Goal: Task Accomplishment & Management: Manage account settings

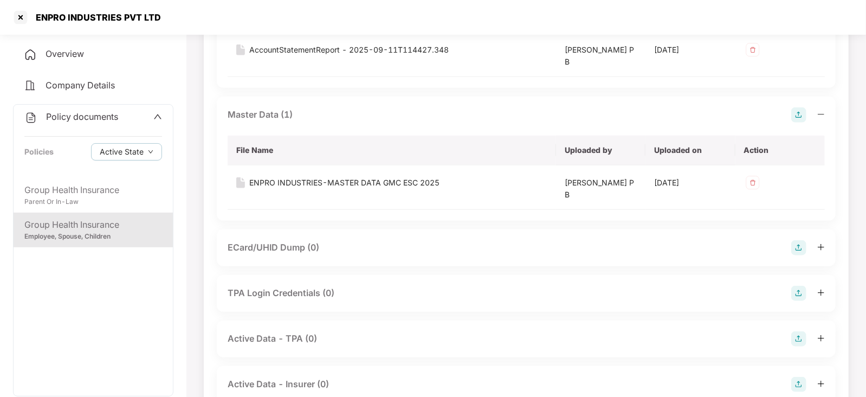
scroll to position [642, 0]
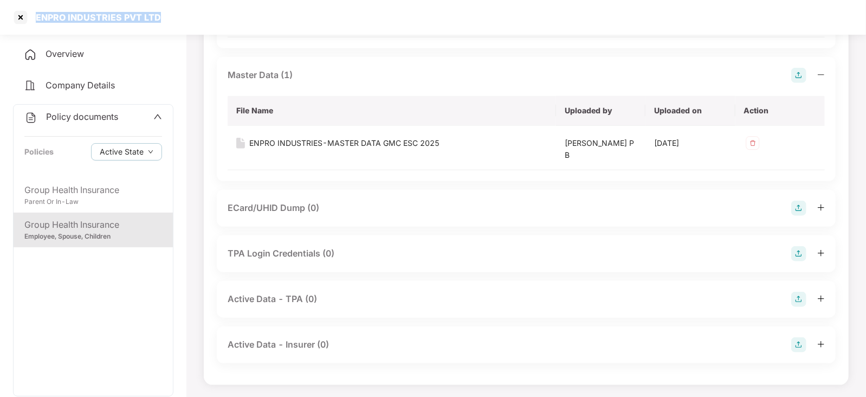
drag, startPoint x: 35, startPoint y: 17, endPoint x: 164, endPoint y: 18, distance: 128.5
click at [164, 18] on div "ENPRO INDUSTRIES PVT LTD" at bounding box center [433, 17] width 866 height 35
copy div "ENPRO INDUSTRIES PVT LTD"
click at [17, 20] on div at bounding box center [20, 17] width 17 height 17
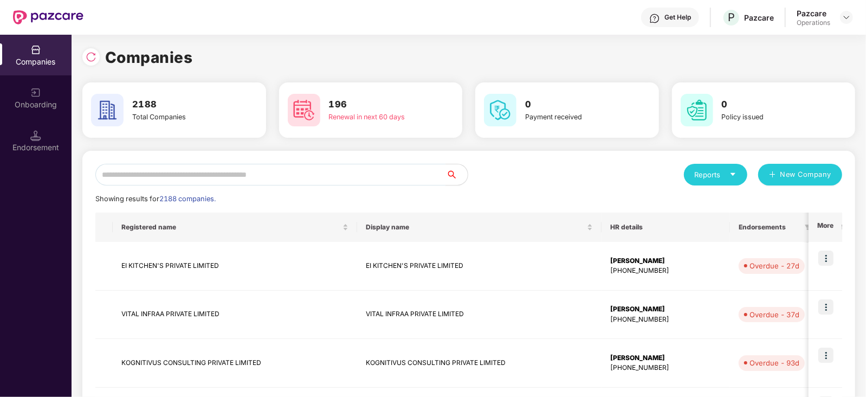
scroll to position [0, 0]
click at [244, 178] on input "text" at bounding box center [270, 175] width 351 height 22
paste input "**********"
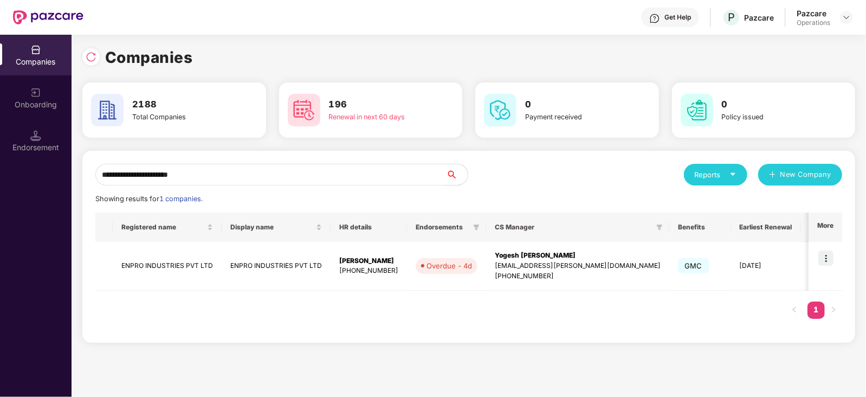
drag, startPoint x: 244, startPoint y: 178, endPoint x: 310, endPoint y: 169, distance: 66.8
click at [306, 169] on input "**********" at bounding box center [270, 175] width 351 height 22
type input "**********"
click at [822, 264] on img at bounding box center [826, 257] width 15 height 15
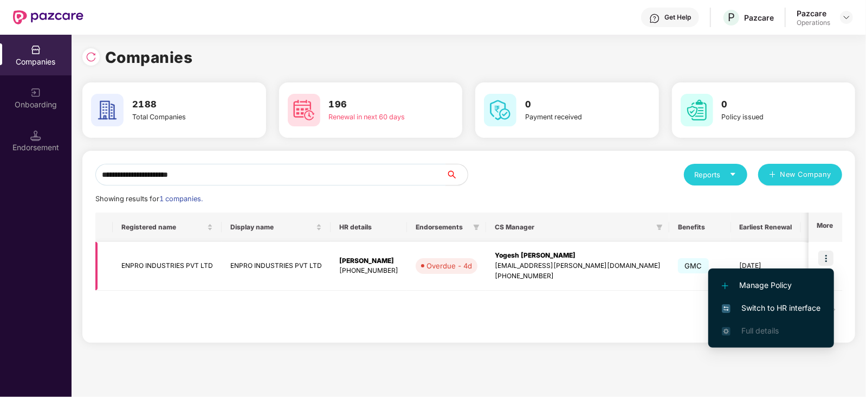
click at [825, 259] on img at bounding box center [826, 257] width 15 height 15
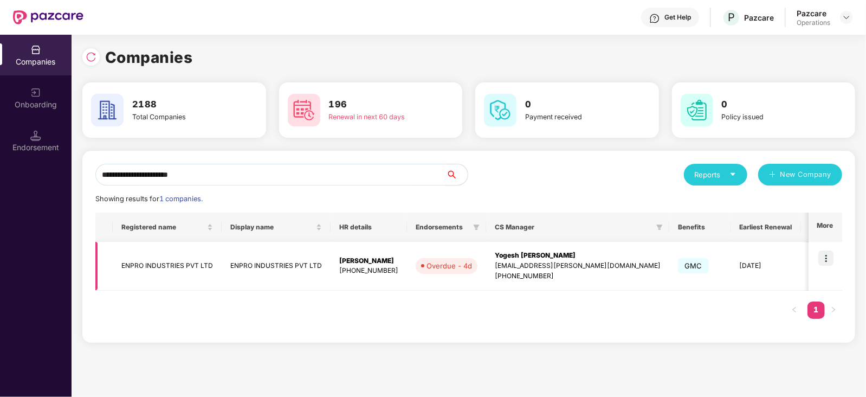
click at [827, 261] on img at bounding box center [826, 257] width 15 height 15
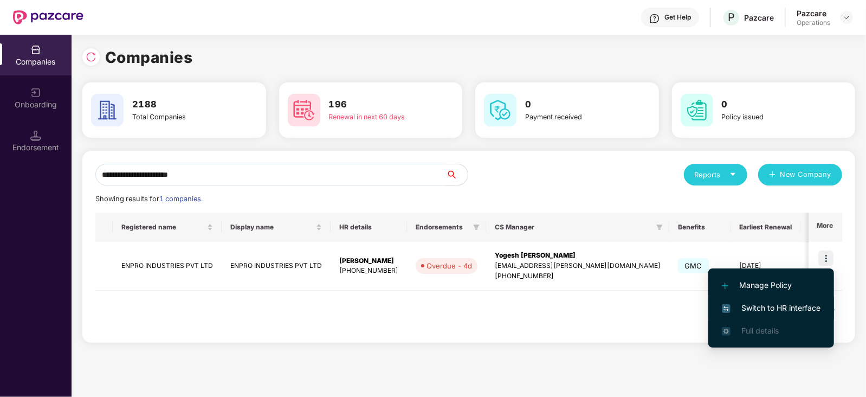
click at [808, 304] on span "Switch to HR interface" at bounding box center [771, 308] width 99 height 12
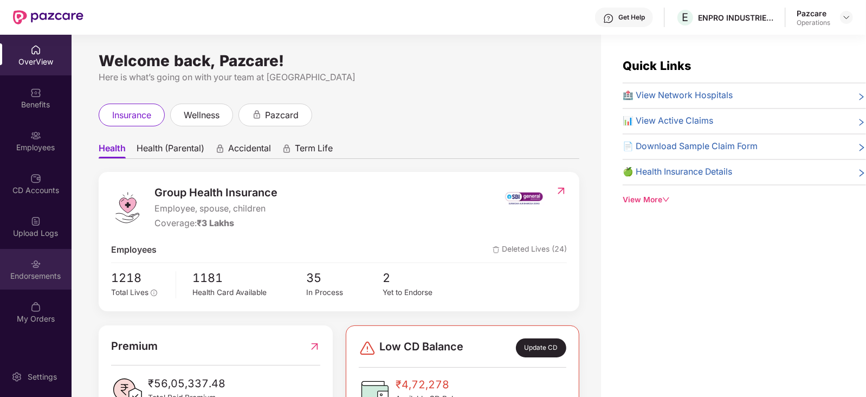
click at [47, 272] on div "Endorsements" at bounding box center [36, 276] width 72 height 11
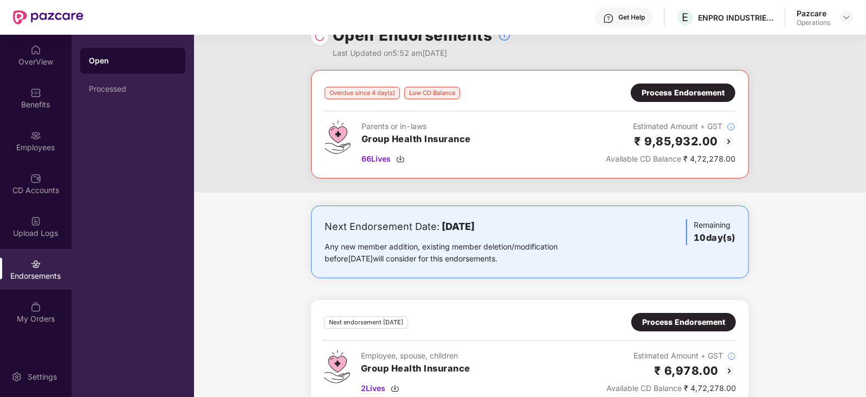
scroll to position [47, 0]
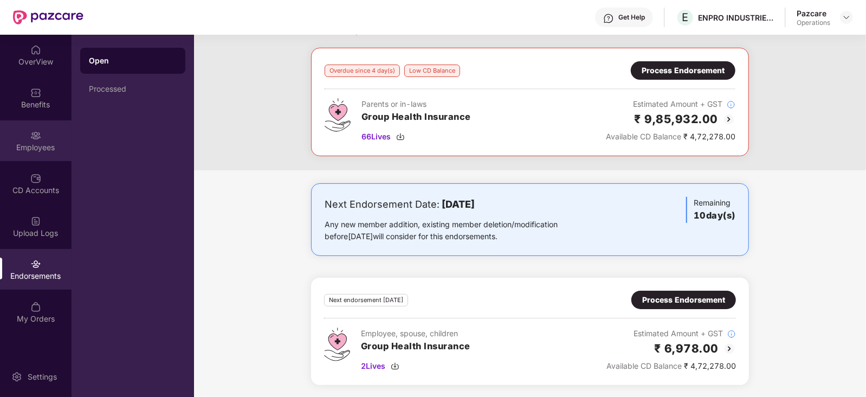
click at [31, 158] on div "Employees" at bounding box center [36, 140] width 72 height 41
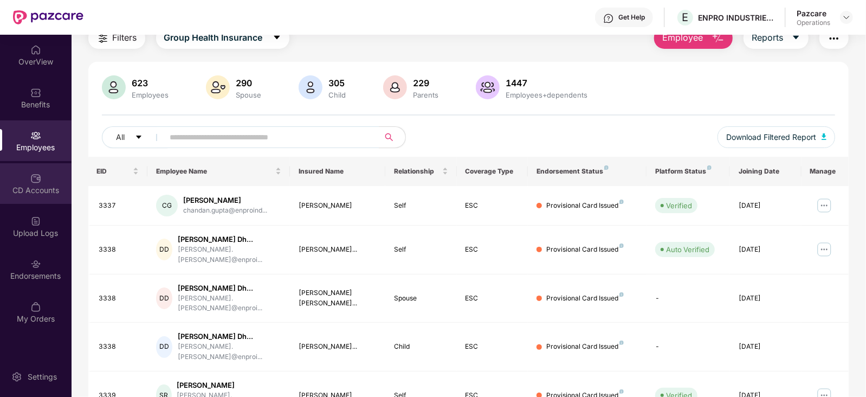
scroll to position [0, 0]
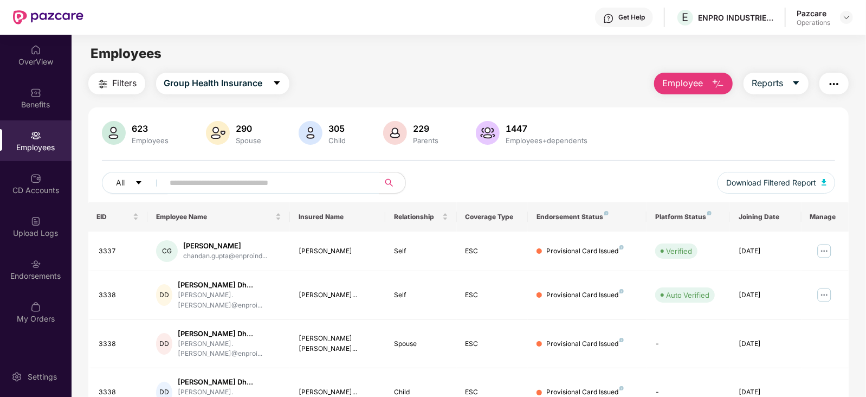
click at [102, 91] on button "Filters" at bounding box center [116, 84] width 57 height 22
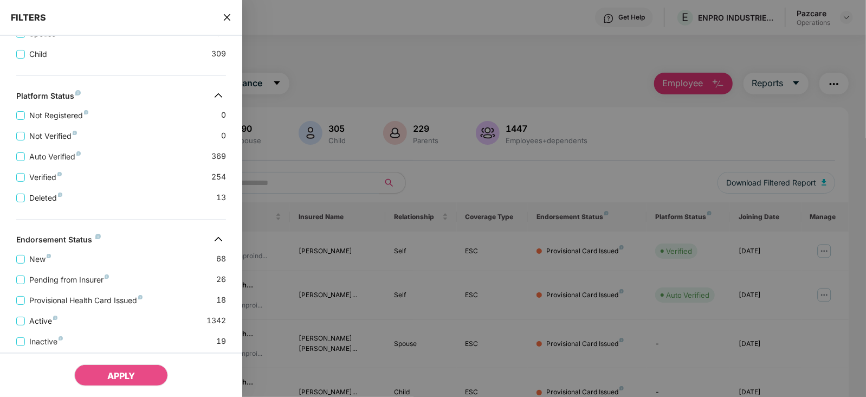
scroll to position [373, 0]
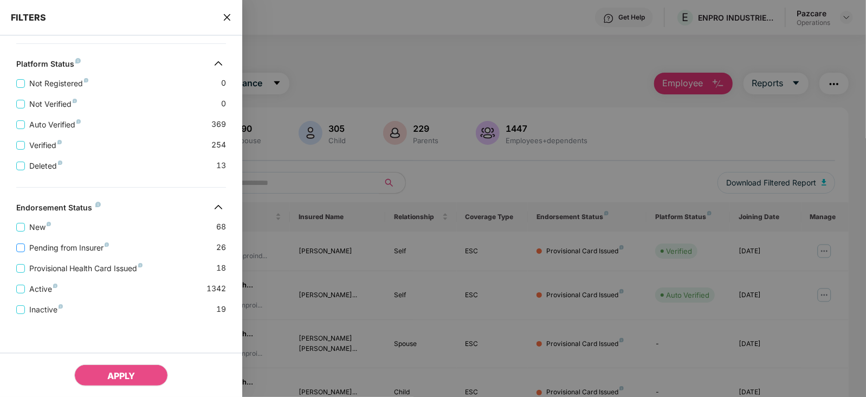
click at [90, 242] on span "Pending from Insurer" at bounding box center [69, 248] width 88 height 12
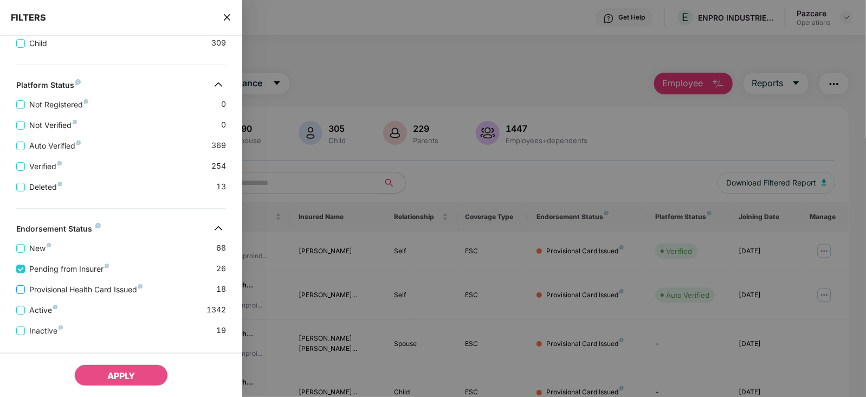
click at [117, 290] on span "Provisional Health Card Issued" at bounding box center [86, 290] width 122 height 12
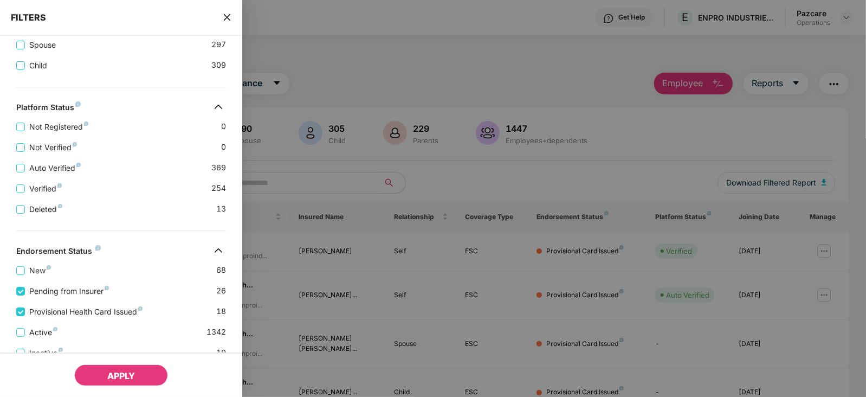
click at [119, 381] on span "APPLY" at bounding box center [121, 375] width 28 height 11
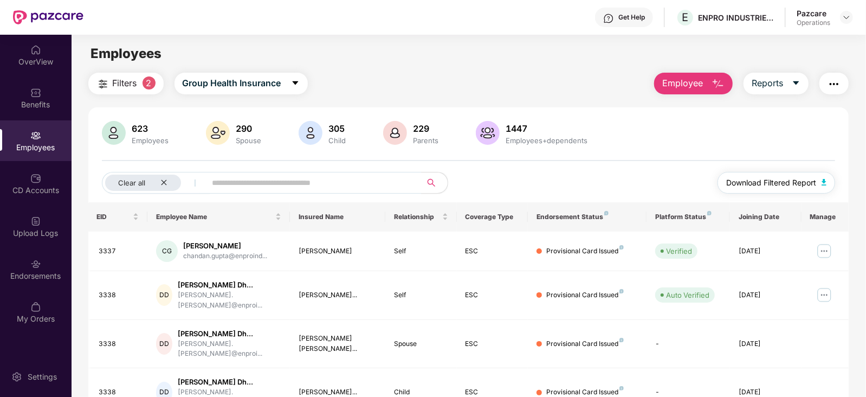
click at [821, 185] on button "Download Filtered Report" at bounding box center [777, 183] width 118 height 22
click at [832, 86] on img "button" at bounding box center [834, 84] width 13 height 13
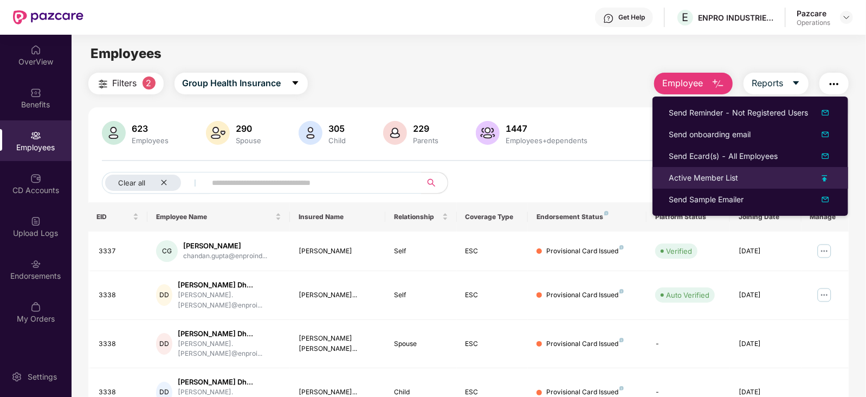
click at [716, 173] on div "Active Member List" at bounding box center [703, 178] width 69 height 12
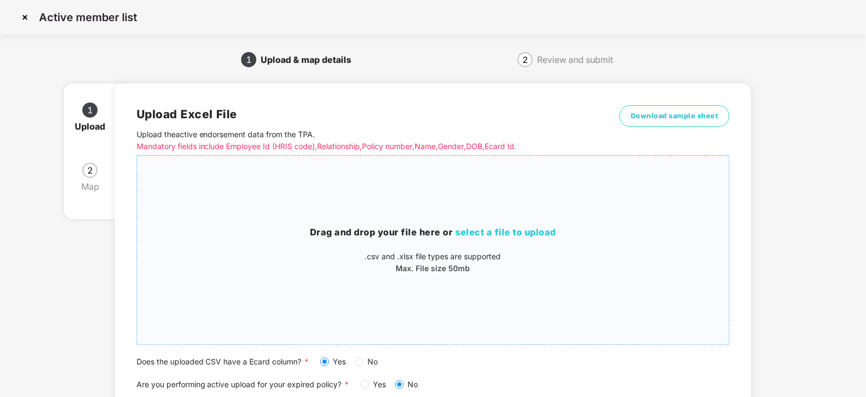
click at [473, 234] on span "select a file to upload" at bounding box center [506, 232] width 101 height 11
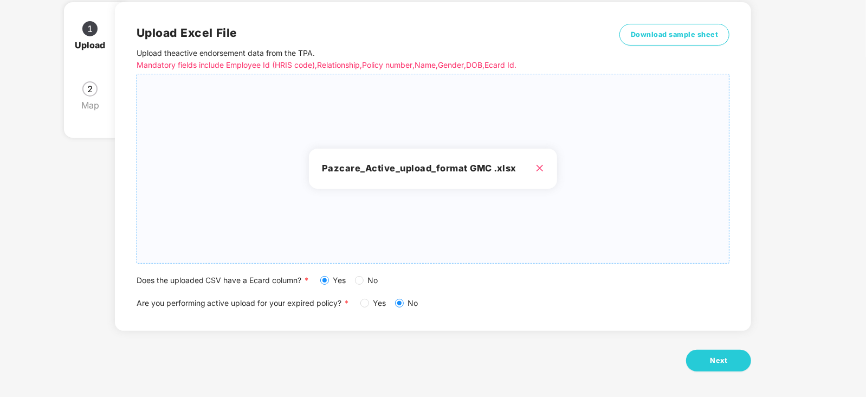
scroll to position [83, 0]
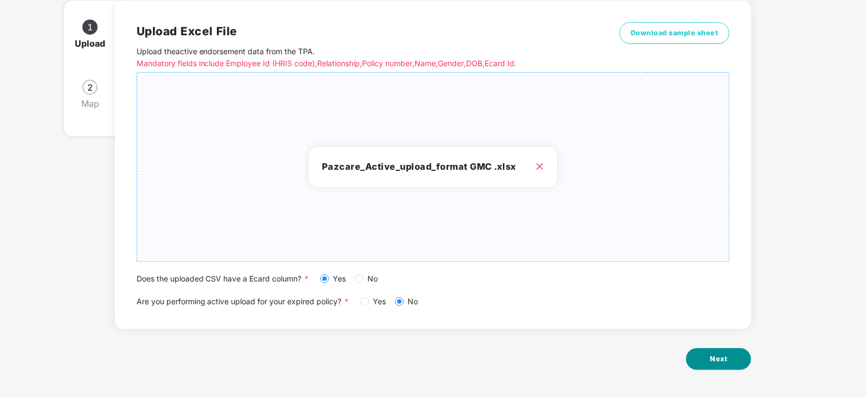
click at [735, 363] on button "Next" at bounding box center [718, 359] width 65 height 22
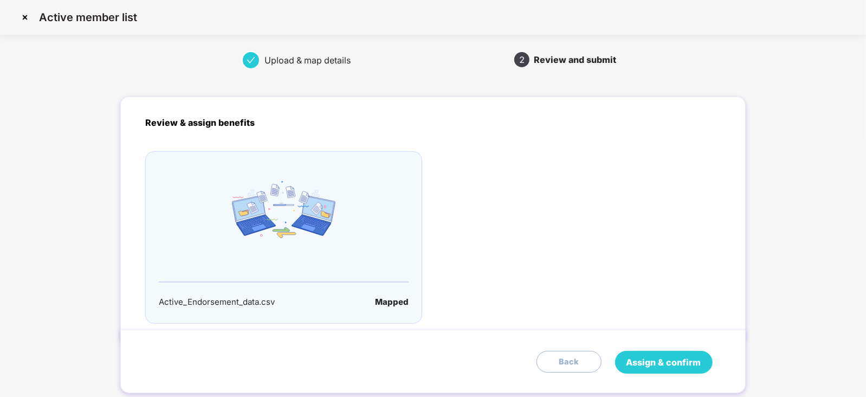
click at [671, 356] on span "Assign & confirm" at bounding box center [664, 363] width 75 height 14
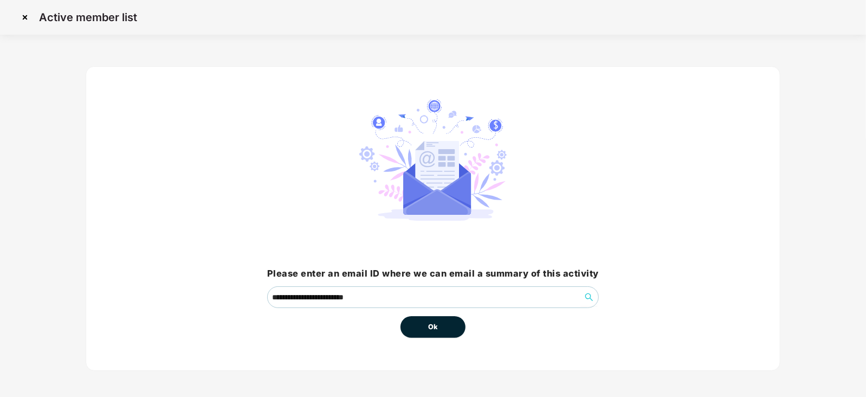
click at [433, 324] on span "Ok" at bounding box center [433, 327] width 10 height 11
click at [432, 329] on span "Ok" at bounding box center [433, 327] width 10 height 11
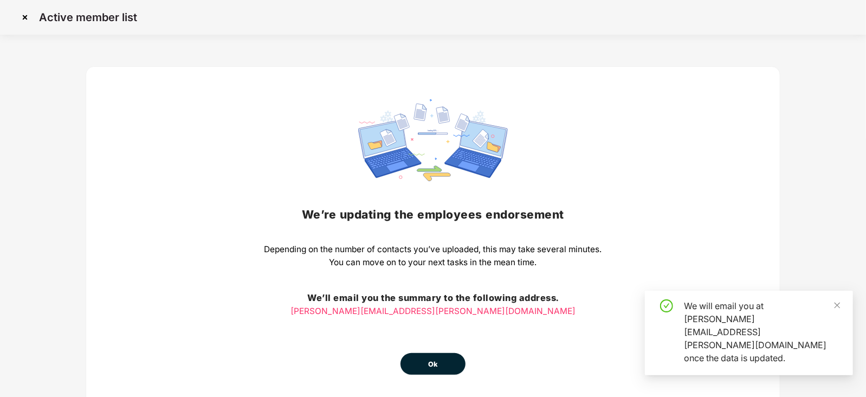
click at [432, 357] on button "Ok" at bounding box center [433, 364] width 65 height 22
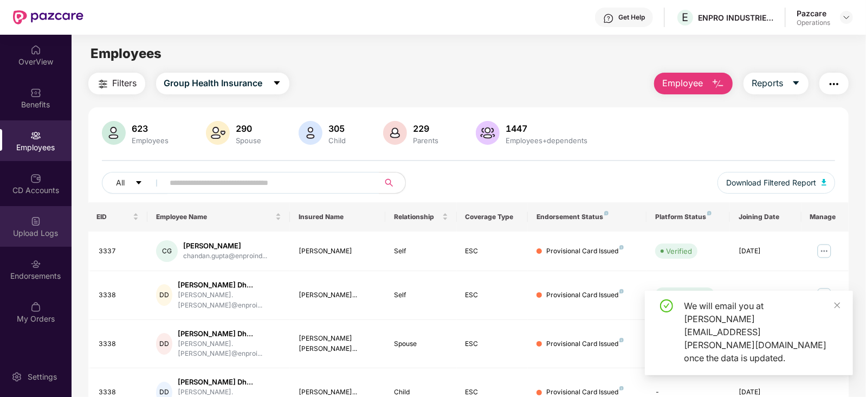
click at [24, 235] on div "Upload Logs" at bounding box center [36, 233] width 72 height 11
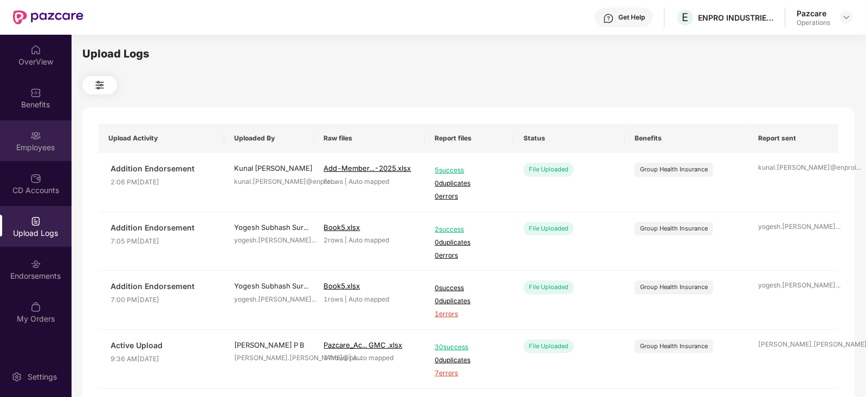
click at [40, 147] on div "Employees" at bounding box center [36, 147] width 72 height 11
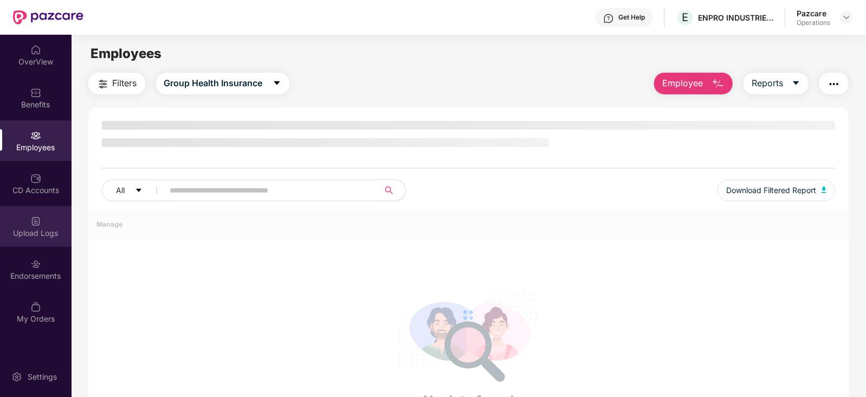
click at [41, 226] on div "Upload Logs" at bounding box center [36, 226] width 72 height 41
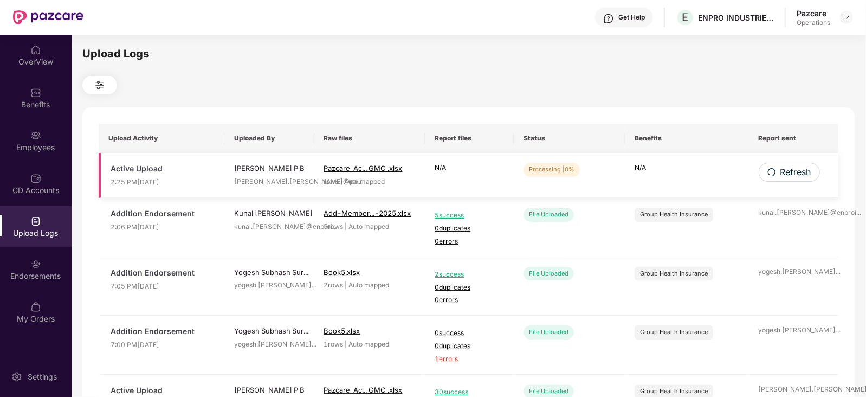
click at [798, 183] on td "Refresh" at bounding box center [794, 175] width 90 height 45
click at [796, 178] on span "Refresh" at bounding box center [795, 172] width 31 height 14
click at [796, 178] on span "Refresh" at bounding box center [796, 172] width 31 height 14
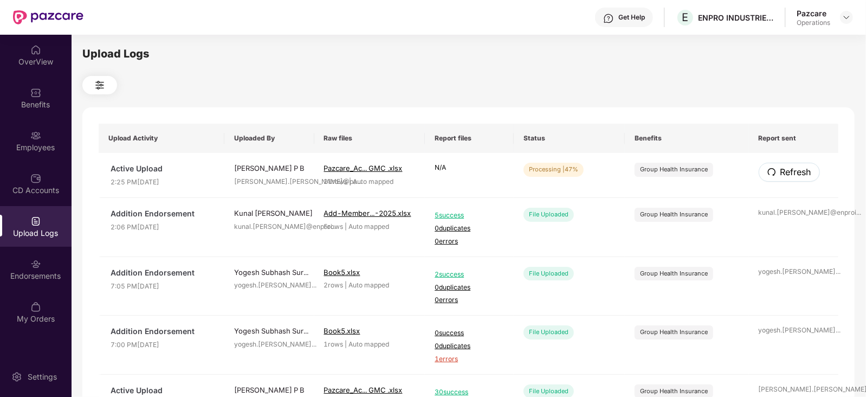
click at [796, 178] on span "Refresh" at bounding box center [796, 172] width 31 height 14
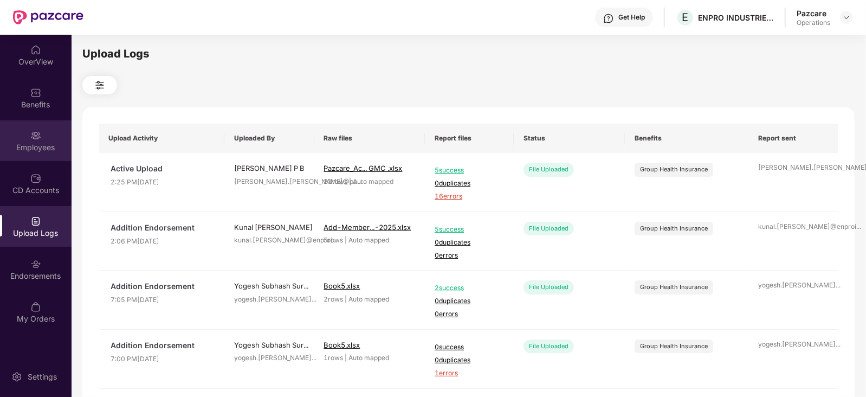
click at [45, 141] on div "Employees" at bounding box center [36, 140] width 72 height 41
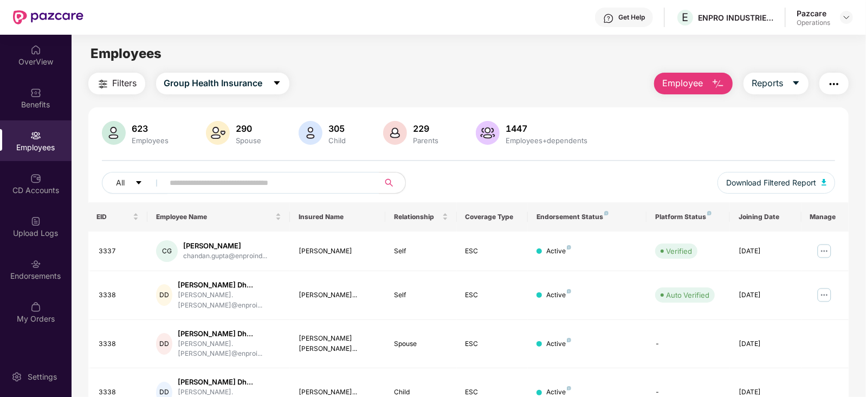
click at [840, 78] on img "button" at bounding box center [834, 84] width 13 height 13
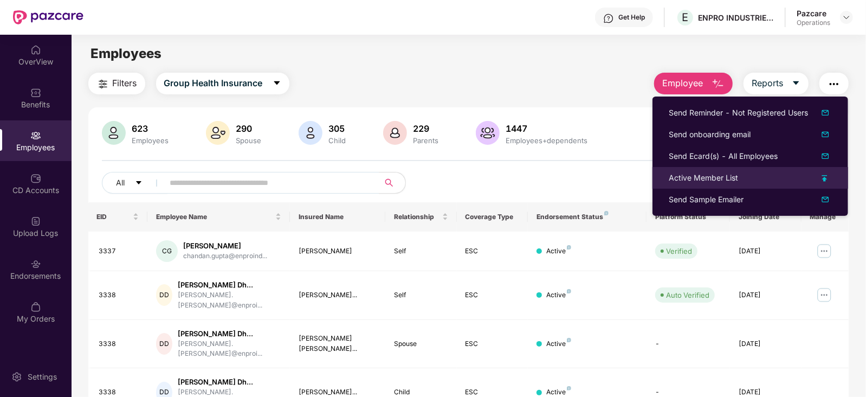
click at [711, 171] on li "Active Member List" at bounding box center [751, 178] width 196 height 22
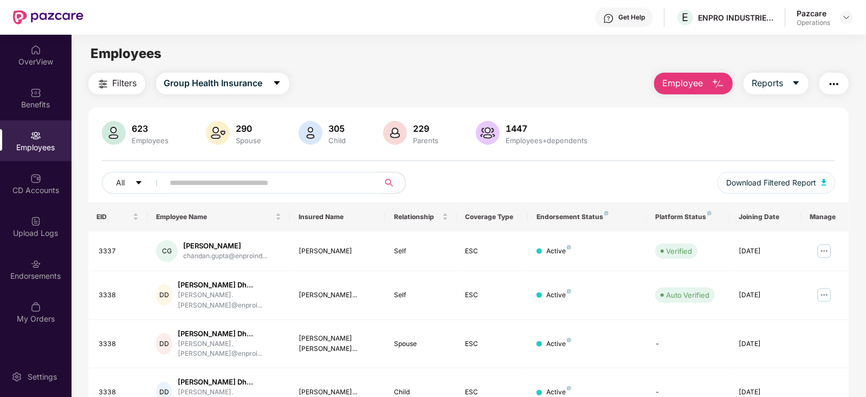
drag, startPoint x: 839, startPoint y: 82, endPoint x: 833, endPoint y: 96, distance: 15.0
click at [839, 82] on img "button" at bounding box center [834, 84] width 13 height 13
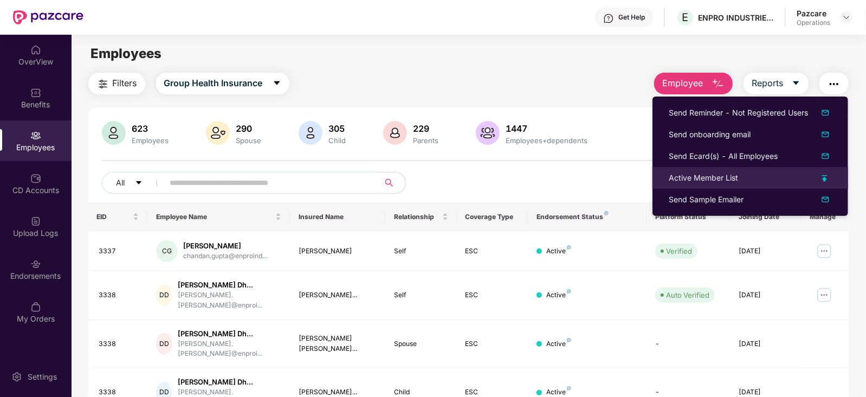
click at [698, 177] on div "Active Member List" at bounding box center [703, 178] width 69 height 12
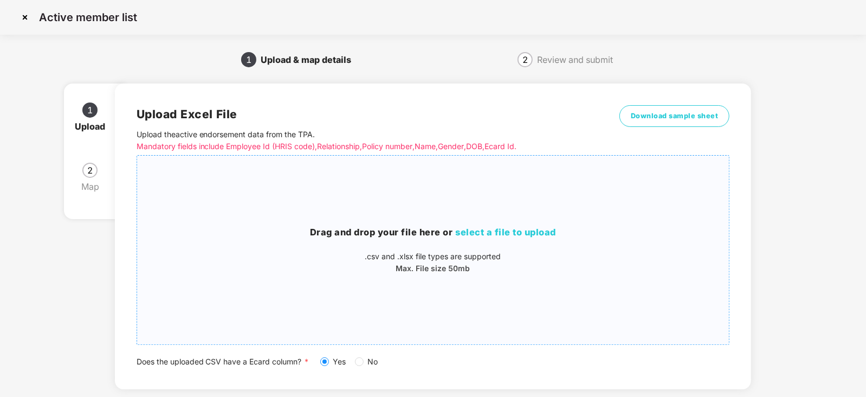
click at [532, 233] on span "select a file to upload" at bounding box center [506, 232] width 101 height 11
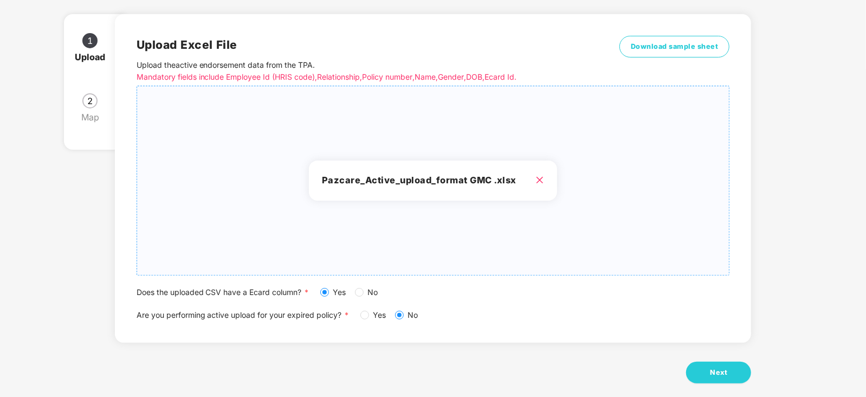
scroll to position [83, 0]
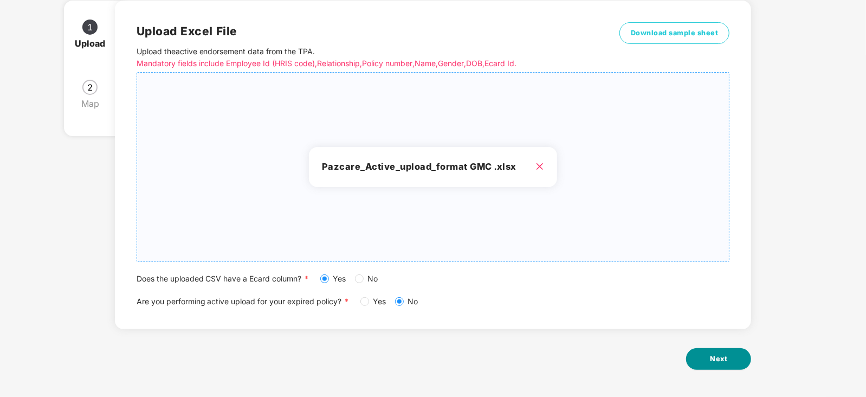
click at [717, 367] on button "Next" at bounding box center [718, 359] width 65 height 22
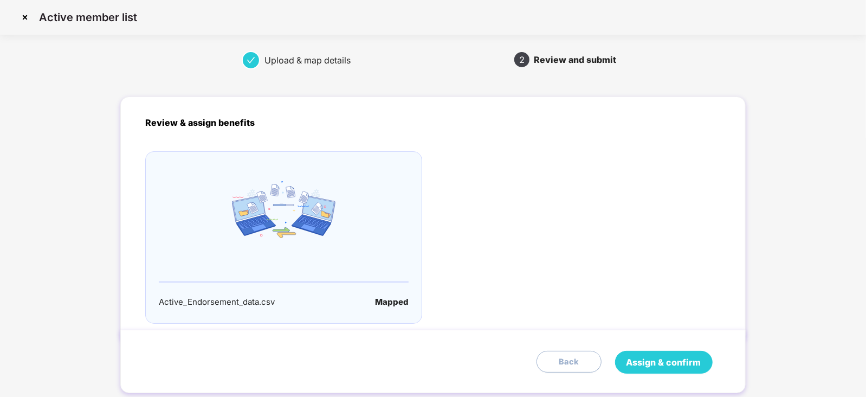
click at [668, 366] on span "Assign & confirm" at bounding box center [664, 363] width 75 height 14
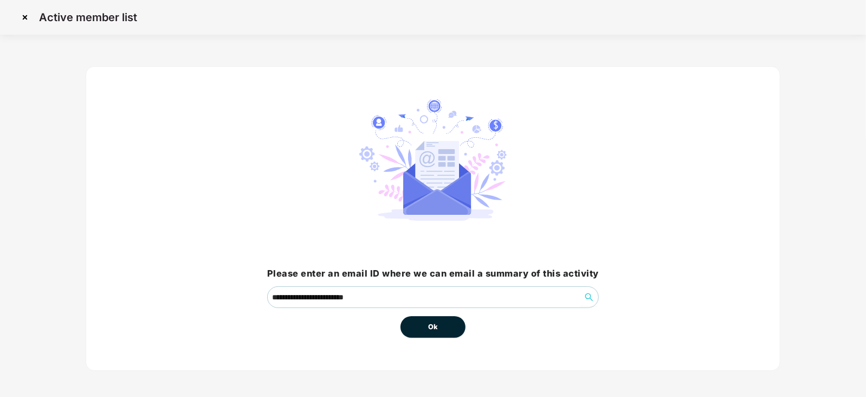
click at [446, 335] on button "Ok" at bounding box center [433, 327] width 65 height 22
click at [420, 319] on button "Ok" at bounding box center [433, 327] width 65 height 22
click at [437, 335] on button "Ok" at bounding box center [433, 327] width 65 height 22
click at [436, 327] on span "Ok" at bounding box center [433, 327] width 10 height 11
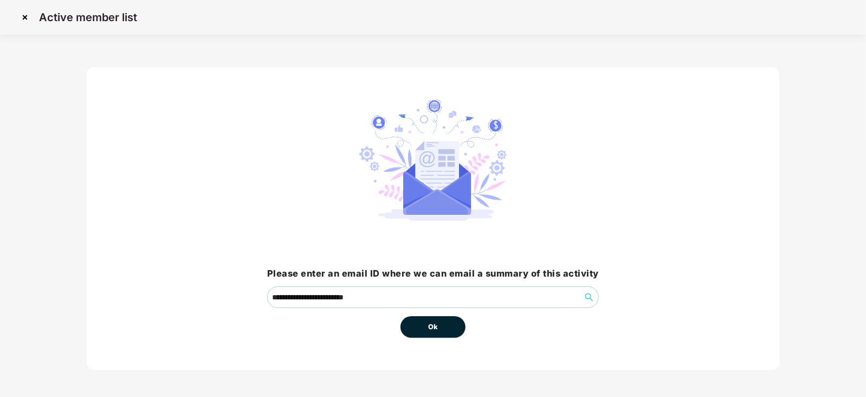
click at [436, 327] on span "Ok" at bounding box center [433, 327] width 10 height 11
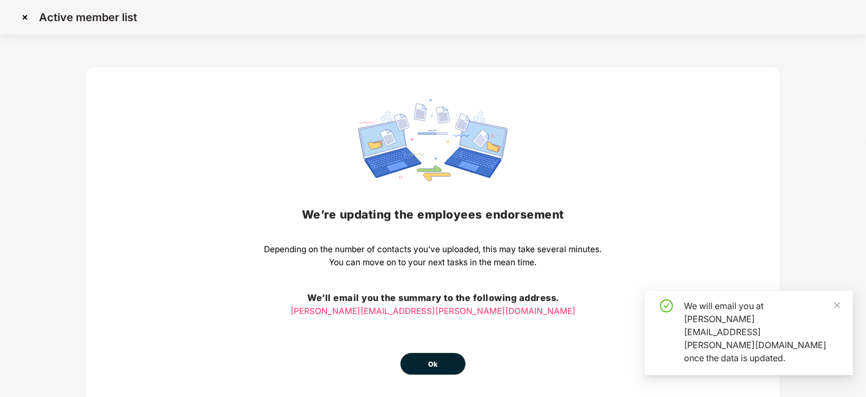
click at [440, 365] on button "Ok" at bounding box center [433, 364] width 65 height 22
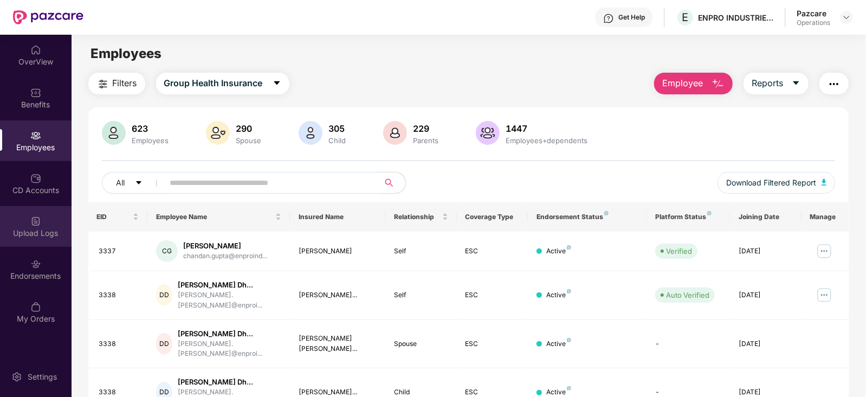
click at [31, 240] on div "Upload Logs" at bounding box center [36, 226] width 72 height 41
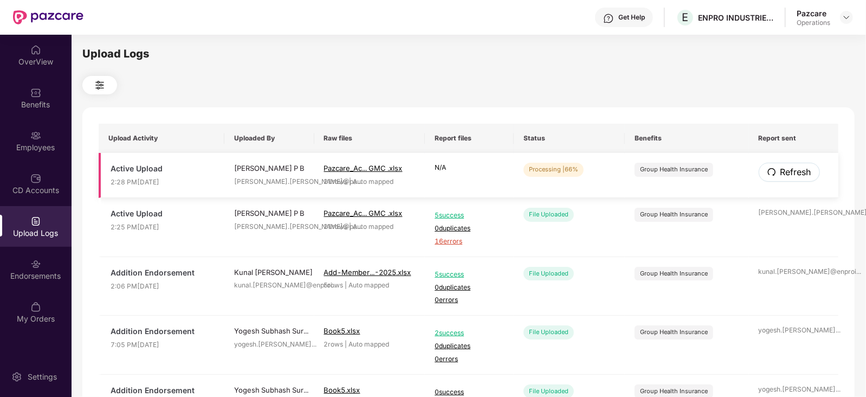
click at [785, 169] on span "Refresh" at bounding box center [796, 172] width 31 height 14
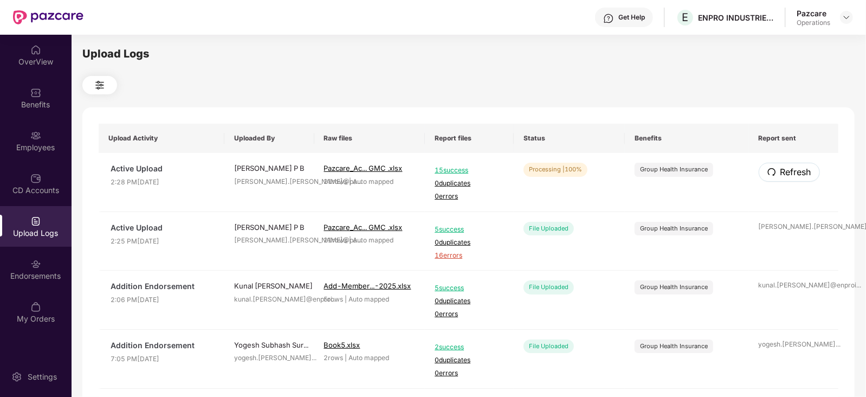
click at [785, 169] on span "Refresh" at bounding box center [796, 172] width 31 height 14
click at [851, 15] on img at bounding box center [847, 17] width 9 height 9
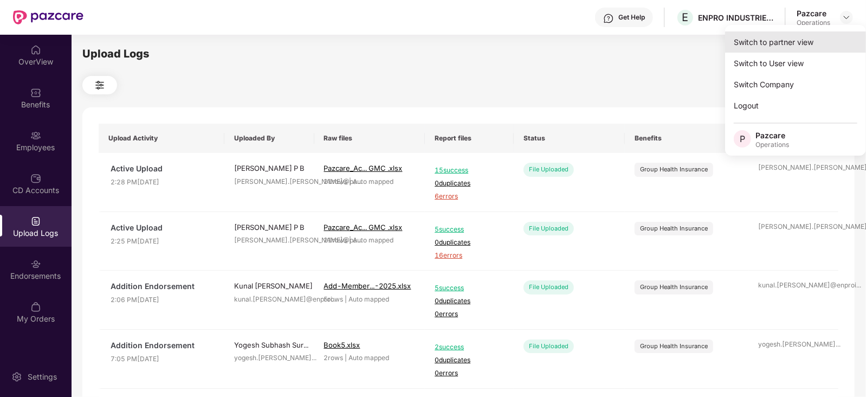
click at [811, 42] on div "Switch to partner view" at bounding box center [795, 41] width 141 height 21
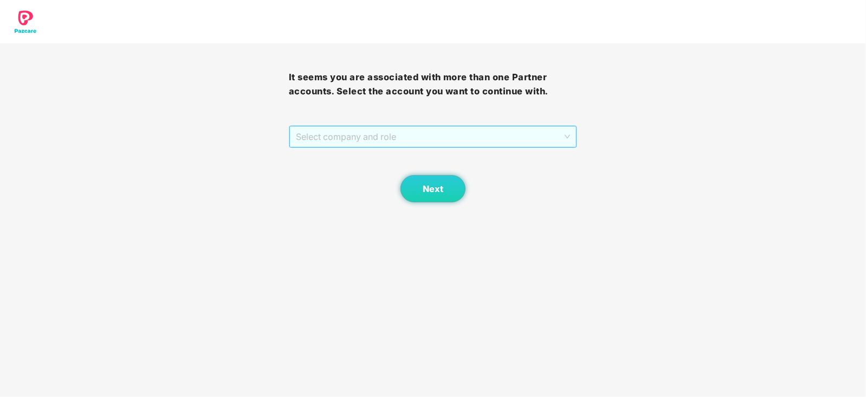
click at [339, 142] on span "Select company and role" at bounding box center [433, 136] width 275 height 21
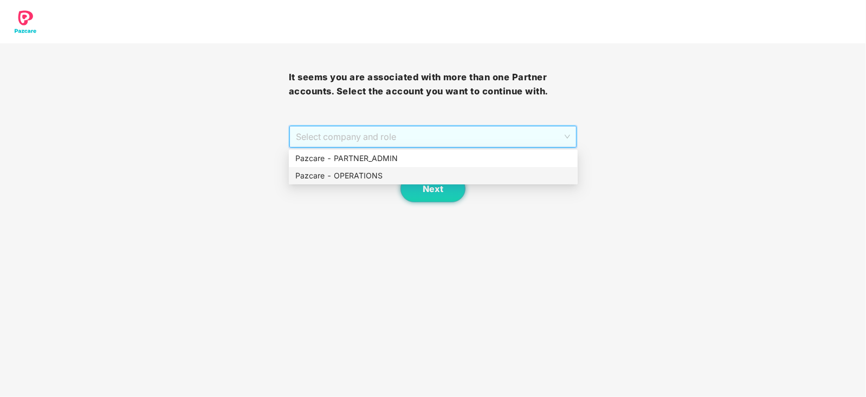
click at [332, 176] on div "Pazcare - OPERATIONS" at bounding box center [433, 176] width 276 height 12
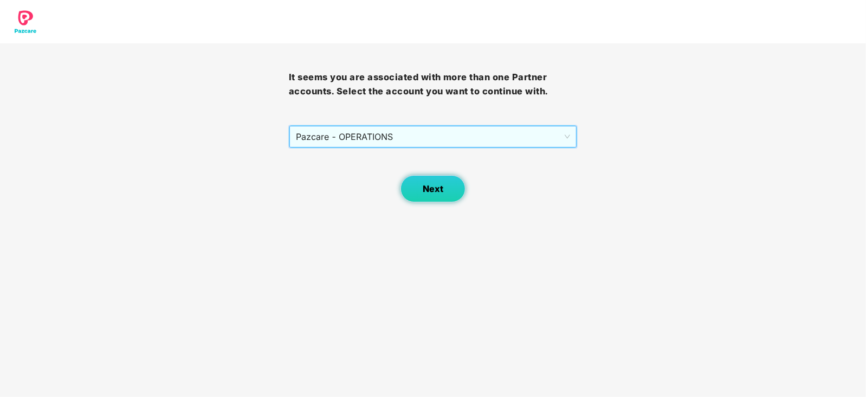
click at [448, 191] on button "Next" at bounding box center [433, 188] width 65 height 27
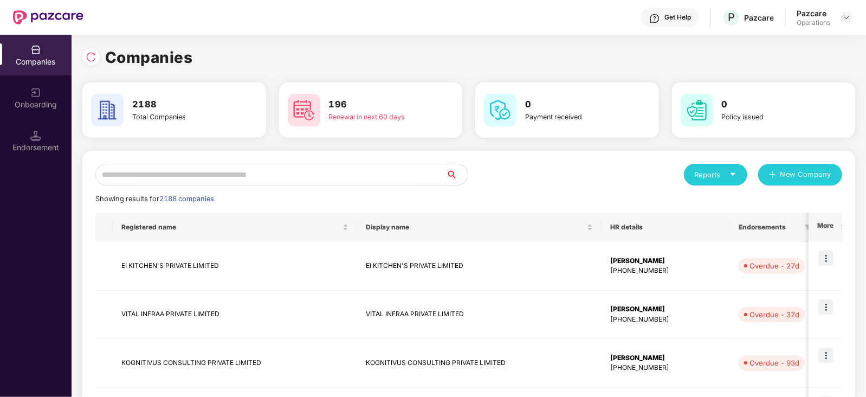
click at [336, 169] on input "text" at bounding box center [270, 175] width 351 height 22
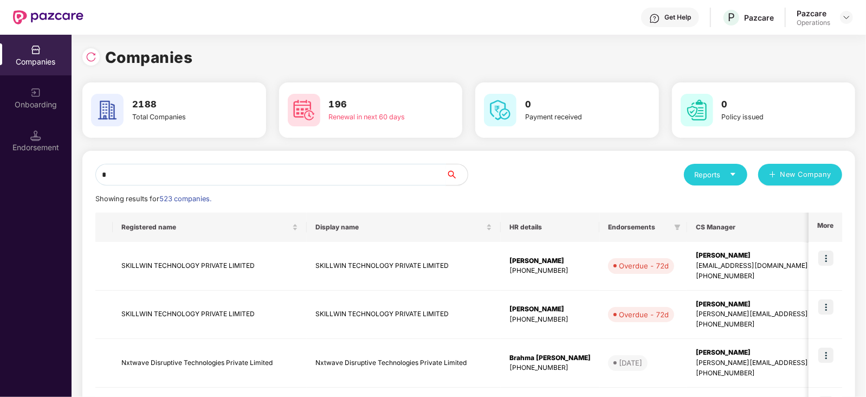
type input "*"
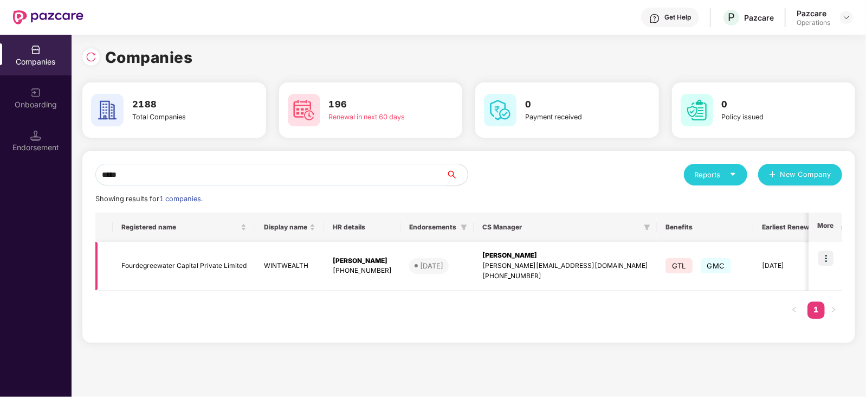
type input "*****"
click at [209, 267] on td "Fourdegreewater Capital Private Limited" at bounding box center [184, 266] width 143 height 49
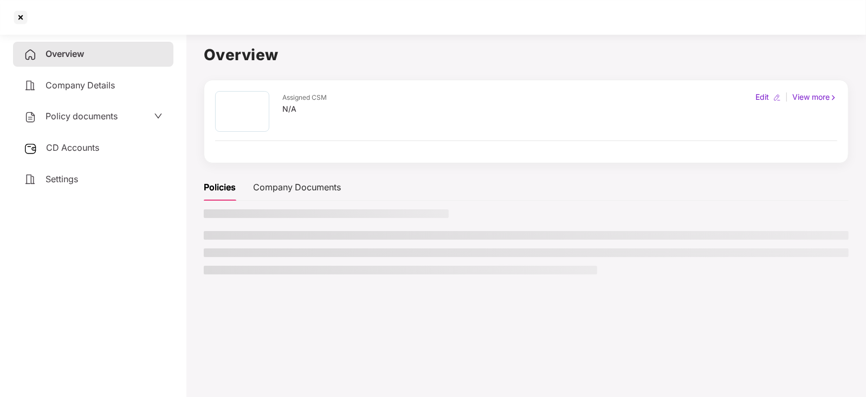
click at [72, 144] on span "CD Accounts" at bounding box center [72, 147] width 53 height 11
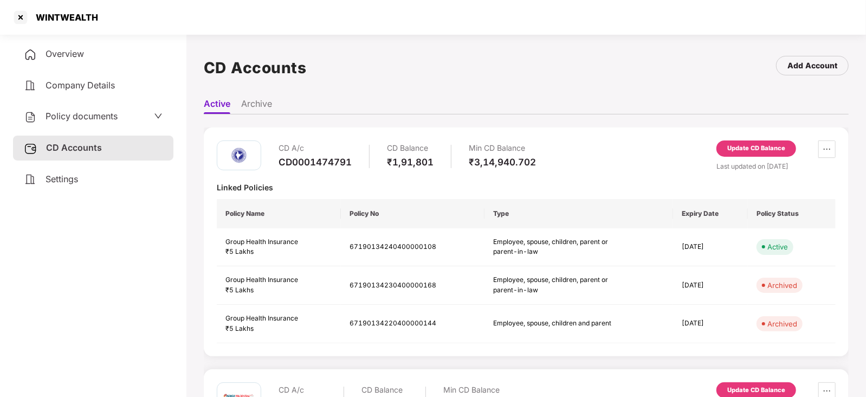
click at [742, 150] on div "Update CD Balance" at bounding box center [757, 149] width 58 height 10
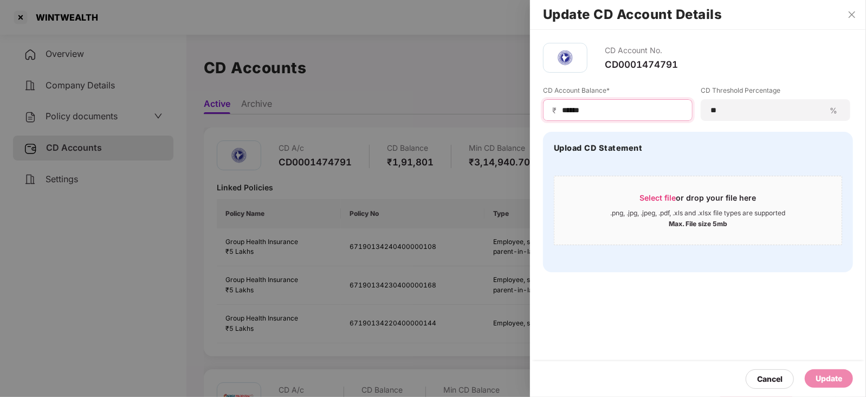
drag, startPoint x: 588, startPoint y: 110, endPoint x: 550, endPoint y: 102, distance: 39.1
click at [550, 102] on div "₹ ******" at bounding box center [618, 110] width 150 height 22
paste input
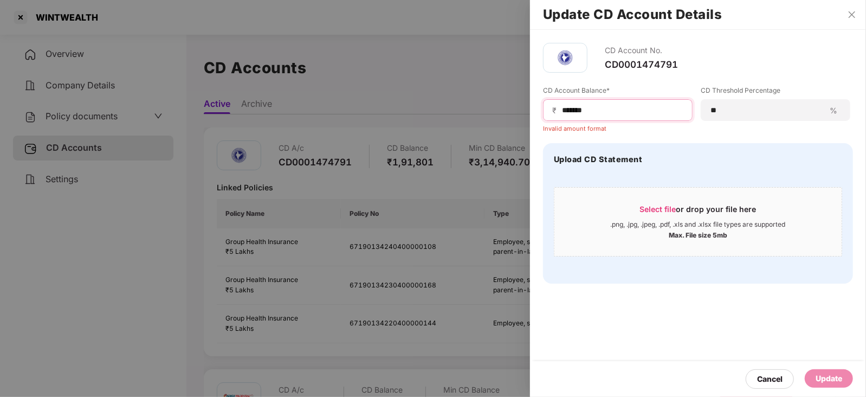
click at [562, 110] on input "******" at bounding box center [622, 110] width 123 height 11
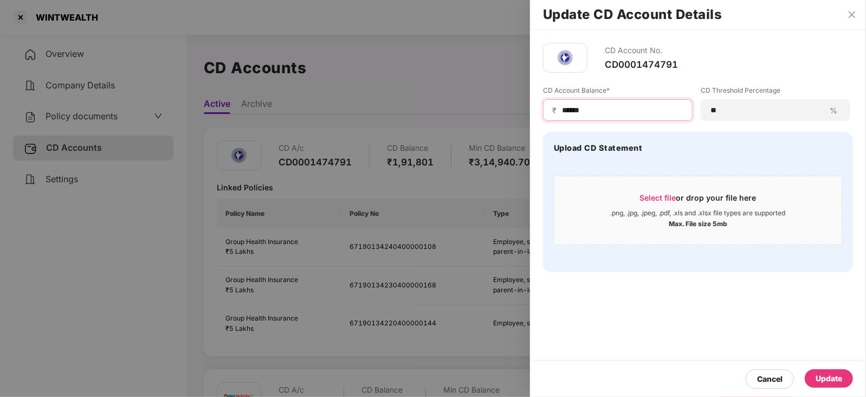
type input "******"
click at [829, 373] on div "Update" at bounding box center [829, 378] width 27 height 12
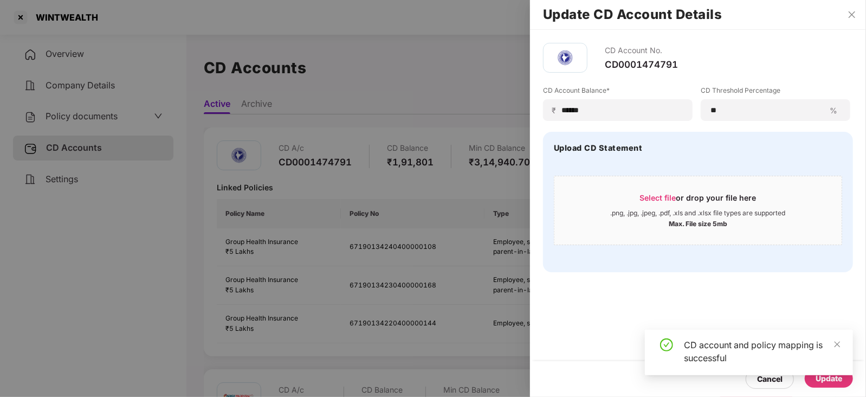
click at [91, 118] on div at bounding box center [433, 198] width 866 height 397
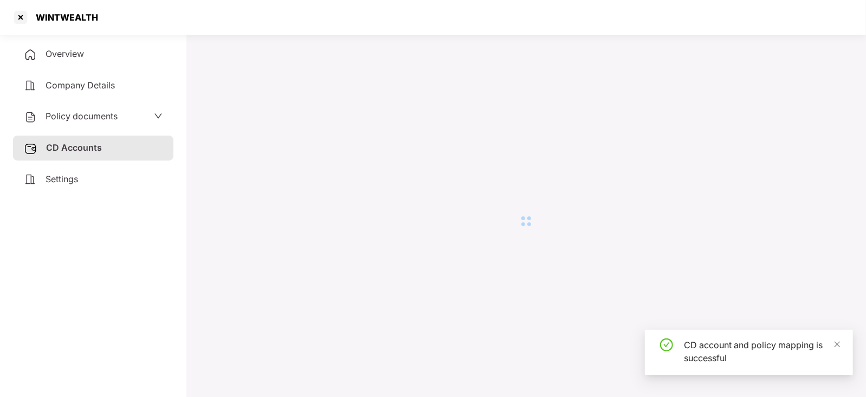
click at [91, 118] on span "Policy documents" at bounding box center [82, 116] width 72 height 11
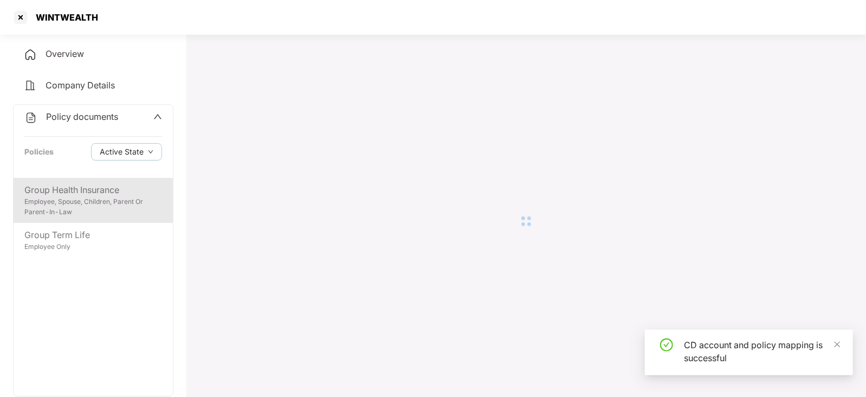
click at [88, 189] on div "Group Health Insurance" at bounding box center [93, 190] width 138 height 14
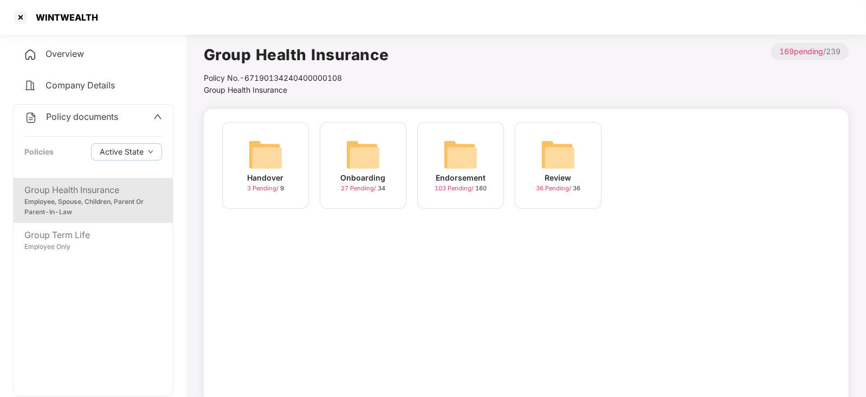
click at [459, 161] on img at bounding box center [460, 154] width 35 height 35
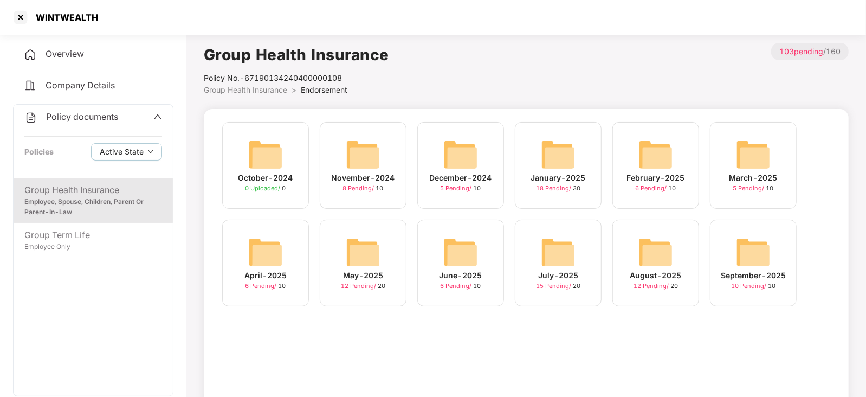
click at [762, 259] on img at bounding box center [753, 252] width 35 height 35
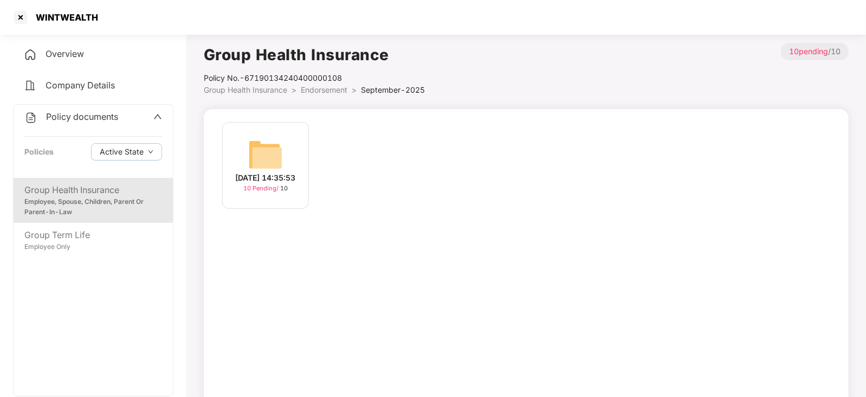
click at [268, 153] on img at bounding box center [265, 154] width 35 height 35
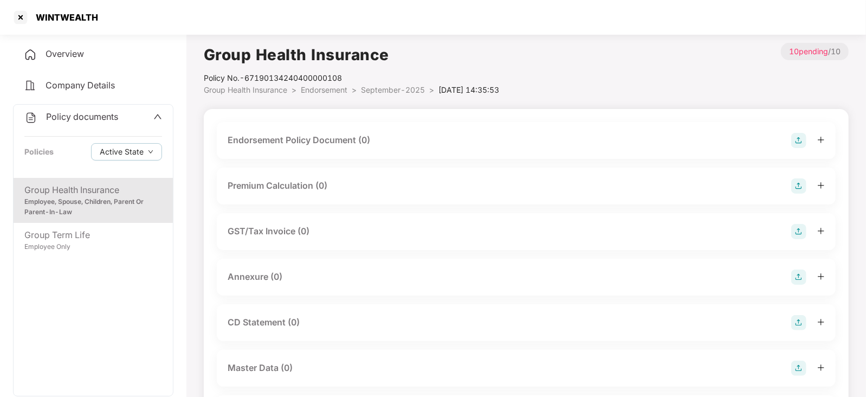
click at [792, 143] on img at bounding box center [799, 140] width 15 height 15
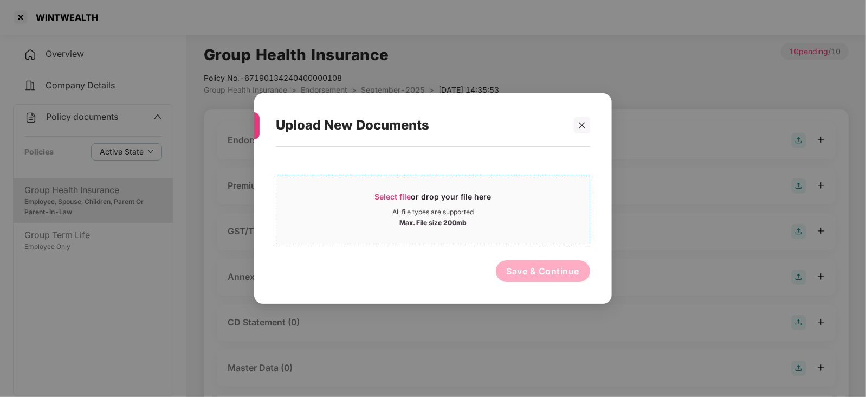
click at [382, 196] on span "Select file" at bounding box center [393, 196] width 36 height 9
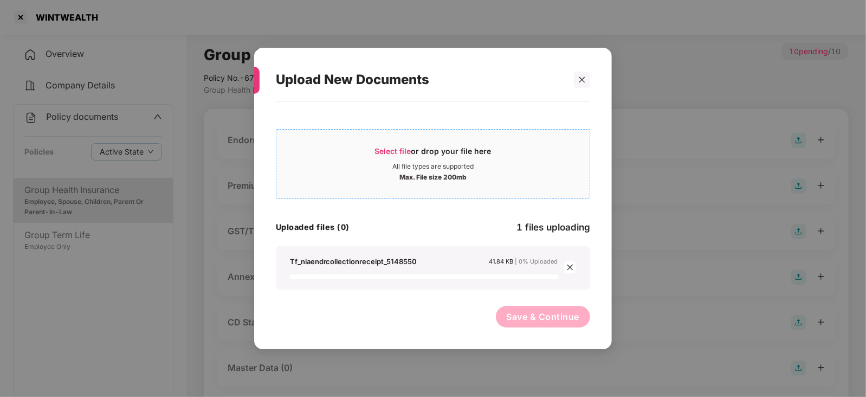
click at [406, 155] on span "Select file" at bounding box center [393, 150] width 36 height 9
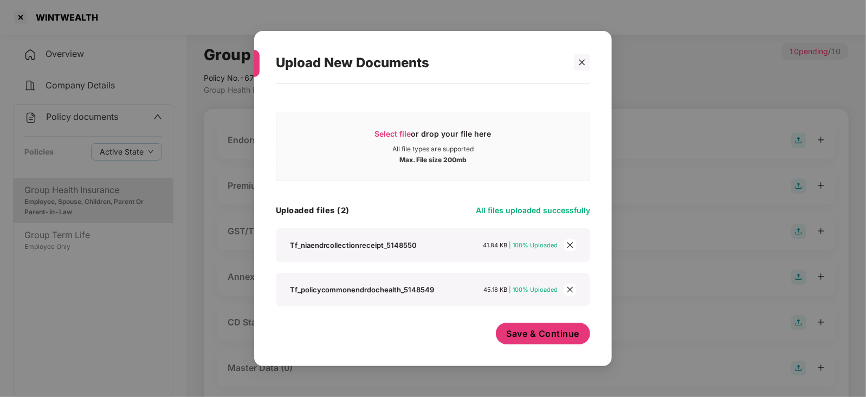
click at [542, 325] on button "Save & Continue" at bounding box center [543, 334] width 95 height 22
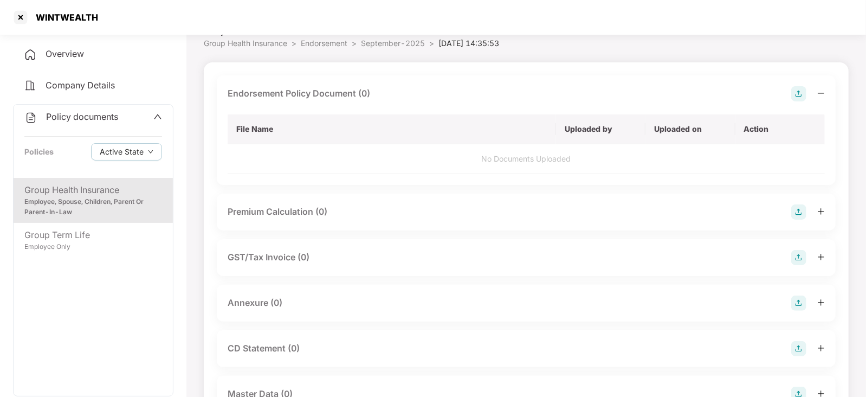
scroll to position [67, 0]
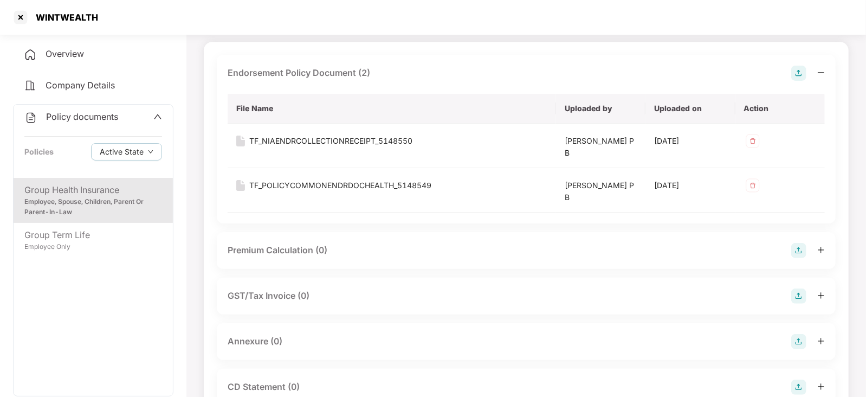
click at [805, 253] on img at bounding box center [799, 250] width 15 height 15
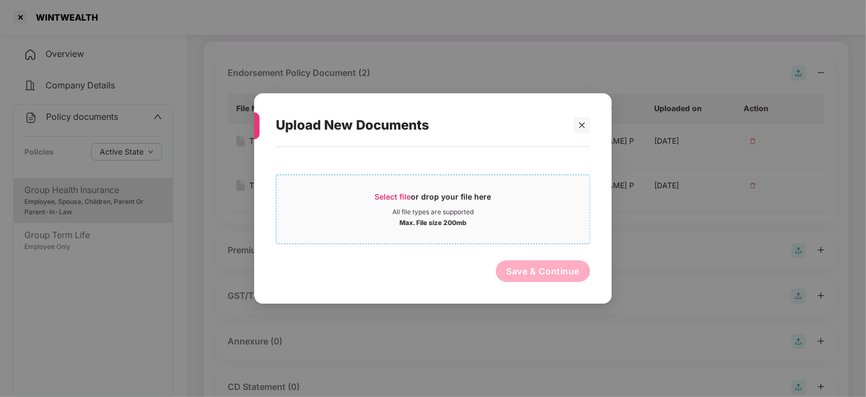
click at [371, 189] on span "Select file or drop your file here All file types are supported Max. File size …" at bounding box center [433, 209] width 313 height 52
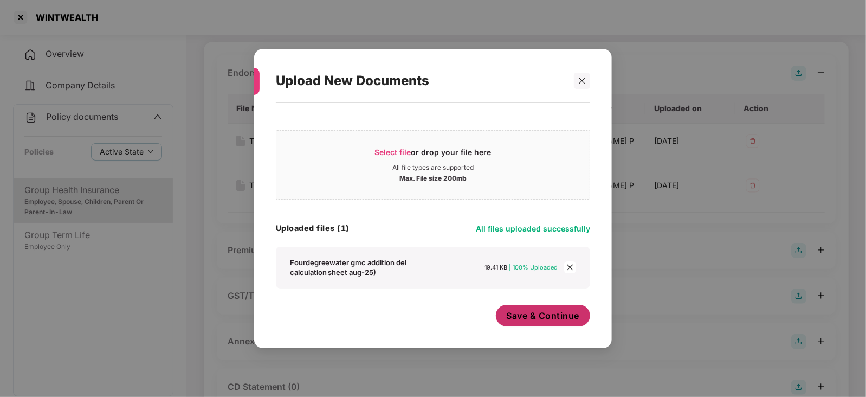
click at [532, 323] on button "Save & Continue" at bounding box center [543, 316] width 95 height 22
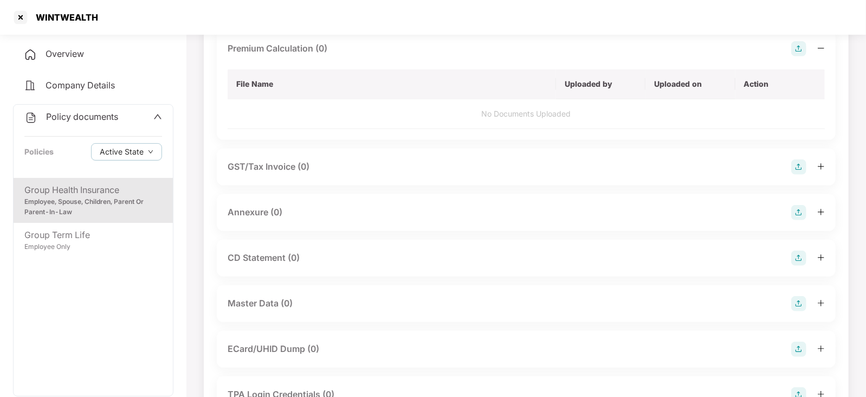
scroll to position [271, 0]
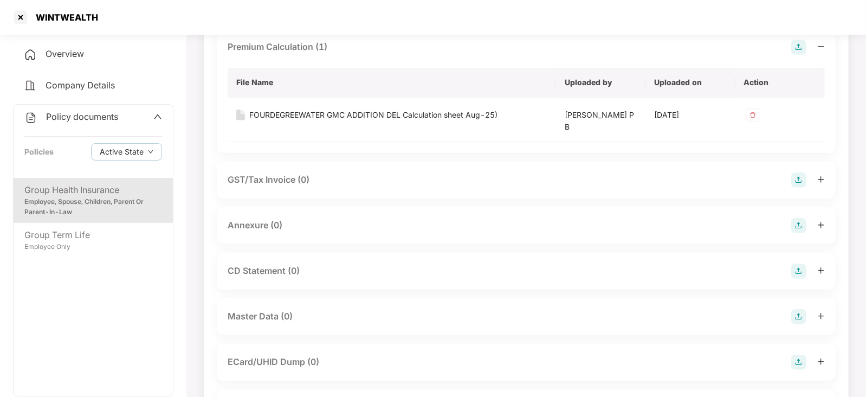
click at [795, 226] on img at bounding box center [799, 225] width 15 height 15
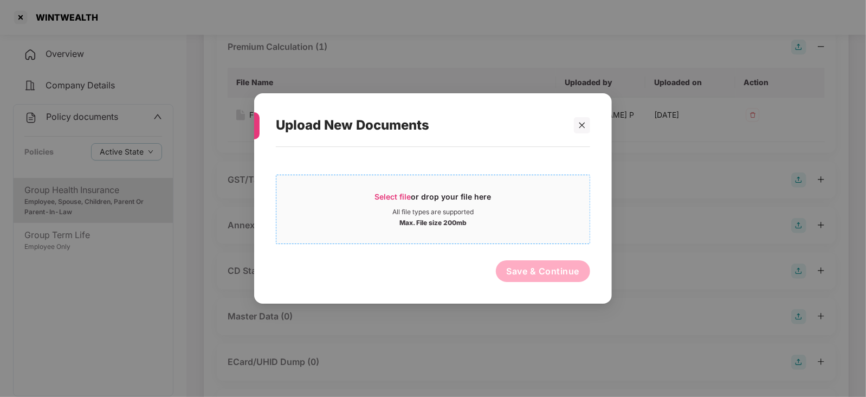
click at [400, 194] on span "Select file" at bounding box center [393, 196] width 36 height 9
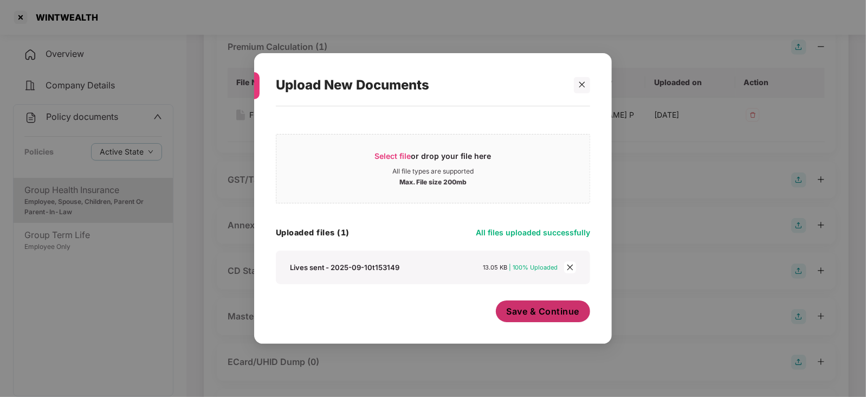
click at [532, 316] on span "Save & Continue" at bounding box center [543, 311] width 73 height 12
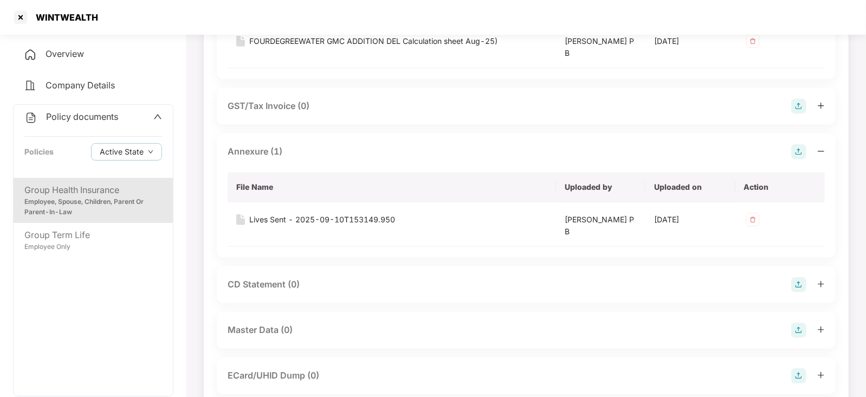
scroll to position [339, 0]
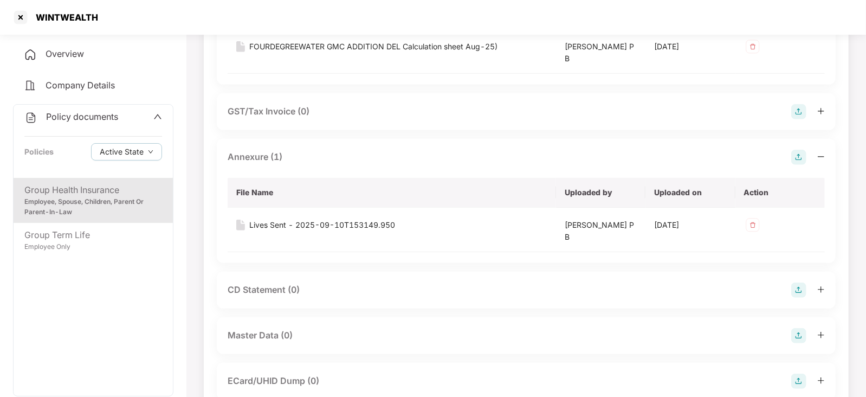
click at [798, 328] on img at bounding box center [799, 335] width 15 height 15
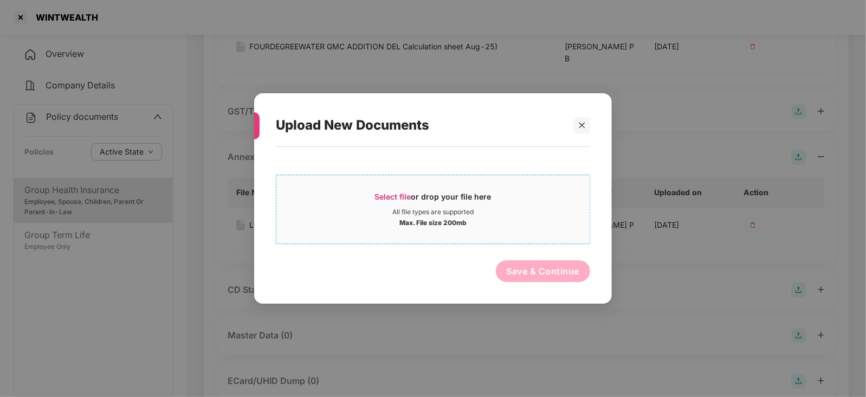
click at [398, 199] on span "Select file" at bounding box center [393, 196] width 36 height 9
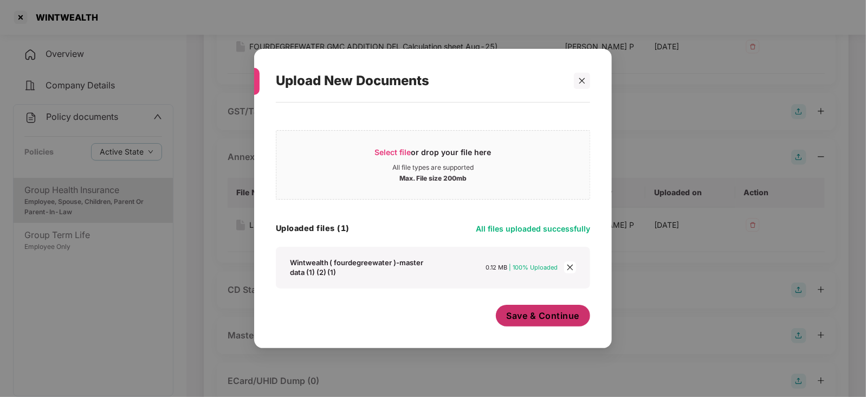
click at [548, 320] on span "Save & Continue" at bounding box center [543, 316] width 73 height 12
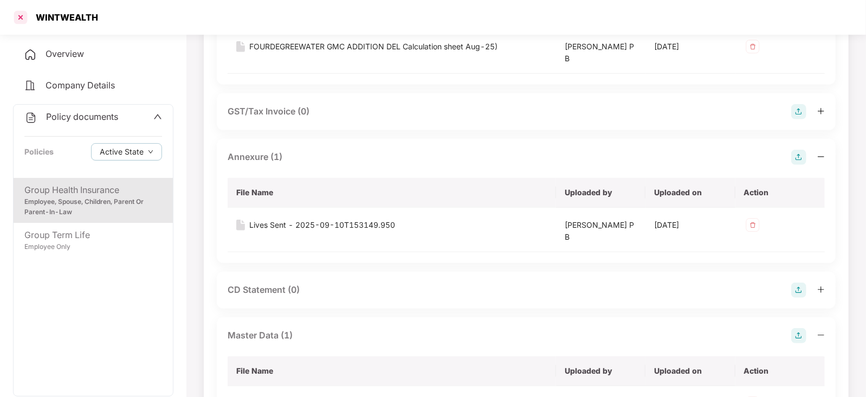
click at [23, 20] on div at bounding box center [20, 17] width 17 height 17
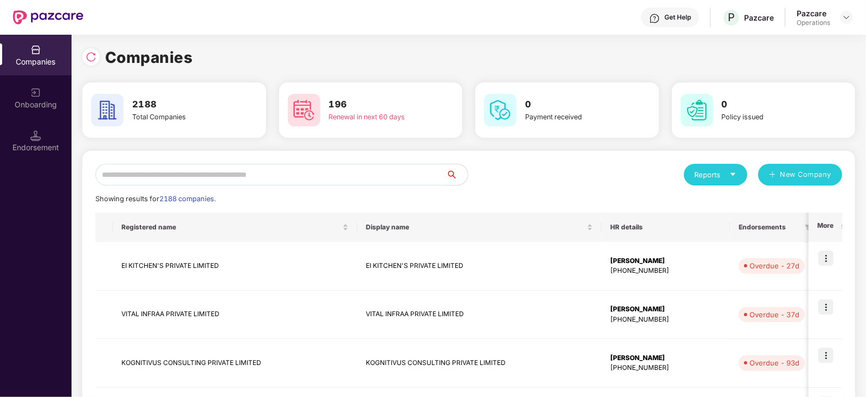
scroll to position [0, 0]
click at [220, 166] on input "text" at bounding box center [270, 175] width 351 height 22
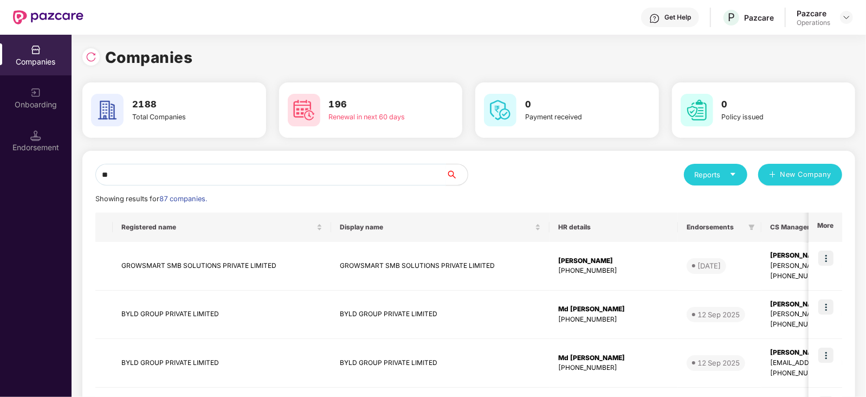
drag, startPoint x: 168, startPoint y: 168, endPoint x: 92, endPoint y: 168, distance: 75.4
paste input "**********"
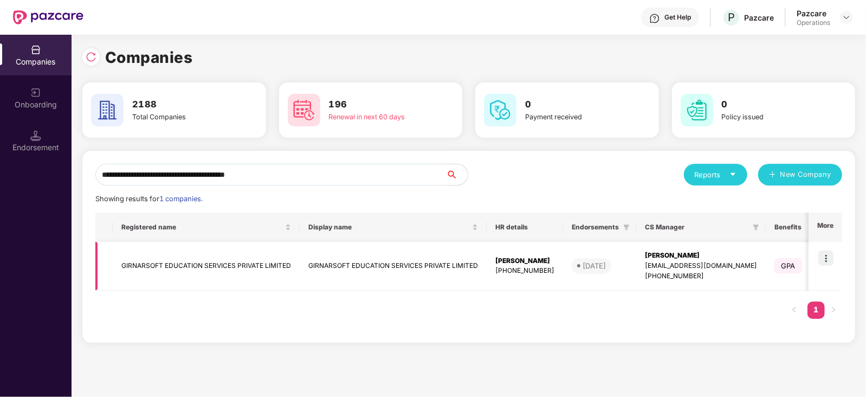
type input "**********"
click at [825, 261] on img at bounding box center [826, 257] width 15 height 15
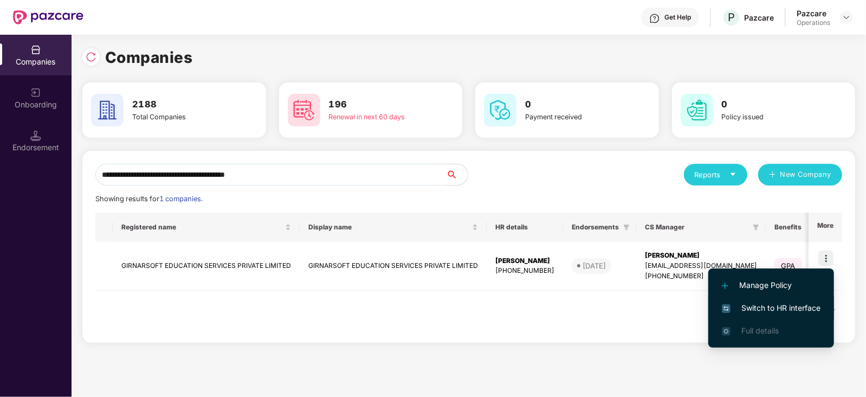
click at [813, 304] on span "Switch to HR interface" at bounding box center [771, 308] width 99 height 12
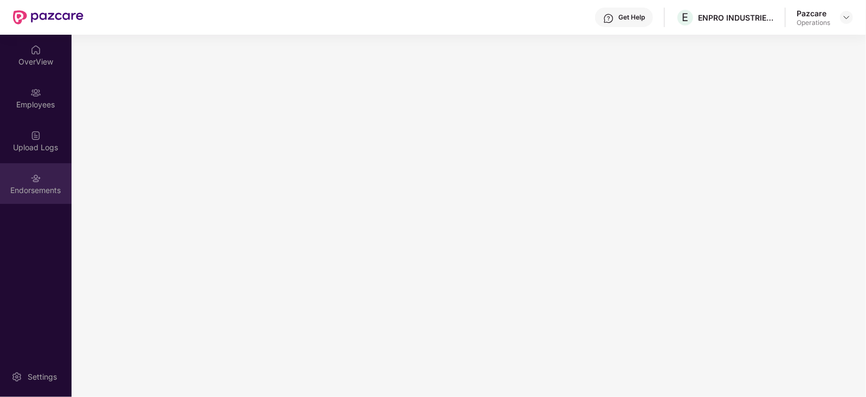
click at [27, 192] on div "Endorsements" at bounding box center [36, 190] width 72 height 11
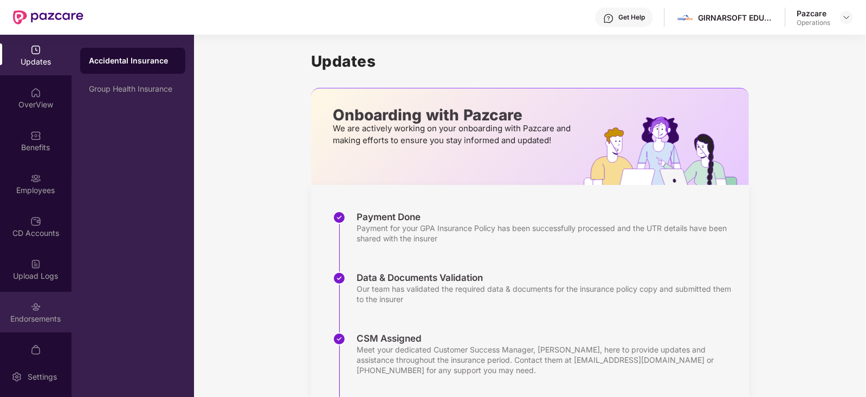
click at [40, 313] on div "Endorsements" at bounding box center [36, 318] width 72 height 11
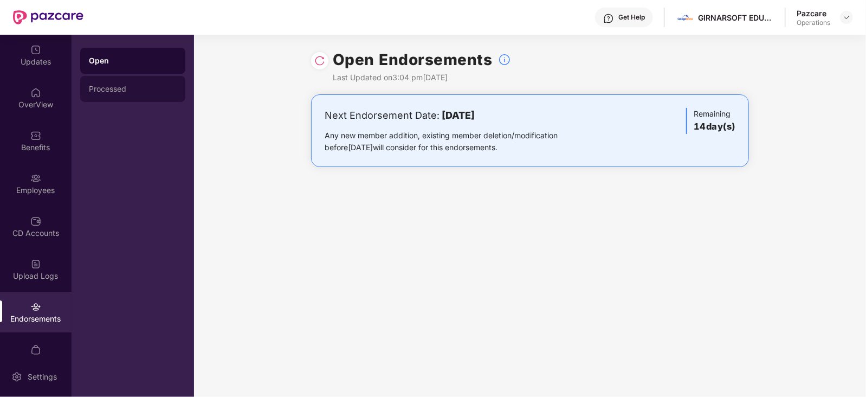
click at [105, 93] on div "Processed" at bounding box center [132, 89] width 105 height 26
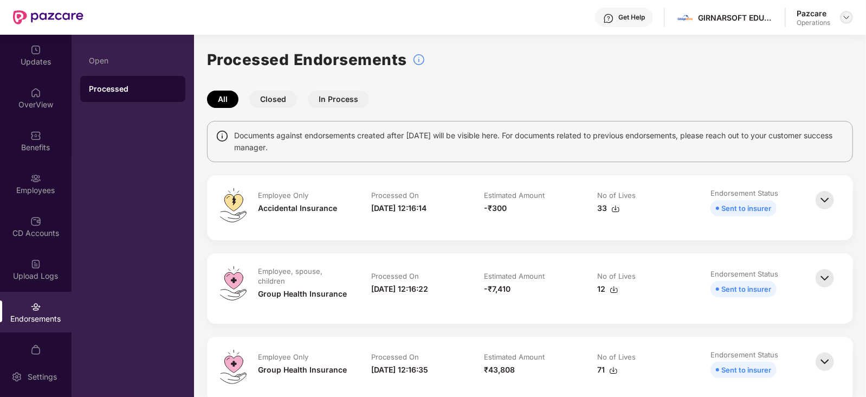
click at [842, 16] on div at bounding box center [846, 17] width 13 height 13
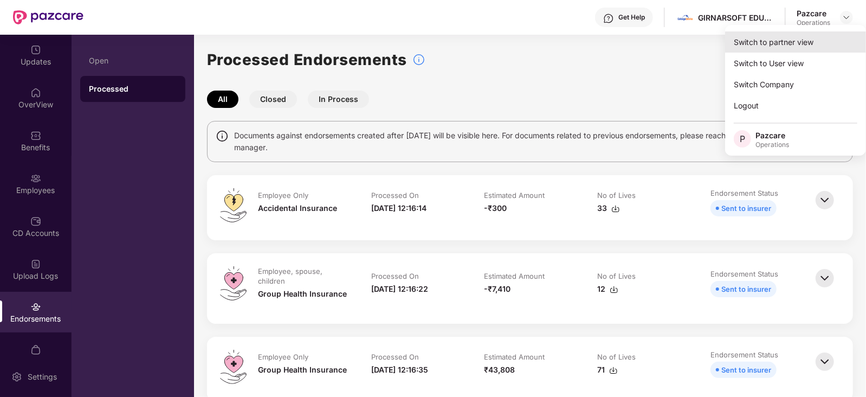
click at [798, 43] on div "Switch to partner view" at bounding box center [795, 41] width 141 height 21
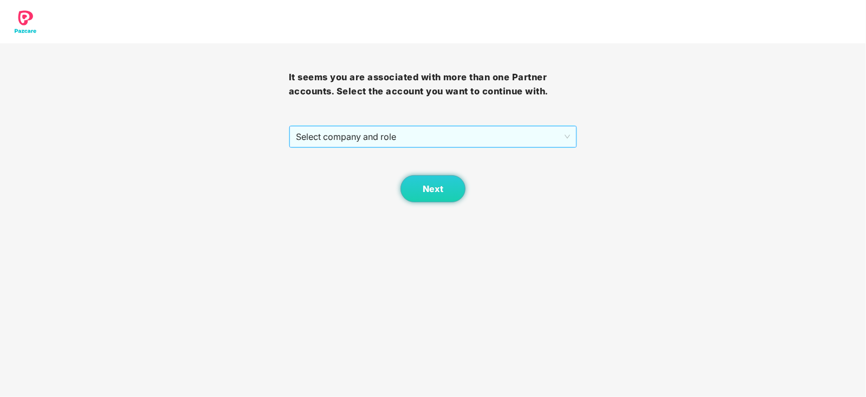
click at [381, 136] on span "Select company and role" at bounding box center [433, 136] width 275 height 21
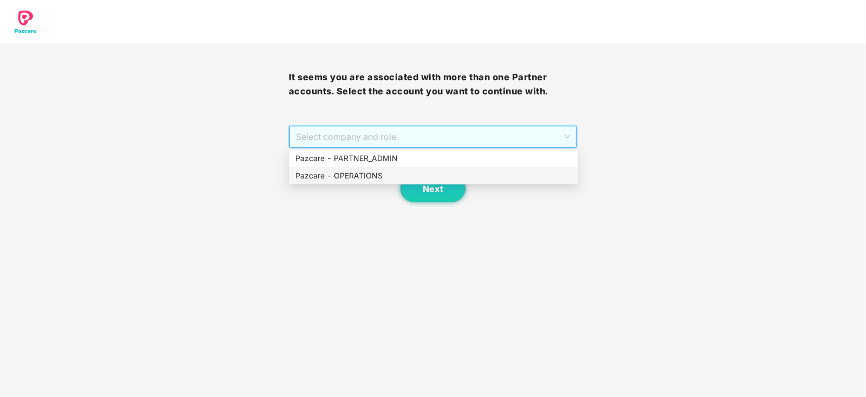
drag, startPoint x: 390, startPoint y: 175, endPoint x: 396, endPoint y: 175, distance: 5.4
click at [390, 175] on div "Pazcare - OPERATIONS" at bounding box center [433, 176] width 276 height 12
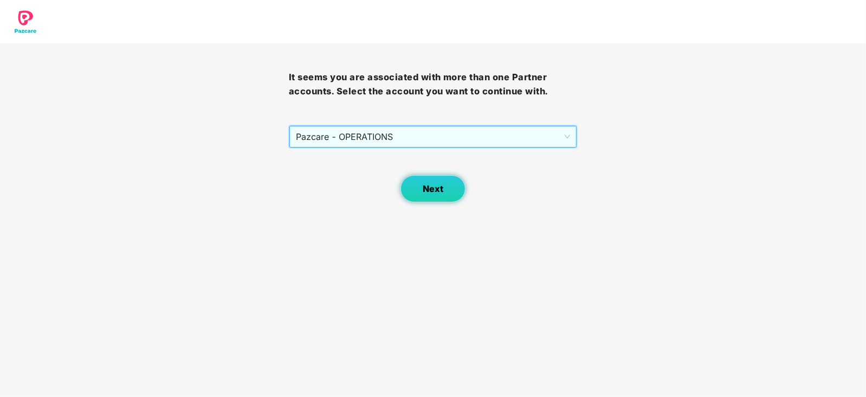
click at [436, 188] on span "Next" at bounding box center [433, 189] width 21 height 10
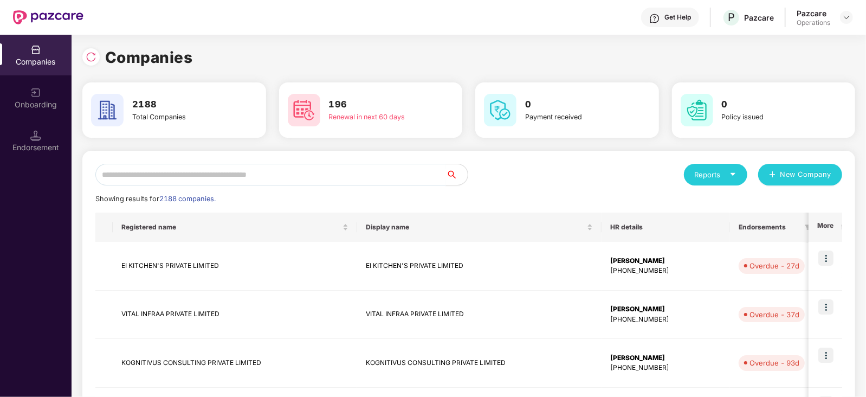
click at [290, 170] on input "text" at bounding box center [270, 175] width 351 height 22
paste input "**********"
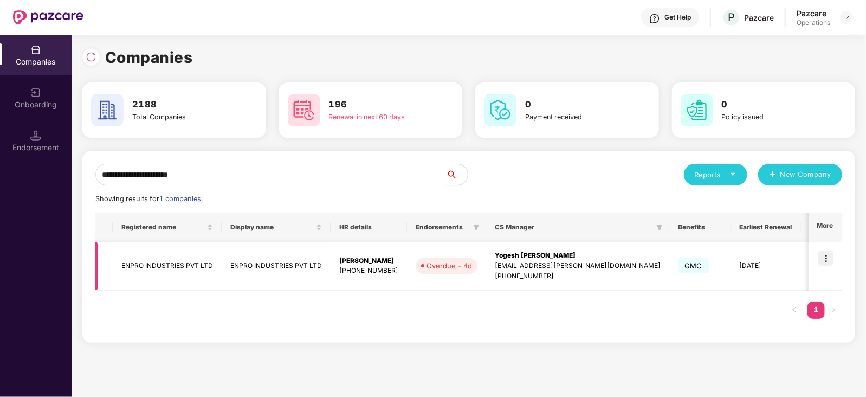
type input "**********"
click at [832, 258] on img at bounding box center [826, 257] width 15 height 15
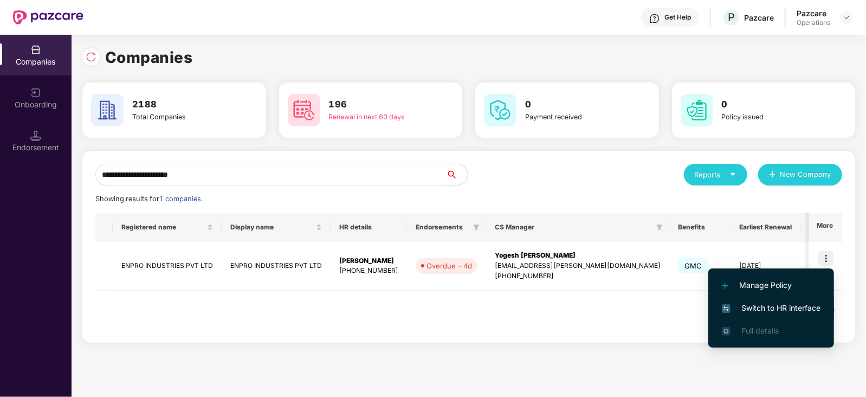
click at [803, 299] on li "Switch to HR interface" at bounding box center [772, 308] width 126 height 23
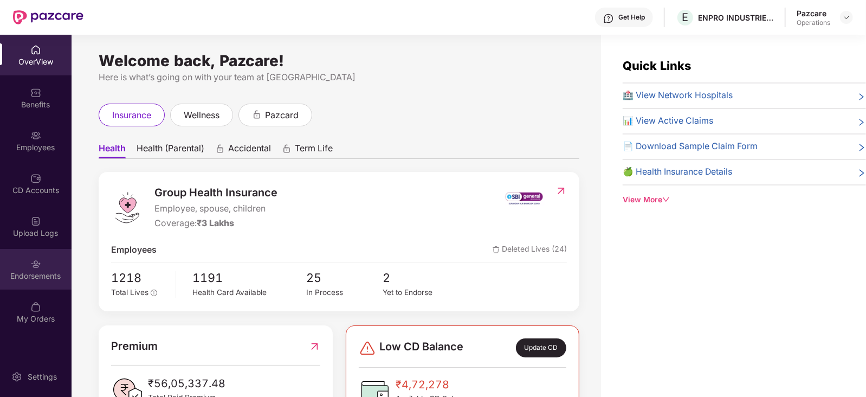
click at [38, 274] on div "Endorsements" at bounding box center [36, 276] width 72 height 11
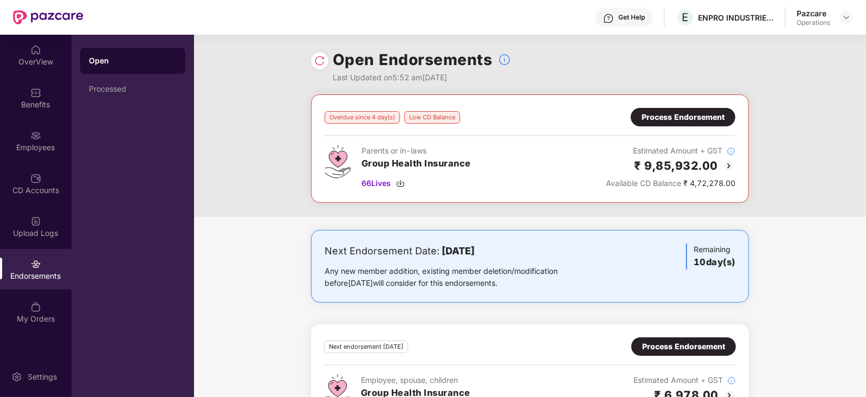
click at [704, 120] on div "Process Endorsement" at bounding box center [683, 117] width 83 height 12
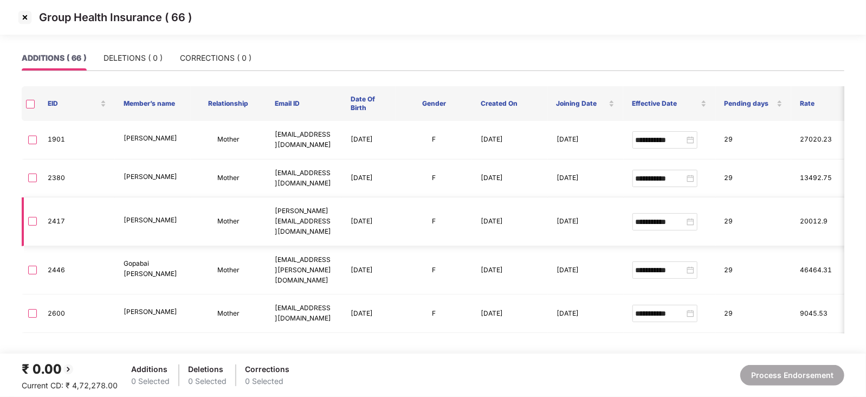
click at [36, 226] on td at bounding box center [30, 221] width 17 height 49
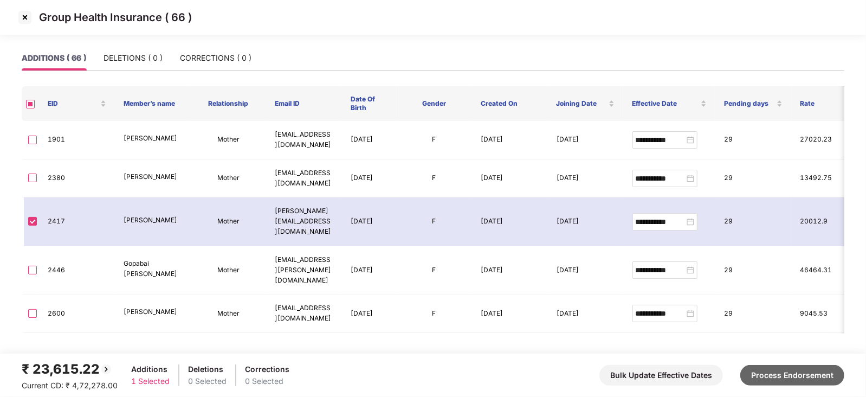
click at [780, 375] on button "Process Endorsement" at bounding box center [793, 375] width 104 height 21
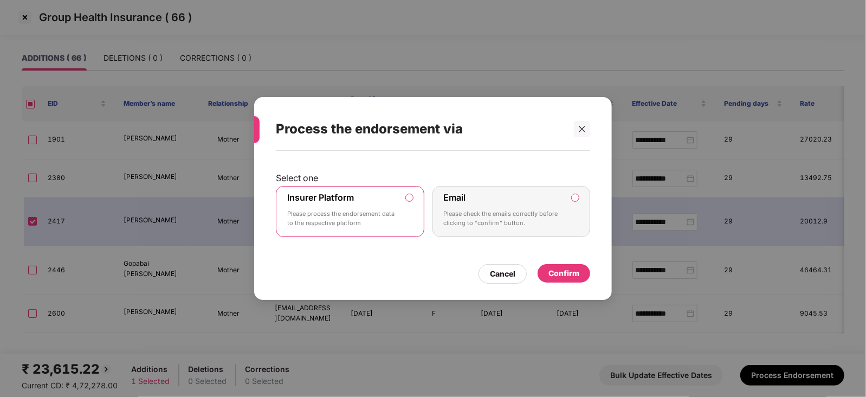
click at [558, 269] on div "Confirm" at bounding box center [564, 273] width 31 height 12
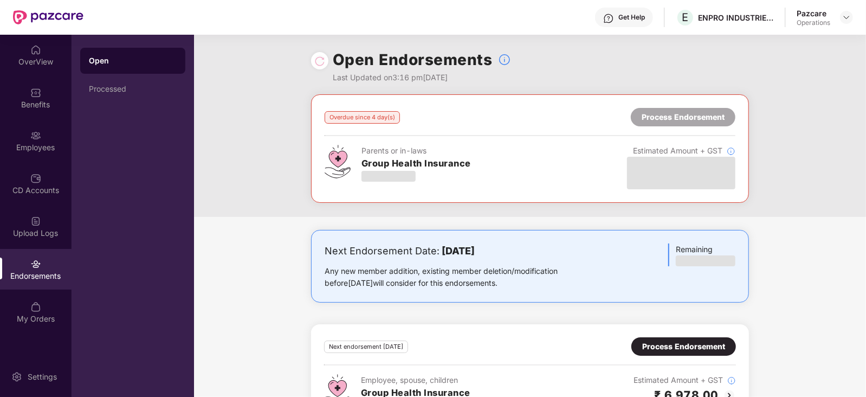
click at [297, 188] on div "Overdue since 4 day(s) Process Endorsement Parents or in-laws Group Health Insu…" at bounding box center [530, 155] width 672 height 123
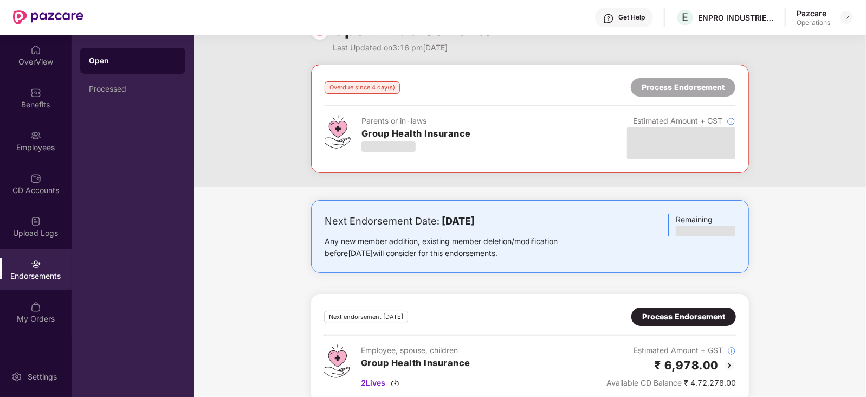
scroll to position [47, 0]
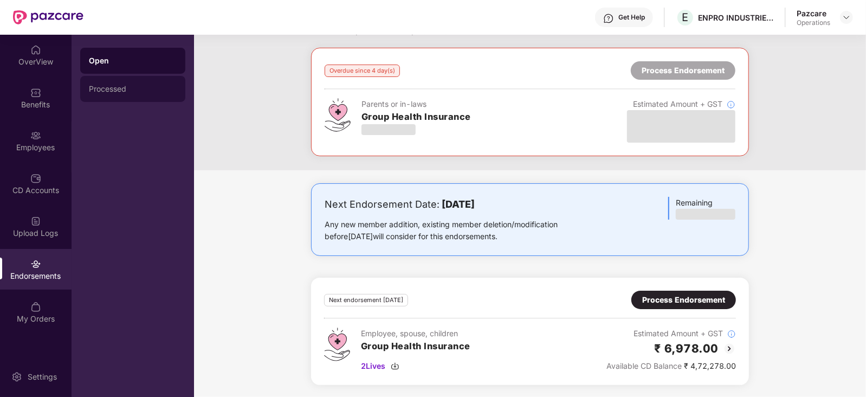
click at [112, 85] on div "Processed" at bounding box center [133, 89] width 88 height 9
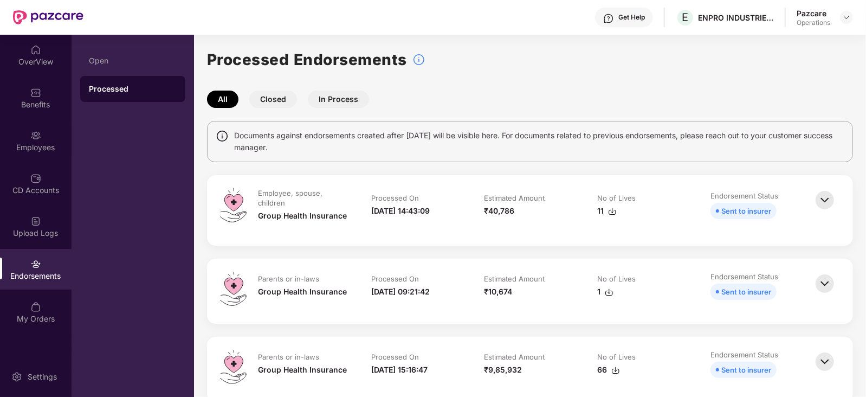
click at [606, 295] on img at bounding box center [609, 292] width 9 height 9
click at [607, 293] on img at bounding box center [609, 292] width 9 height 9
click at [49, 265] on div "Endorsements" at bounding box center [36, 269] width 72 height 41
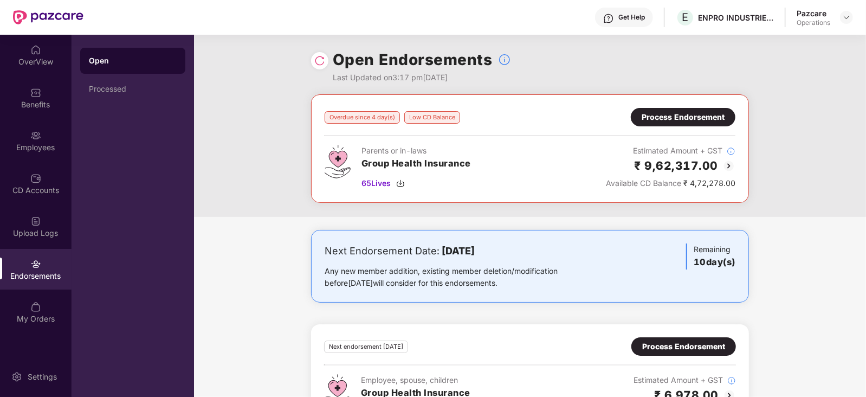
click at [695, 120] on div "Process Endorsement" at bounding box center [683, 117] width 83 height 12
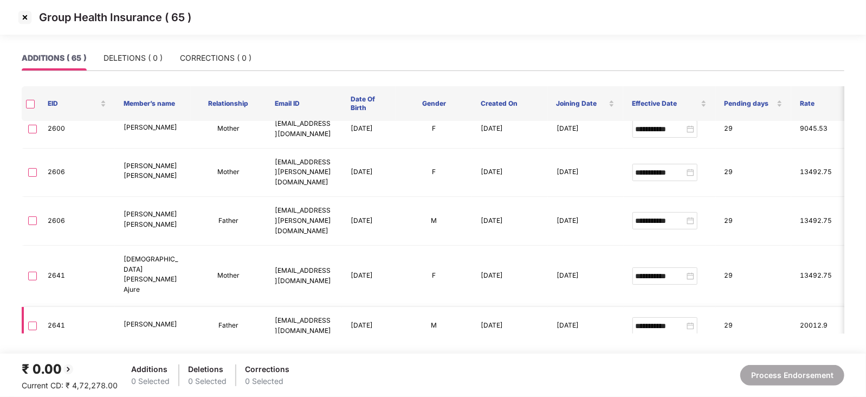
scroll to position [135, 0]
click at [22, 24] on img at bounding box center [24, 17] width 17 height 17
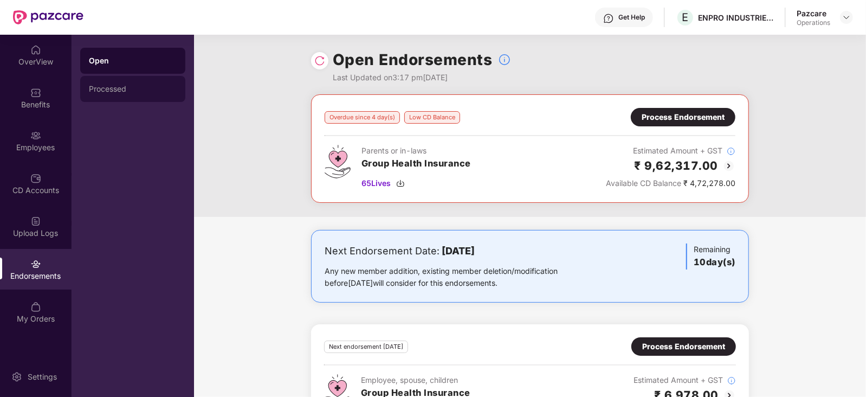
click at [96, 87] on div "Processed" at bounding box center [132, 89] width 105 height 26
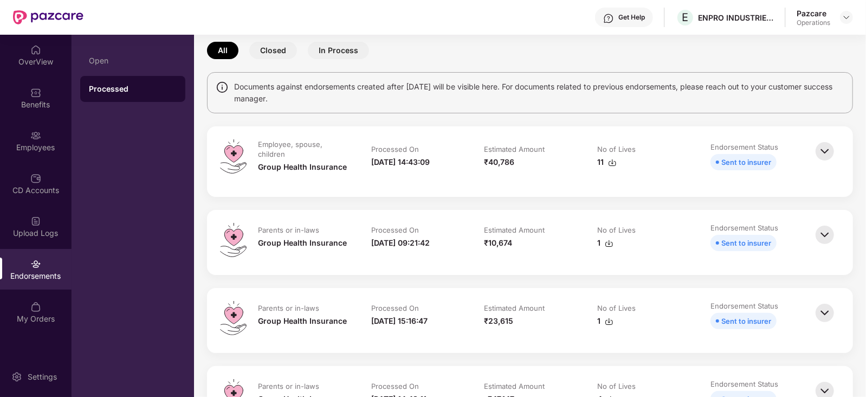
scroll to position [67, 0]
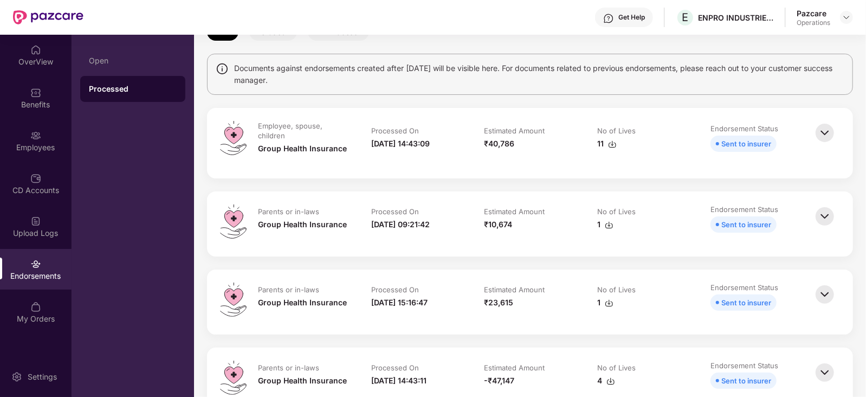
click at [604, 301] on div "1" at bounding box center [605, 303] width 16 height 12
click at [848, 18] on img at bounding box center [847, 17] width 9 height 9
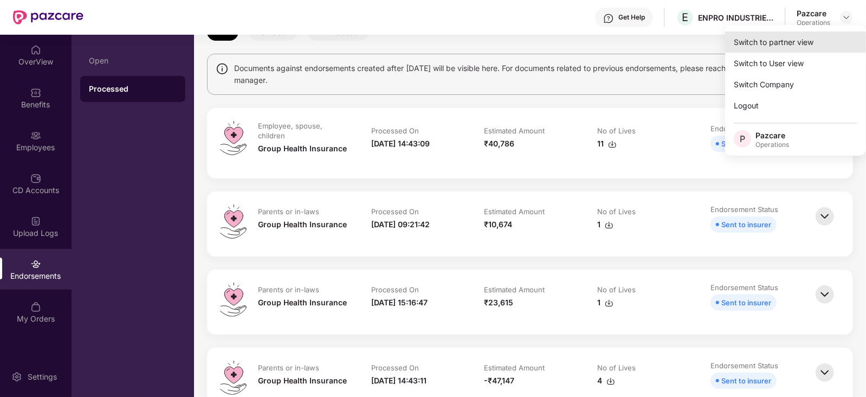
click at [797, 39] on div "Switch to partner view" at bounding box center [795, 41] width 141 height 21
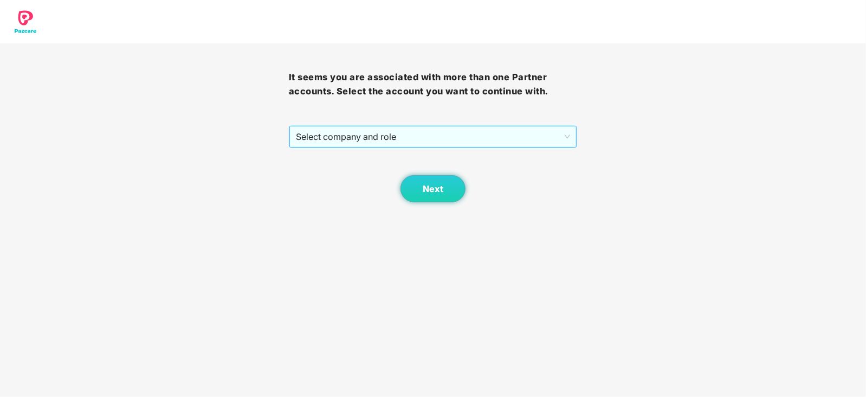
click at [362, 142] on span "Select company and role" at bounding box center [433, 136] width 275 height 21
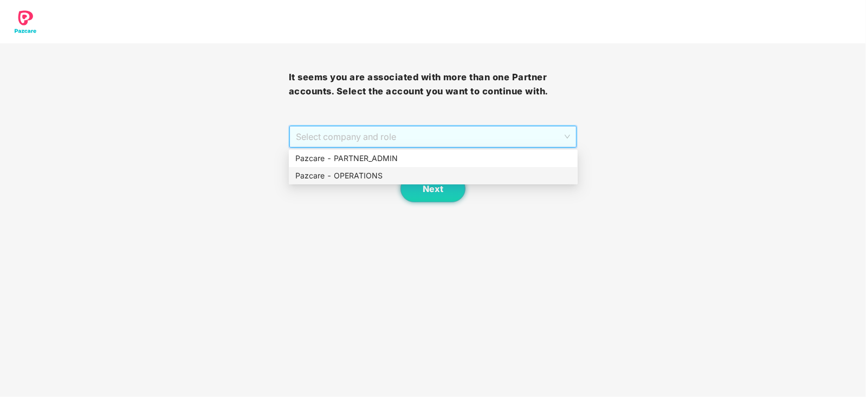
click at [344, 177] on div "Pazcare - OPERATIONS" at bounding box center [433, 176] width 276 height 12
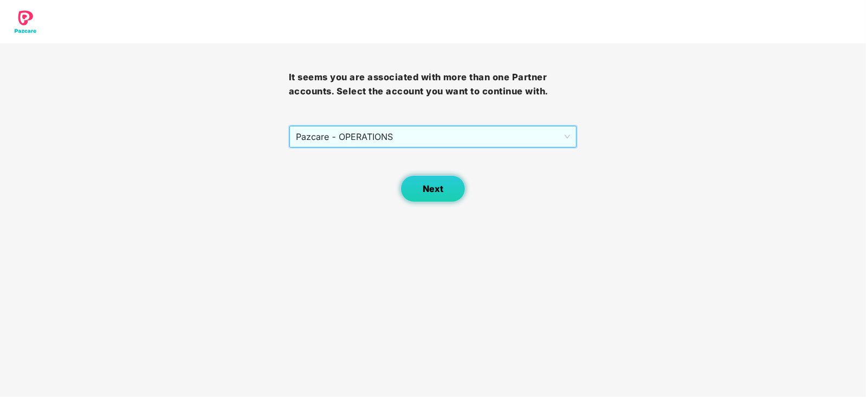
click at [446, 185] on button "Next" at bounding box center [433, 188] width 65 height 27
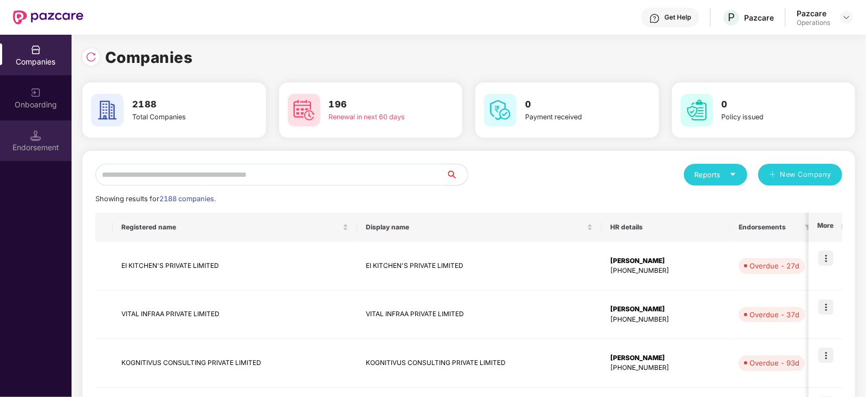
click at [37, 144] on div "Endorsement" at bounding box center [36, 147] width 72 height 11
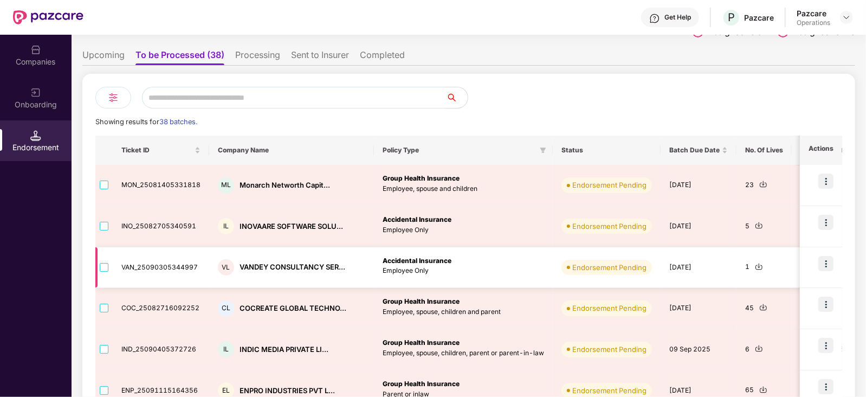
scroll to position [135, 0]
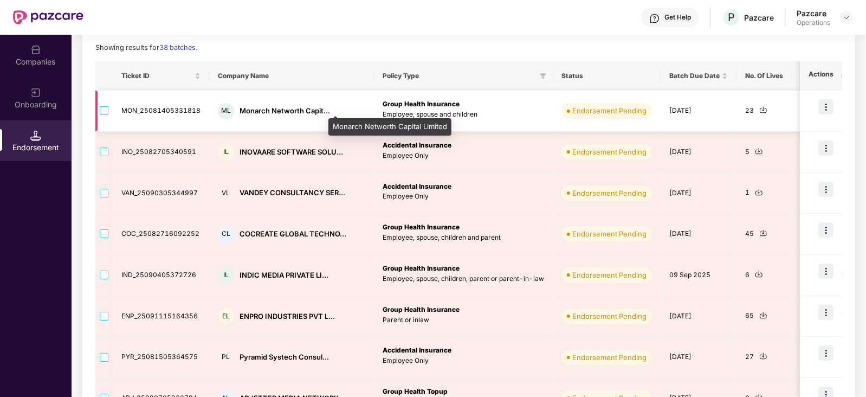
click at [248, 108] on div "Monarch Networth Capit..." at bounding box center [285, 111] width 91 height 10
copy div "Monarch"
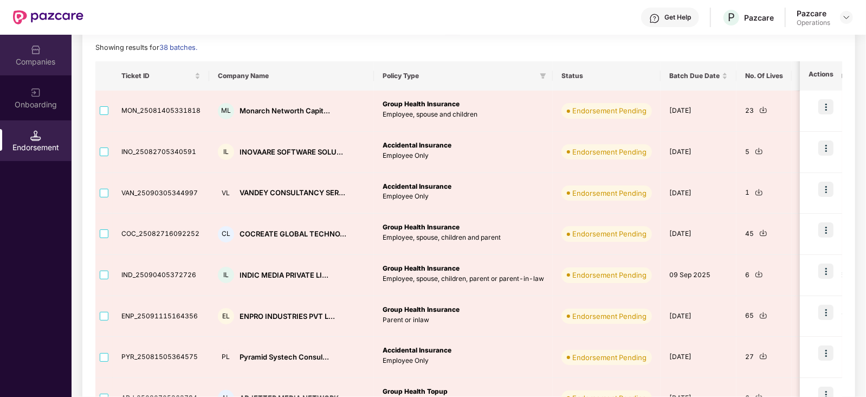
click at [41, 69] on div "Companies" at bounding box center [36, 55] width 72 height 41
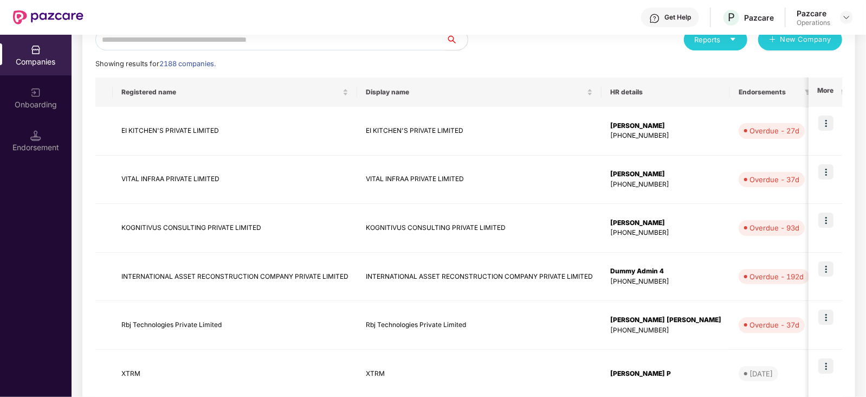
scroll to position [0, 0]
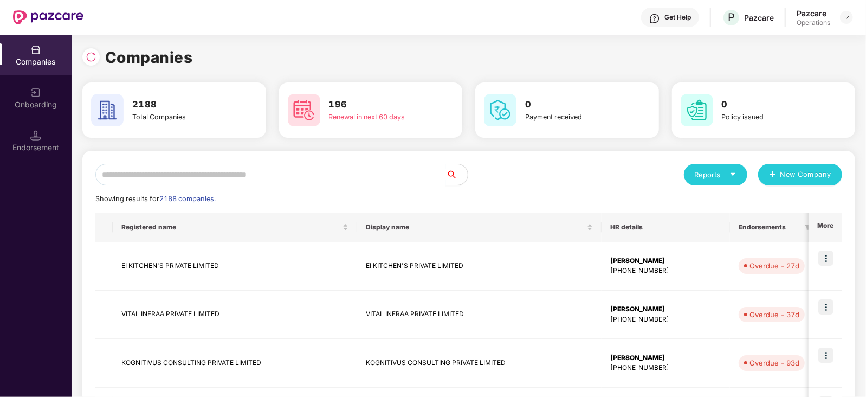
click at [182, 180] on input "text" at bounding box center [270, 175] width 351 height 22
paste input "*******"
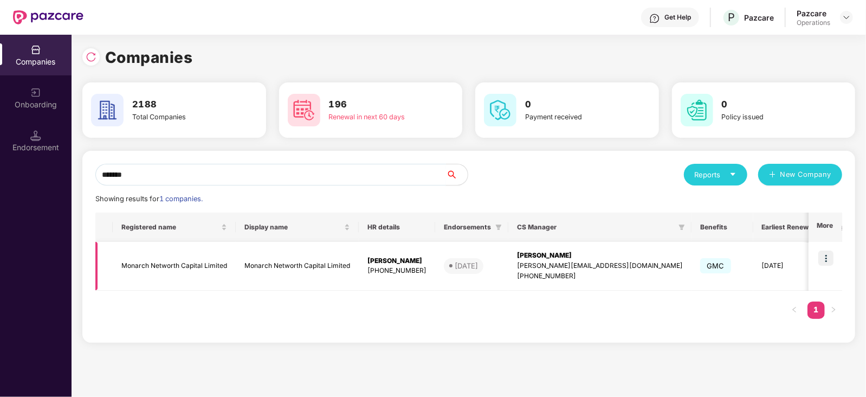
type input "*******"
click at [830, 260] on img at bounding box center [826, 257] width 15 height 15
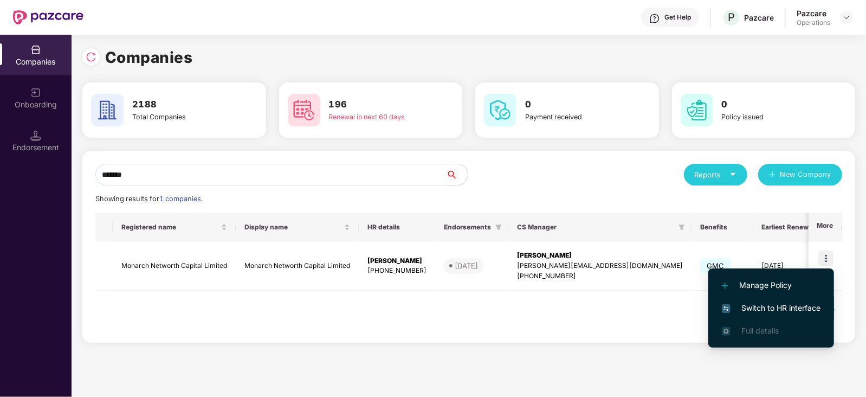
click at [802, 303] on span "Switch to HR interface" at bounding box center [771, 308] width 99 height 12
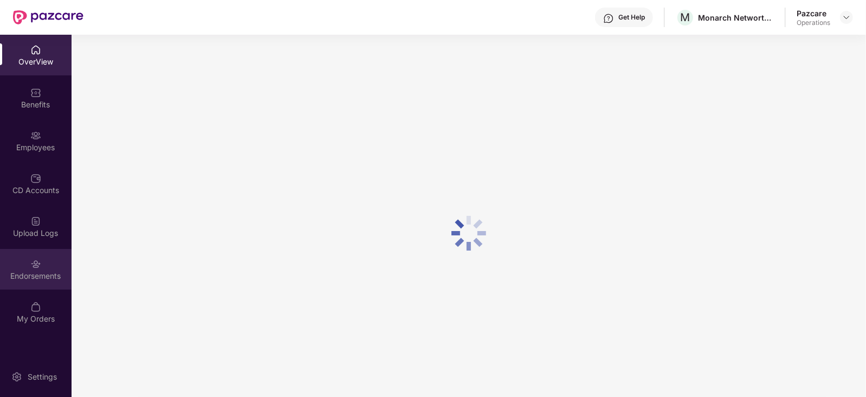
click at [43, 259] on div "Endorsements" at bounding box center [36, 269] width 72 height 41
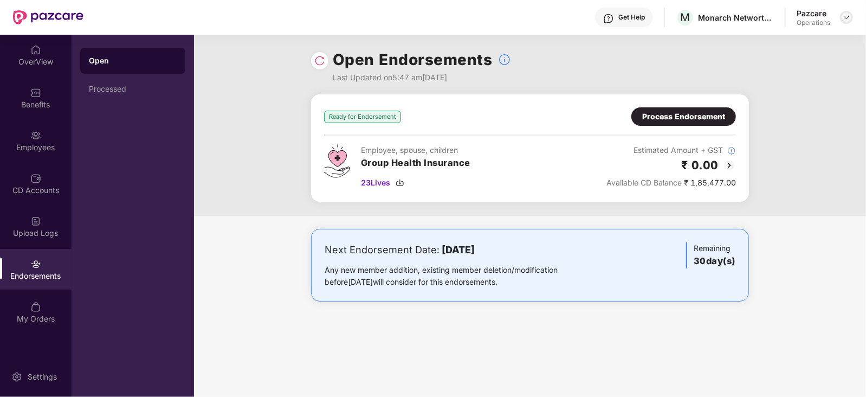
click at [845, 19] on img at bounding box center [847, 17] width 9 height 9
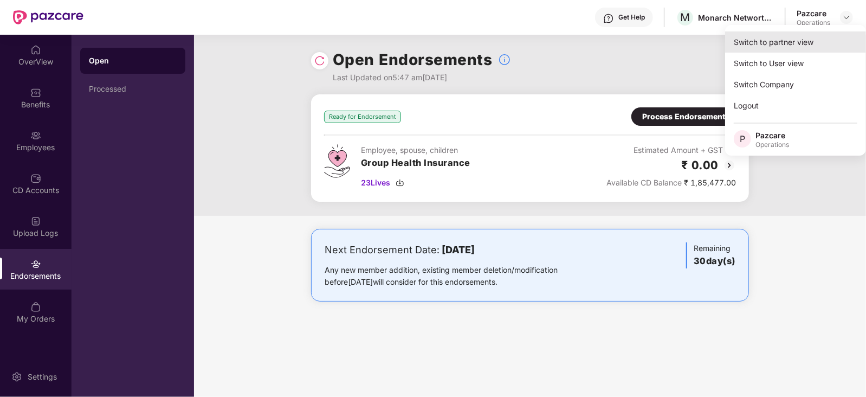
click at [786, 40] on div "Switch to partner view" at bounding box center [795, 41] width 141 height 21
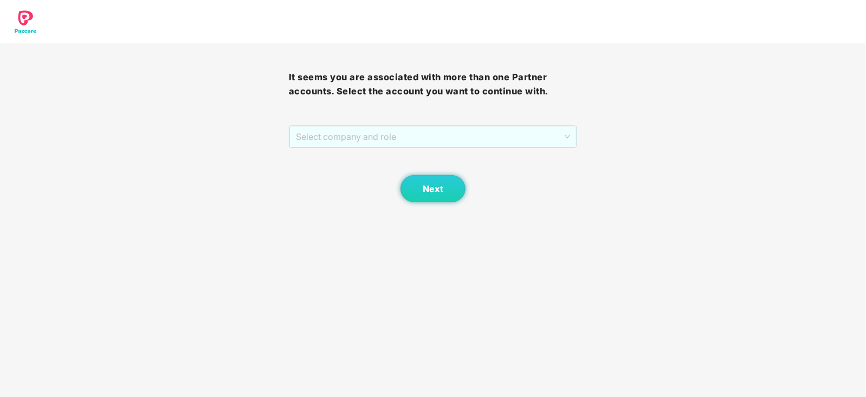
drag, startPoint x: 400, startPoint y: 137, endPoint x: 357, endPoint y: 163, distance: 50.9
click at [399, 137] on span "Select company and role" at bounding box center [433, 136] width 275 height 21
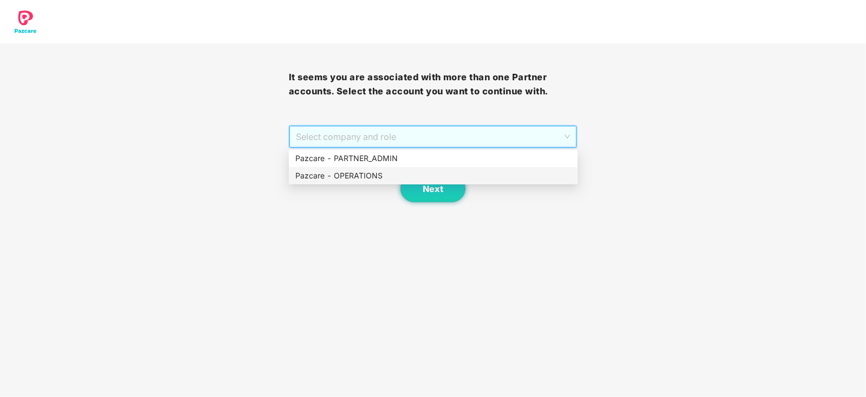
drag, startPoint x: 347, startPoint y: 175, endPoint x: 398, endPoint y: 179, distance: 51.7
click at [346, 176] on div "Pazcare - OPERATIONS" at bounding box center [433, 176] width 276 height 12
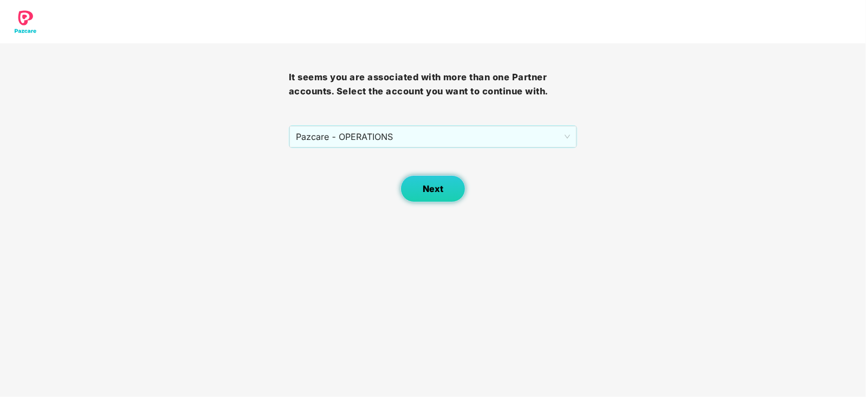
click at [443, 185] on span "Next" at bounding box center [433, 189] width 21 height 10
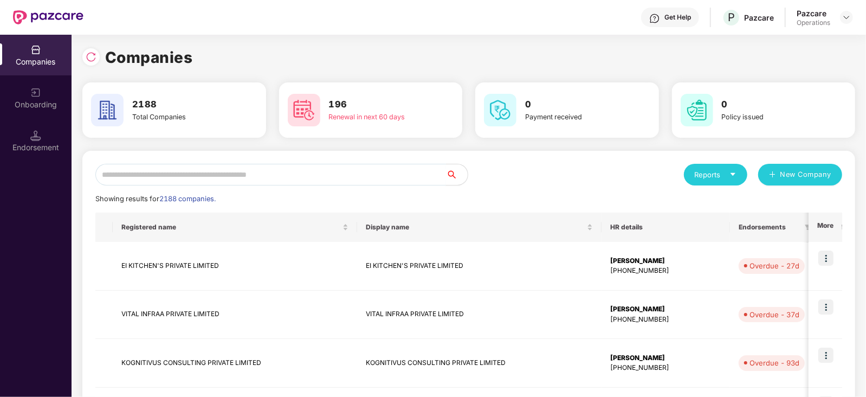
click at [329, 167] on input "text" at bounding box center [270, 175] width 351 height 22
paste input "*******"
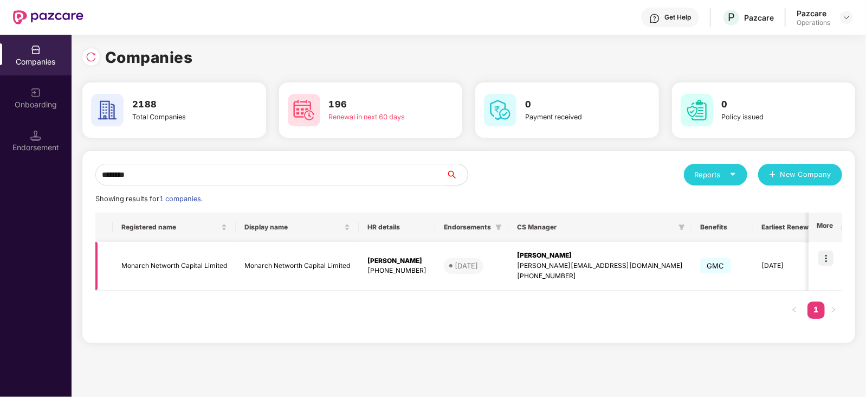
type input "*******"
click at [830, 258] on img at bounding box center [826, 257] width 15 height 15
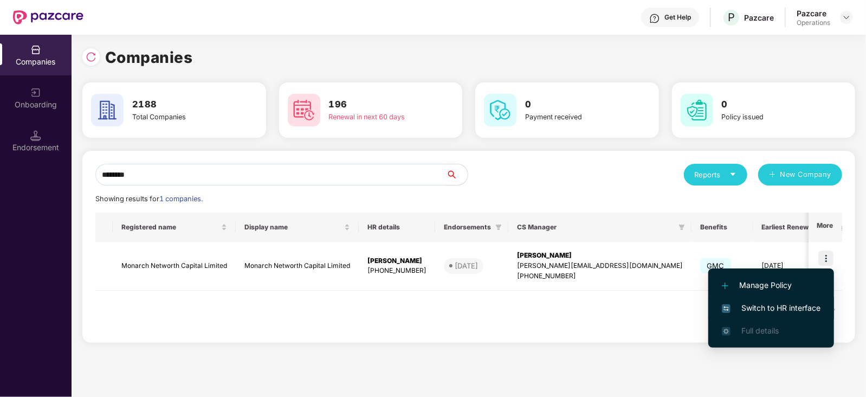
click at [791, 308] on span "Switch to HR interface" at bounding box center [771, 308] width 99 height 12
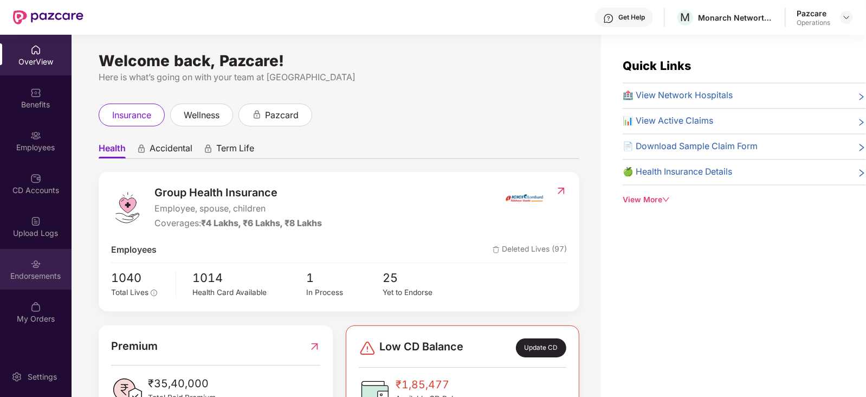
click at [28, 283] on div "Endorsements" at bounding box center [36, 269] width 72 height 41
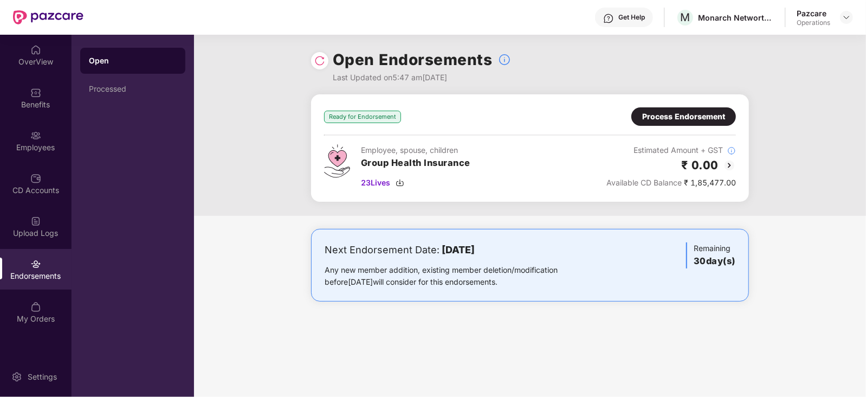
click at [665, 114] on div "Process Endorsement" at bounding box center [683, 117] width 83 height 12
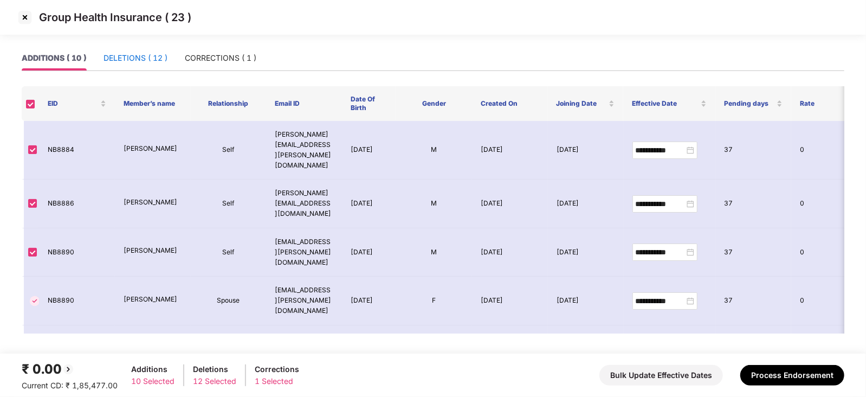
click at [151, 60] on div "DELETIONS ( 12 )" at bounding box center [136, 58] width 64 height 12
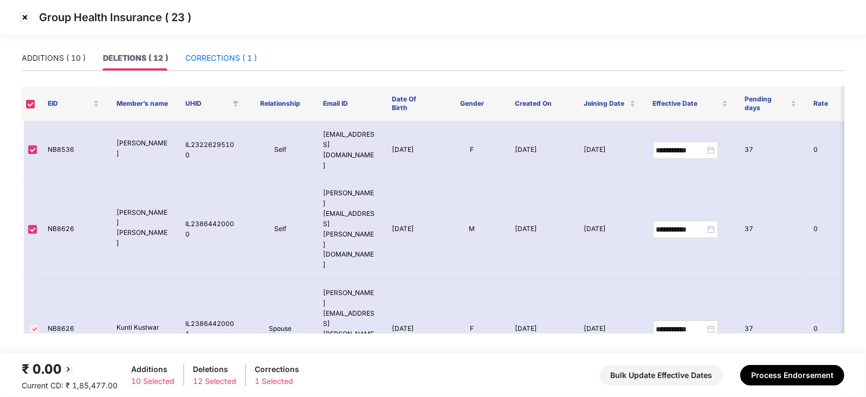
click at [213, 57] on div "CORRECTIONS ( 1 )" at bounding box center [221, 58] width 72 height 12
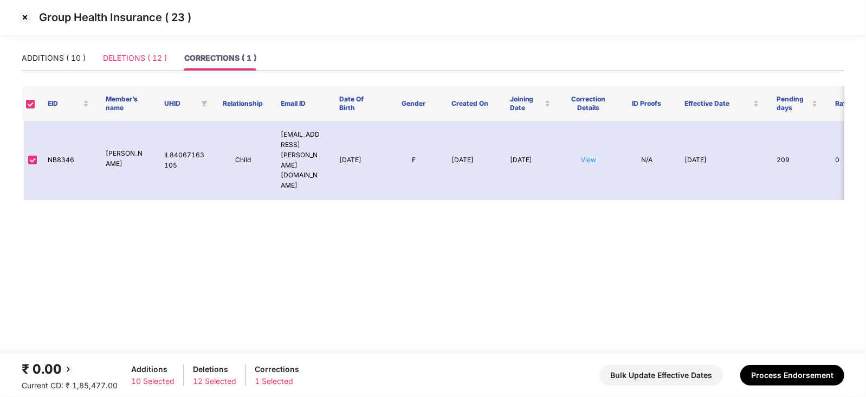
click at [152, 66] on div "DELETIONS ( 12 )" at bounding box center [135, 58] width 64 height 25
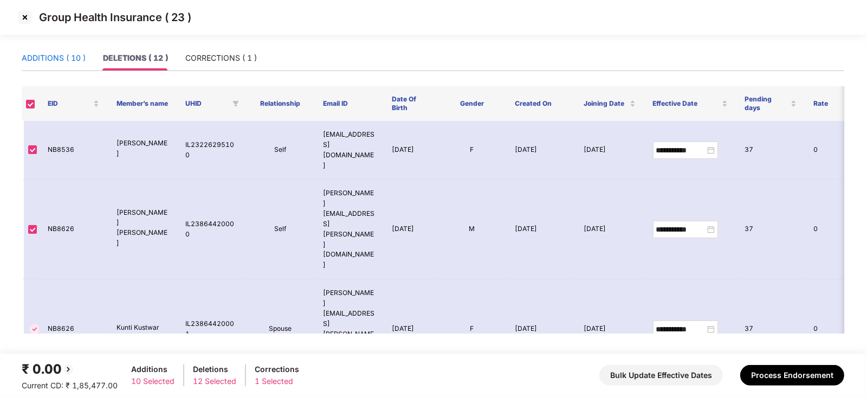
click at [72, 60] on div "ADDITIONS ( 10 )" at bounding box center [54, 58] width 64 height 12
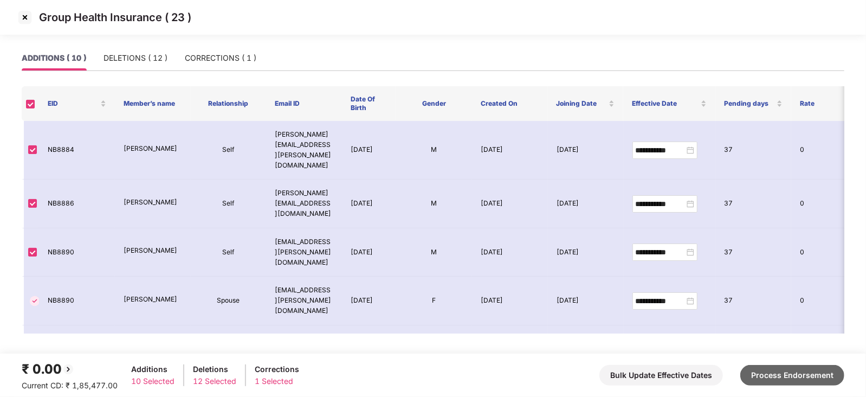
click at [781, 370] on button "Process Endorsement" at bounding box center [793, 375] width 104 height 21
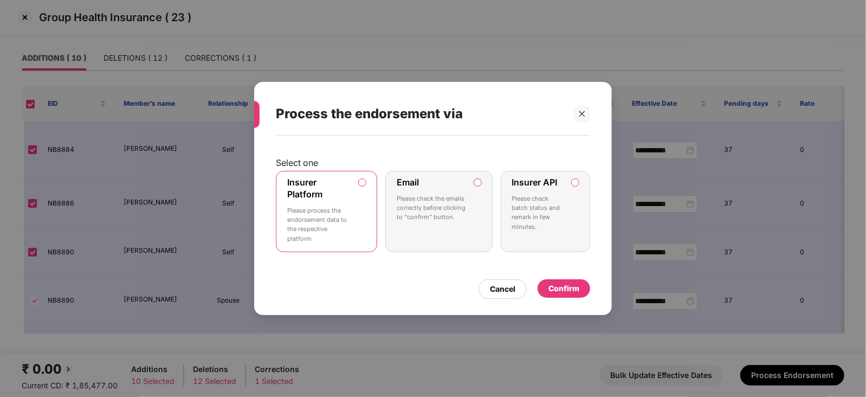
click at [563, 292] on div "Confirm" at bounding box center [564, 288] width 31 height 12
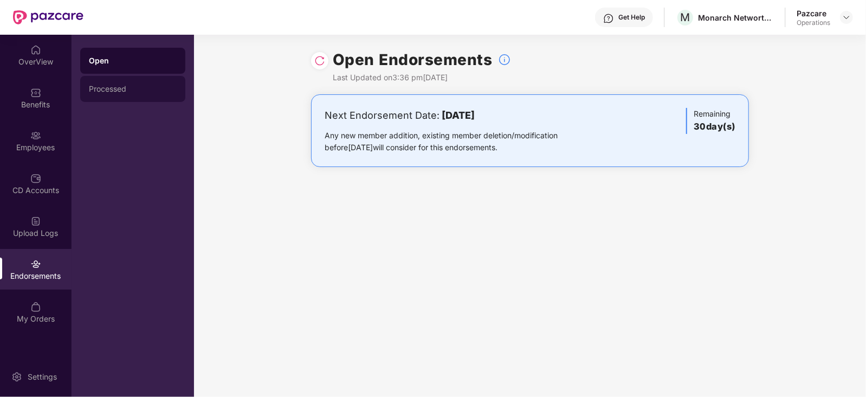
click at [102, 96] on div "Processed" at bounding box center [132, 89] width 105 height 26
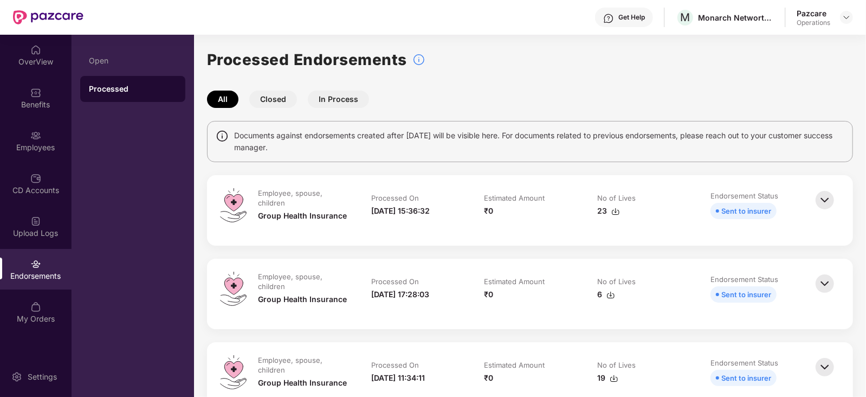
click at [612, 214] on img at bounding box center [616, 211] width 9 height 9
click at [63, 142] on div "Employees" at bounding box center [36, 147] width 72 height 11
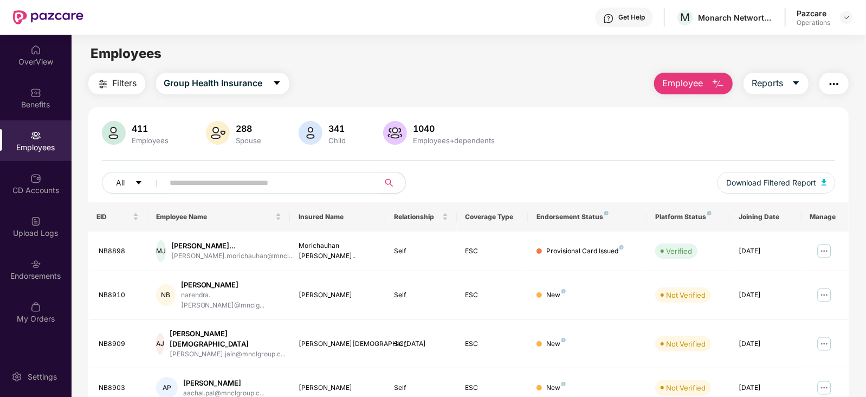
click at [352, 179] on input "text" at bounding box center [267, 183] width 195 height 16
paste input "******"
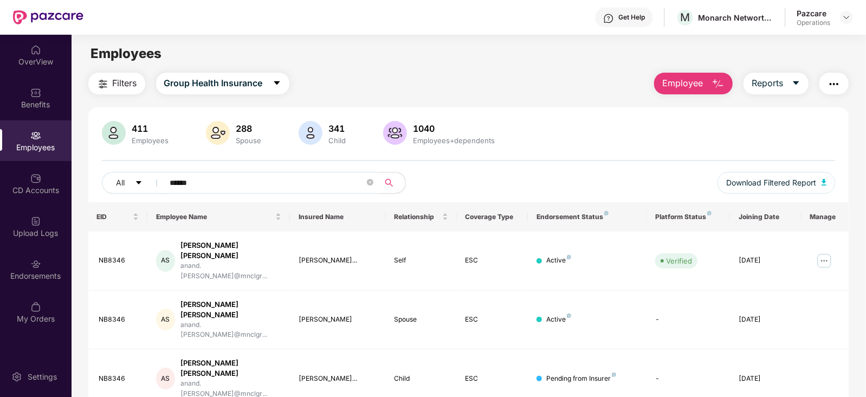
type input "******"
click at [850, 14] on img at bounding box center [847, 17] width 9 height 9
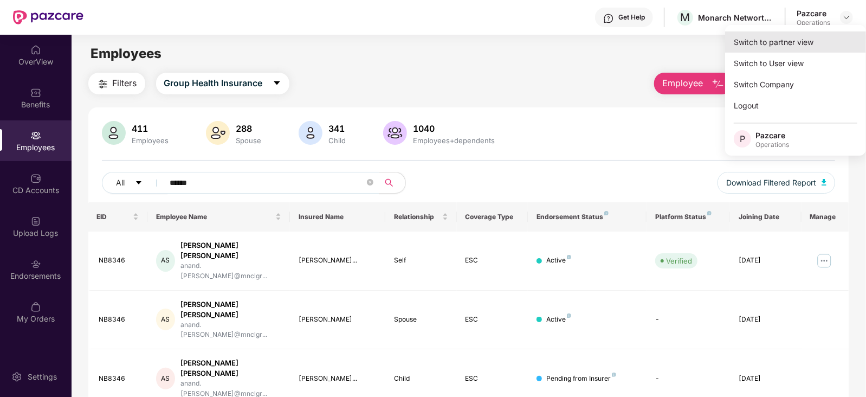
click at [796, 36] on div "Switch to partner view" at bounding box center [795, 41] width 141 height 21
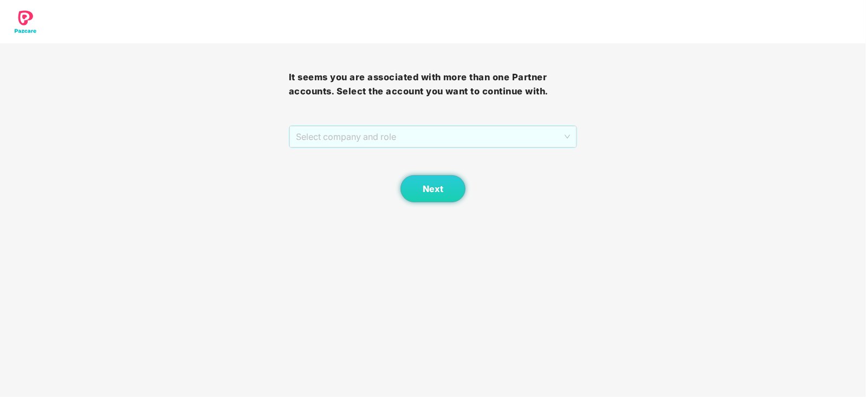
drag, startPoint x: 355, startPoint y: 136, endPoint x: 347, endPoint y: 168, distance: 32.3
click at [355, 137] on span "Select company and role" at bounding box center [433, 136] width 275 height 21
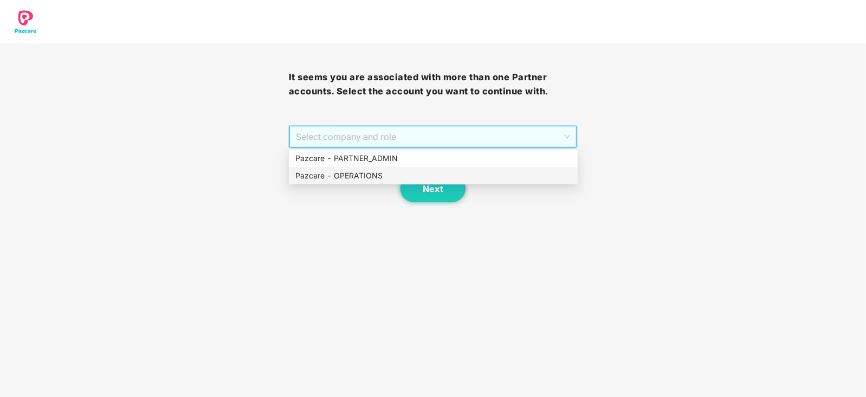
click at [346, 168] on div "Pazcare - OPERATIONS" at bounding box center [433, 175] width 289 height 17
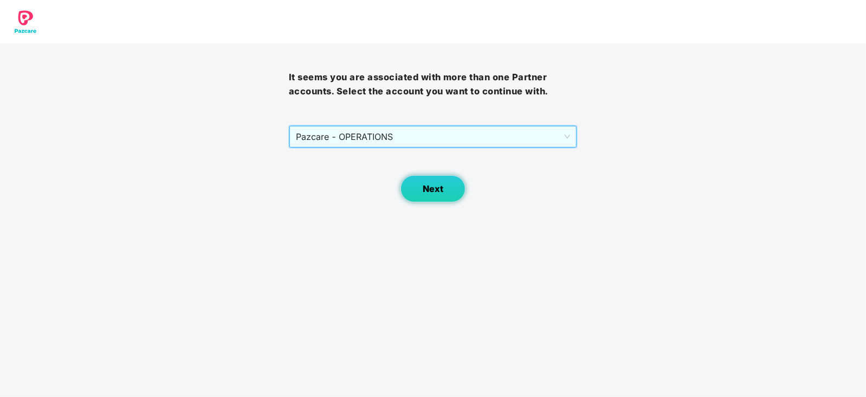
click at [433, 187] on span "Next" at bounding box center [433, 189] width 21 height 10
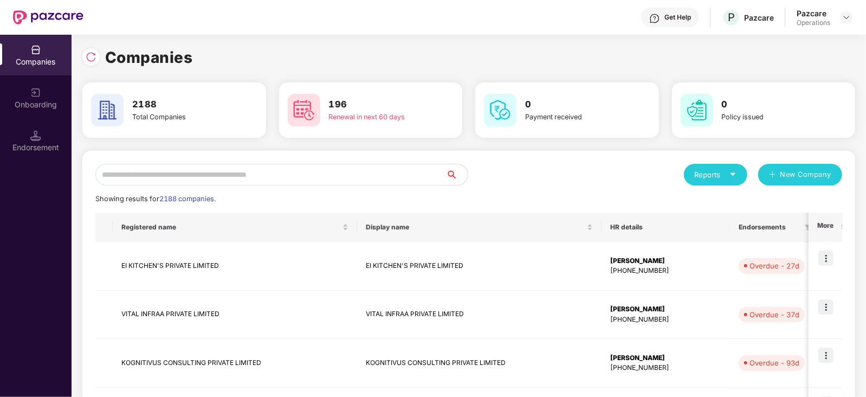
click at [284, 180] on input "text" at bounding box center [270, 175] width 351 height 22
paste input "*******"
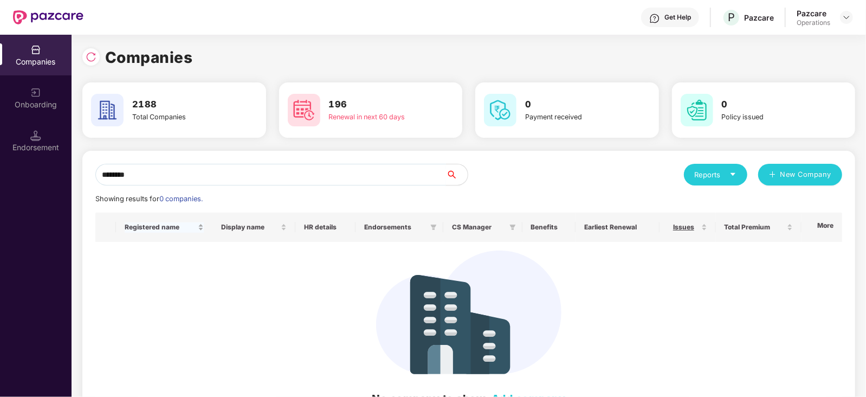
drag, startPoint x: 98, startPoint y: 176, endPoint x: 200, endPoint y: 240, distance: 120.8
click at [98, 177] on input "*******" at bounding box center [270, 175] width 351 height 22
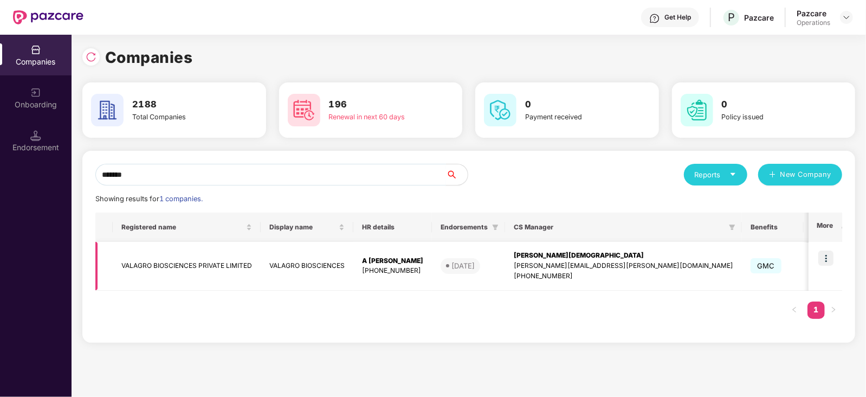
type input "*******"
click at [827, 253] on img at bounding box center [826, 257] width 15 height 15
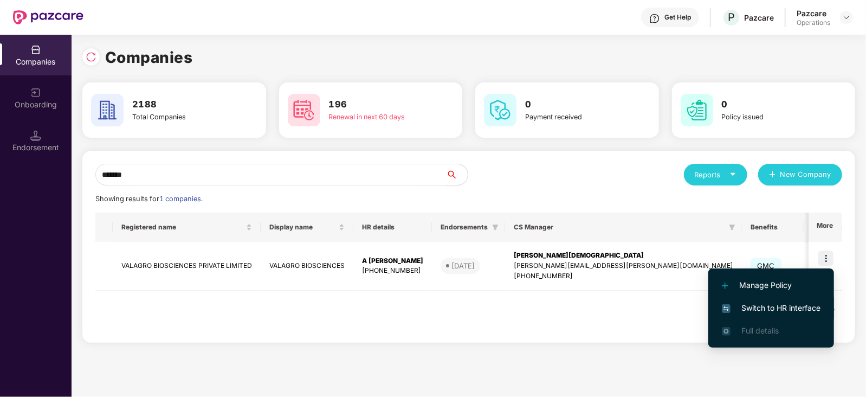
click at [789, 301] on li "Switch to HR interface" at bounding box center [772, 308] width 126 height 23
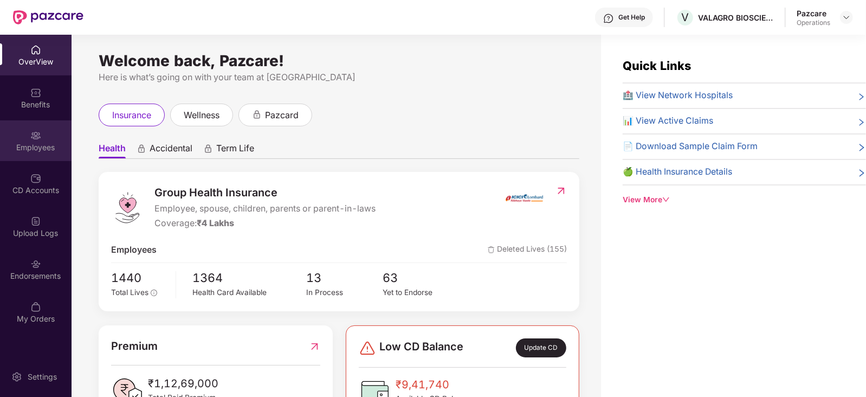
click at [43, 153] on div "Employees" at bounding box center [36, 140] width 72 height 41
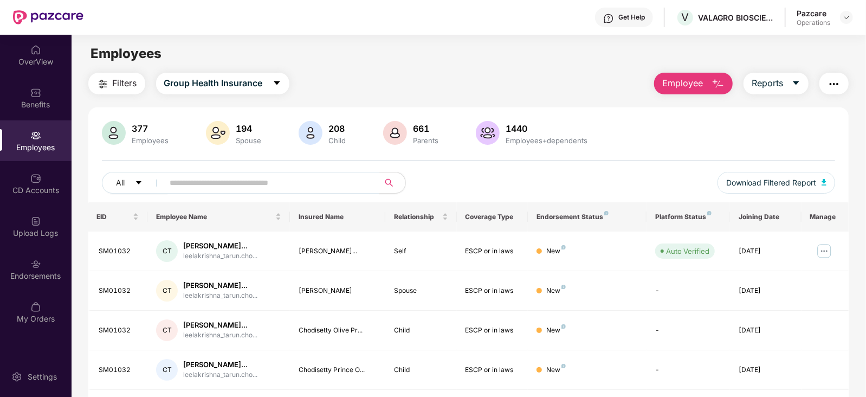
click at [279, 183] on input "text" at bounding box center [267, 183] width 195 height 16
paste input "******"
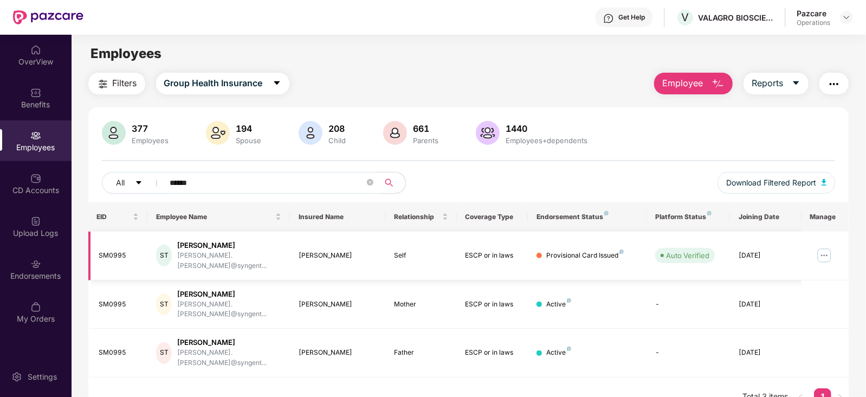
type input "******"
click at [847, 14] on img at bounding box center [847, 17] width 9 height 9
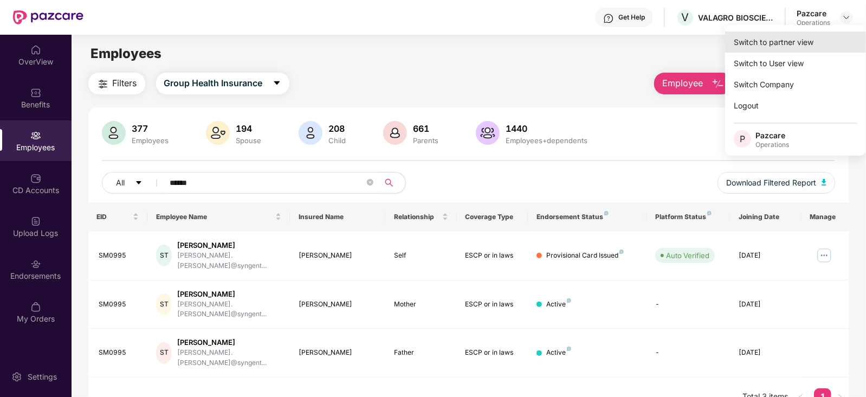
click at [788, 43] on div "Switch to partner view" at bounding box center [795, 41] width 141 height 21
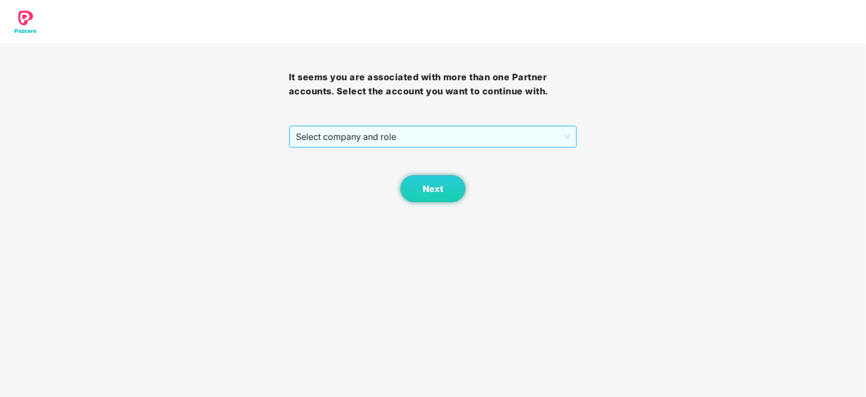
click at [388, 139] on span "Select company and role" at bounding box center [433, 136] width 275 height 21
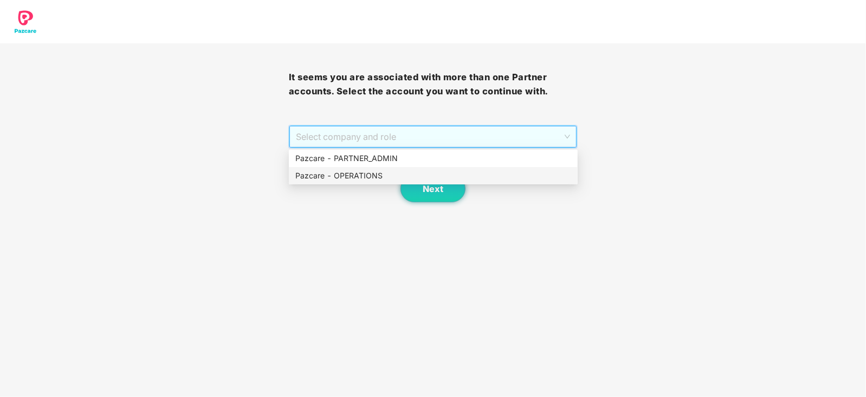
click at [368, 174] on div "Pazcare - OPERATIONS" at bounding box center [433, 176] width 276 height 12
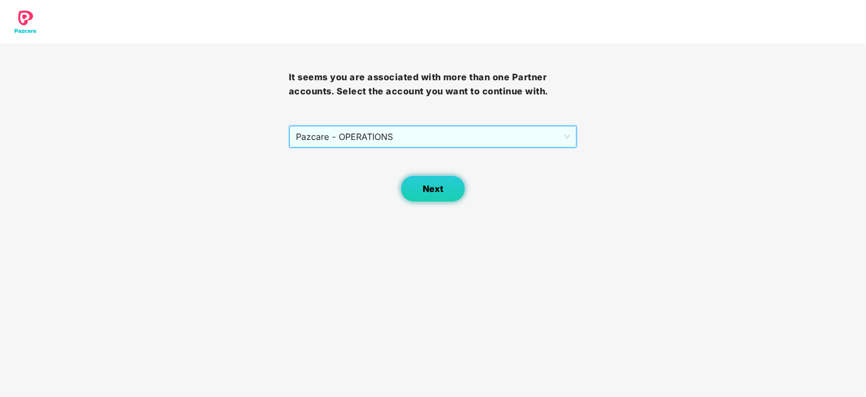
click at [417, 188] on button "Next" at bounding box center [433, 188] width 65 height 27
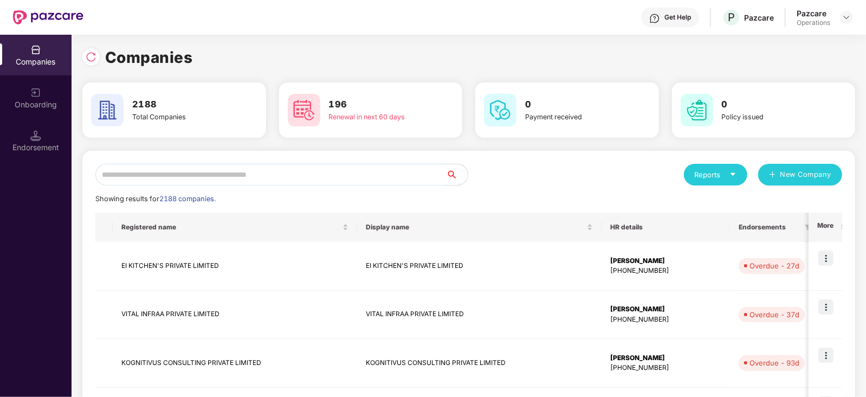
click at [288, 166] on input "text" at bounding box center [270, 175] width 351 height 22
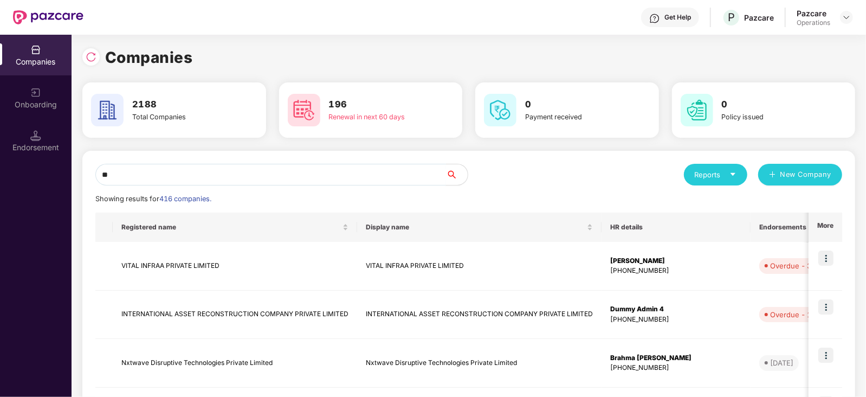
type input "*"
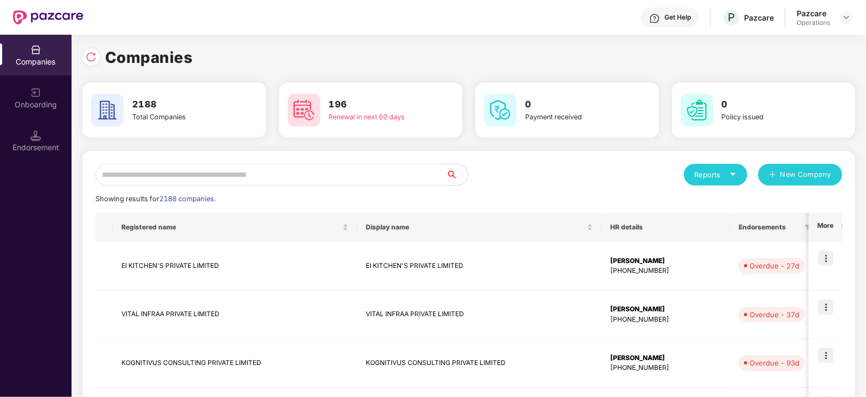
click at [197, 181] on input "text" at bounding box center [270, 175] width 351 height 22
paste input "**********"
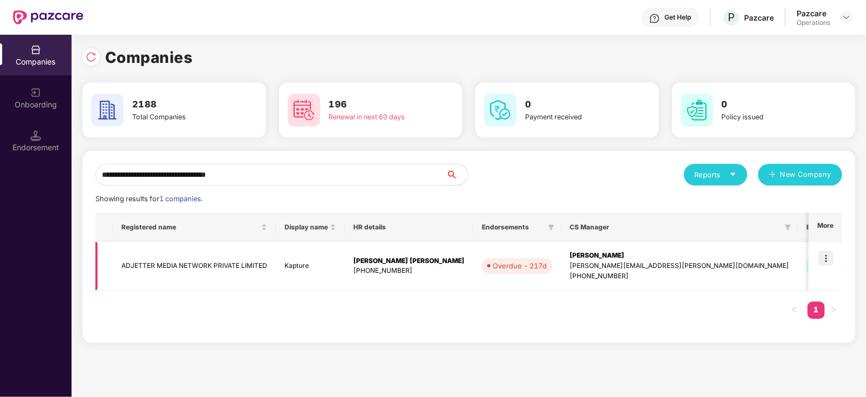
type input "**********"
click at [830, 256] on img at bounding box center [826, 257] width 15 height 15
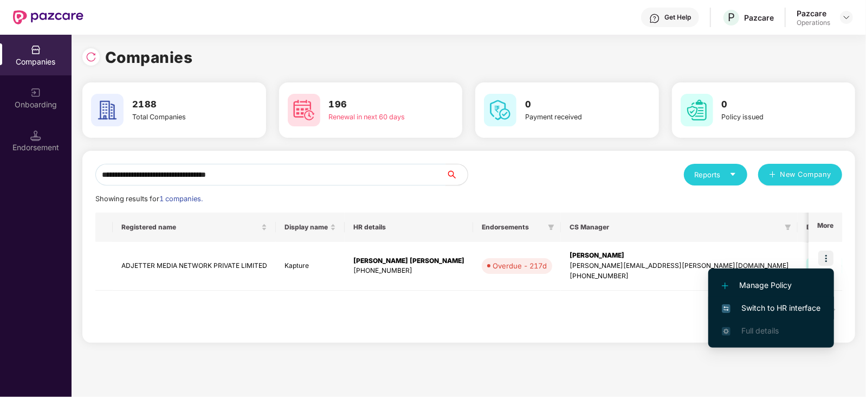
click at [792, 310] on span "Switch to HR interface" at bounding box center [771, 308] width 99 height 12
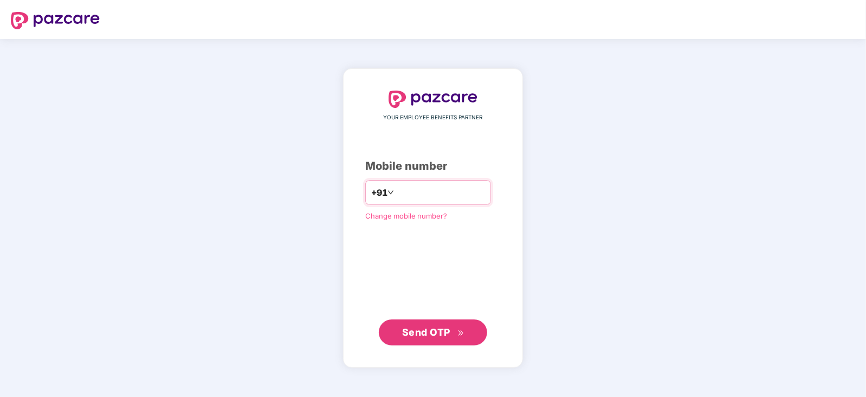
drag, startPoint x: 425, startPoint y: 190, endPoint x: 433, endPoint y: 197, distance: 11.1
click at [424, 190] on input "number" at bounding box center [440, 192] width 89 height 17
type input "**********"
drag, startPoint x: 436, startPoint y: 333, endPoint x: 433, endPoint y: 325, distance: 8.8
click at [436, 334] on span "Send OTP" at bounding box center [426, 331] width 48 height 11
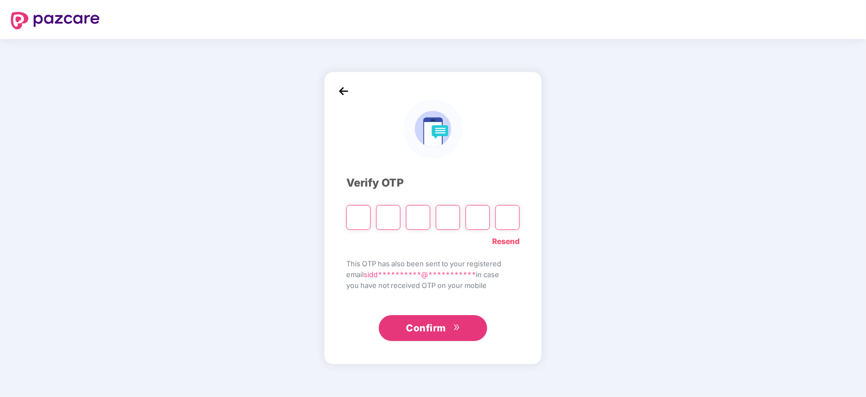
paste input "*"
type input "*"
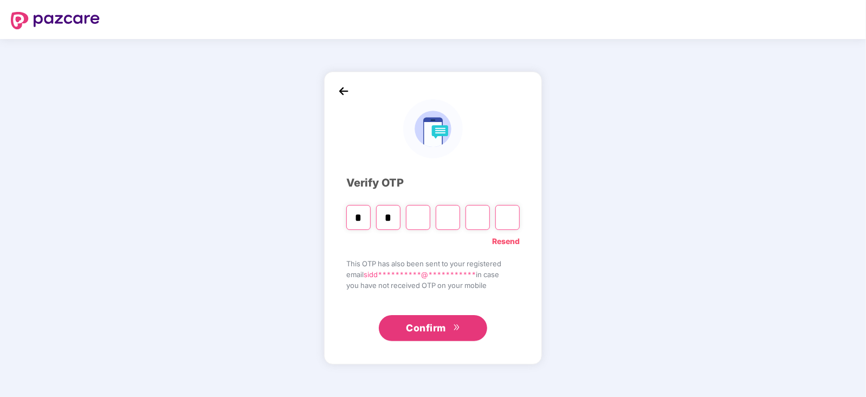
type input "*"
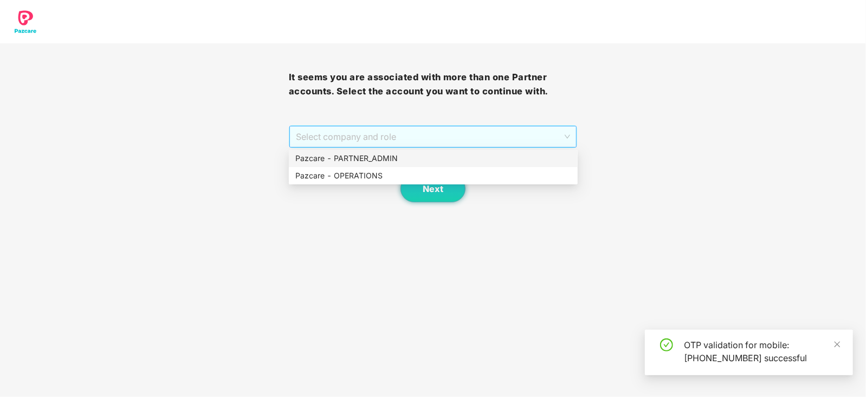
click at [347, 134] on span "Select company and role" at bounding box center [433, 136] width 275 height 21
click at [344, 169] on div "Pazcare - OPERATIONS" at bounding box center [433, 175] width 289 height 17
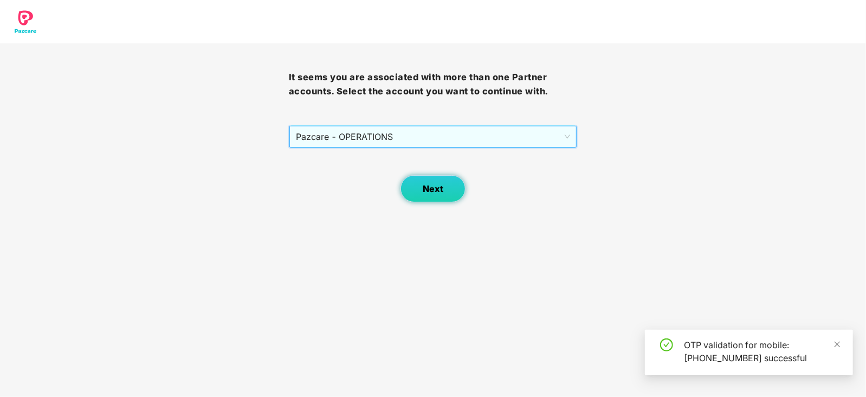
click at [434, 201] on button "Next" at bounding box center [433, 188] width 65 height 27
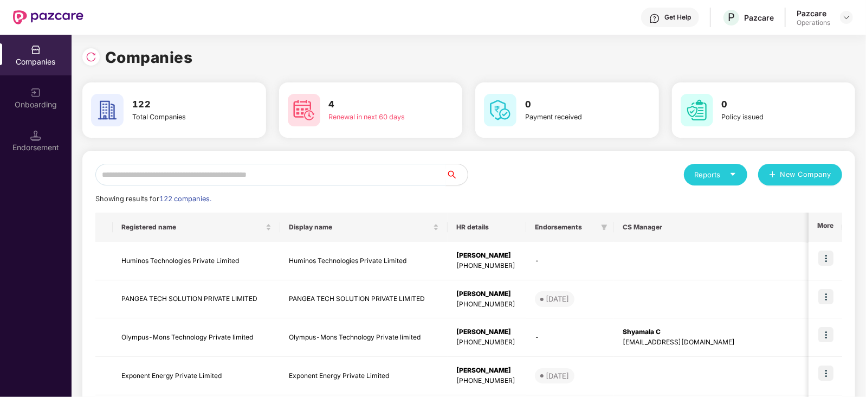
click at [172, 179] on input "text" at bounding box center [270, 175] width 351 height 22
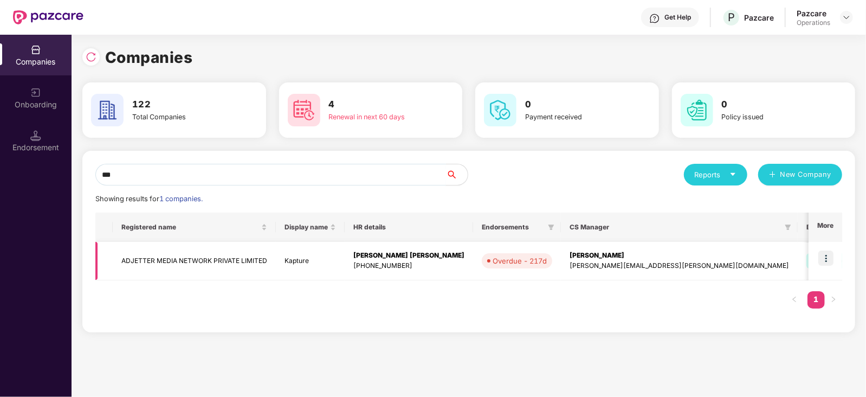
type input "***"
click at [830, 255] on img at bounding box center [826, 257] width 15 height 15
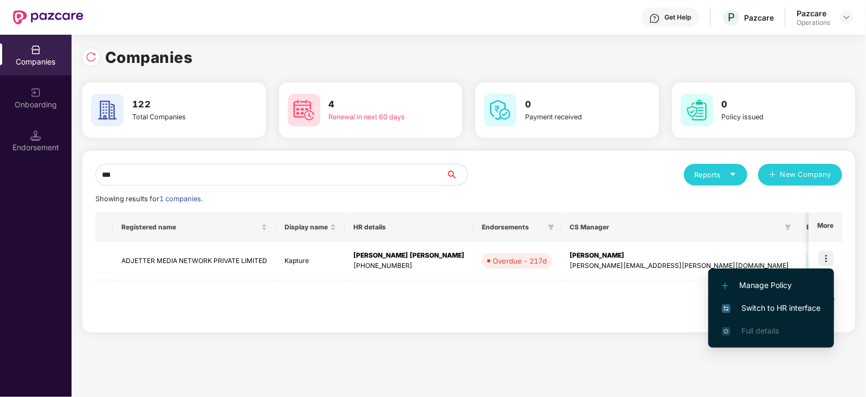
click at [795, 305] on span "Switch to HR interface" at bounding box center [771, 308] width 99 height 12
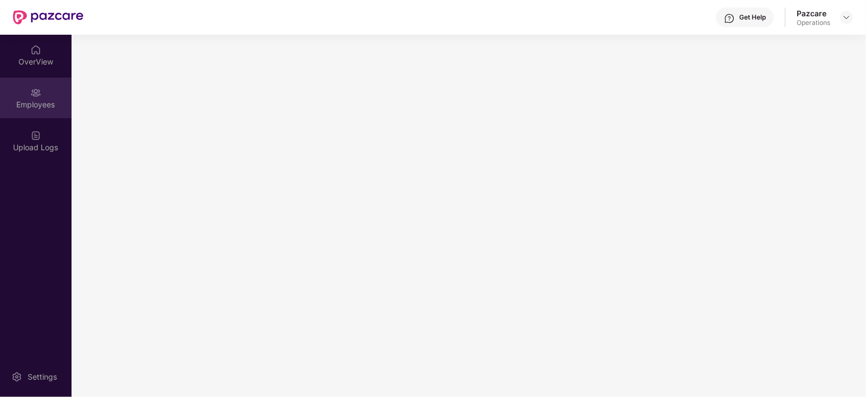
click at [21, 111] on div "Employees" at bounding box center [36, 98] width 72 height 41
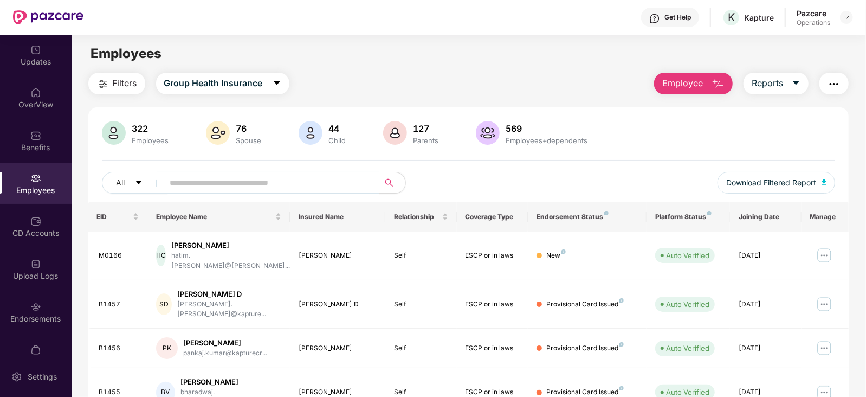
click at [260, 178] on input "text" at bounding box center [267, 183] width 195 height 16
paste input "******"
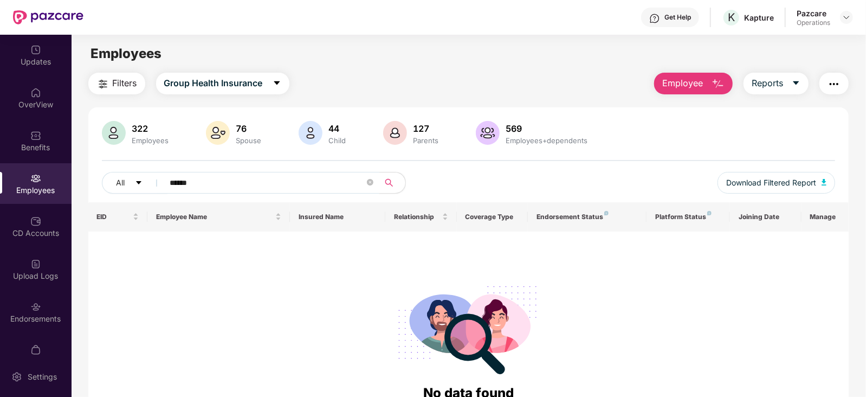
drag, startPoint x: 216, startPoint y: 175, endPoint x: 157, endPoint y: 180, distance: 59.3
click at [157, 180] on span "******" at bounding box center [268, 183] width 222 height 22
paste input "text"
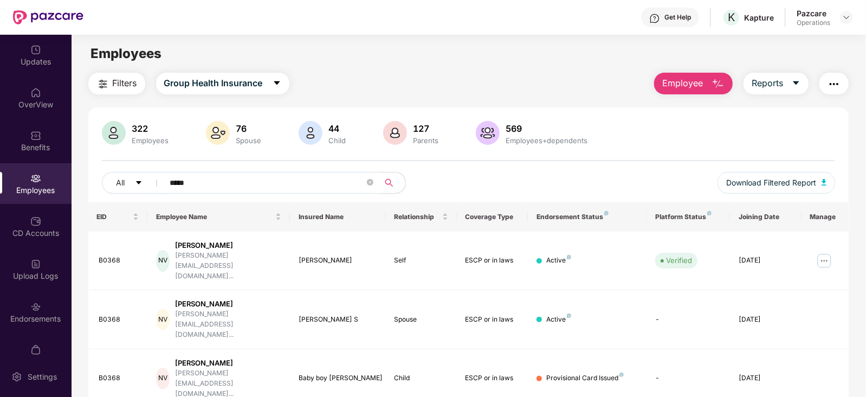
type input "*****"
click at [834, 93] on button "button" at bounding box center [834, 84] width 29 height 22
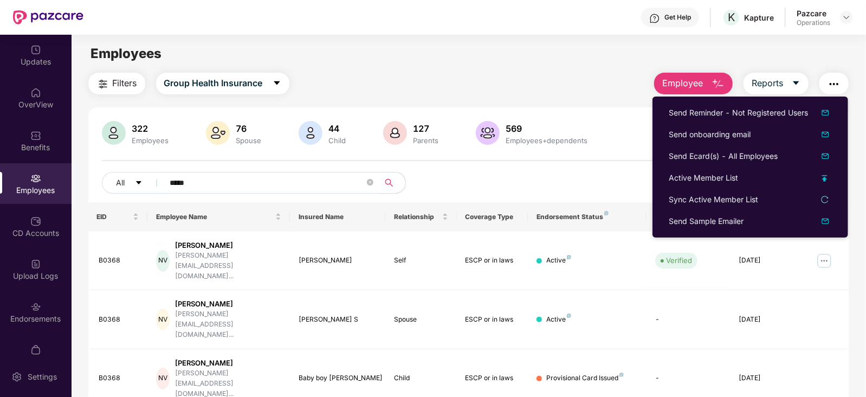
drag, startPoint x: 650, startPoint y: 150, endPoint x: 650, endPoint y: 144, distance: 6.5
click at [646, 152] on body "Get Help K Kapture Pazcare Operations Updates OverView Benefits Employees CD Ac…" at bounding box center [433, 198] width 866 height 397
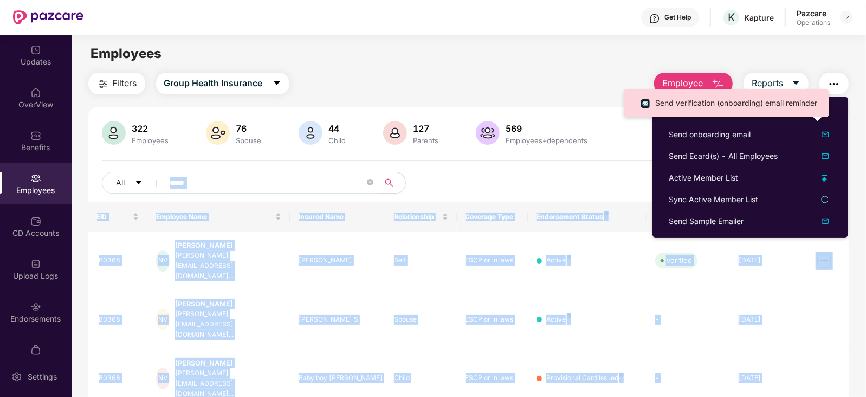
click at [583, 184] on div "All ***** Download Filtered Report" at bounding box center [469, 187] width 734 height 30
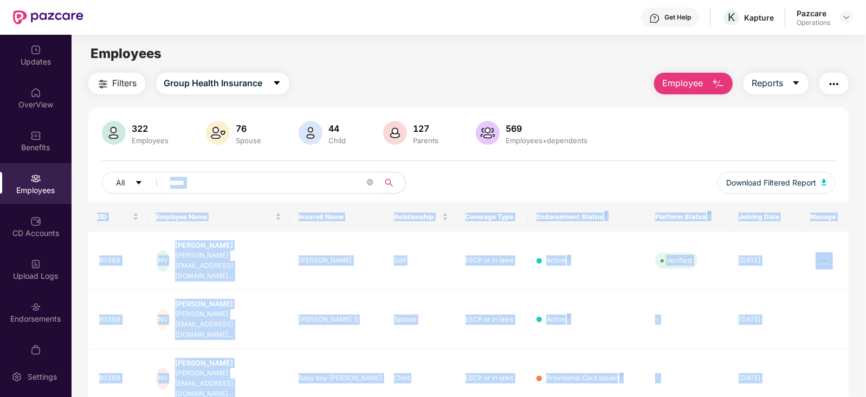
click at [585, 166] on div "322 Employees 76 Spouse 44 Child [DEMOGRAPHIC_DATA] Parents 569 Employees+depen…" at bounding box center [468, 161] width 761 height 81
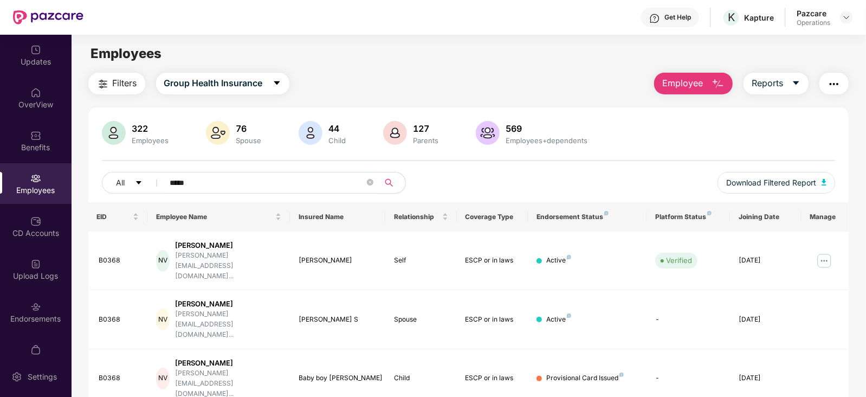
click at [832, 87] on img "button" at bounding box center [834, 84] width 13 height 13
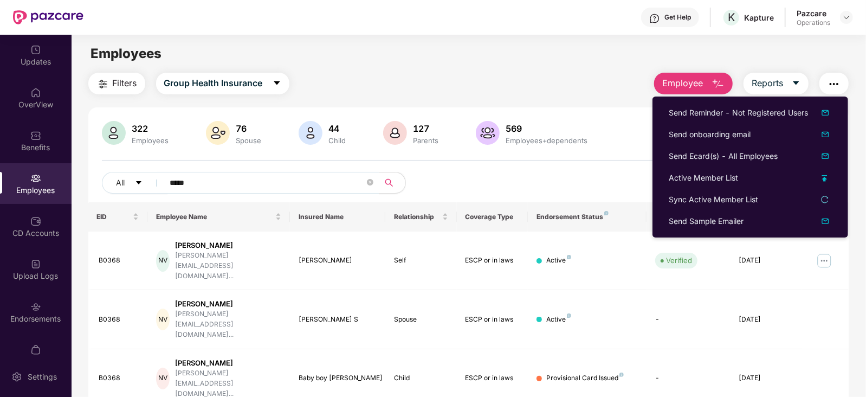
drag, startPoint x: 605, startPoint y: 203, endPoint x: 613, endPoint y: 196, distance: 11.1
click at [605, 203] on th "Endorsement Status" at bounding box center [587, 216] width 119 height 29
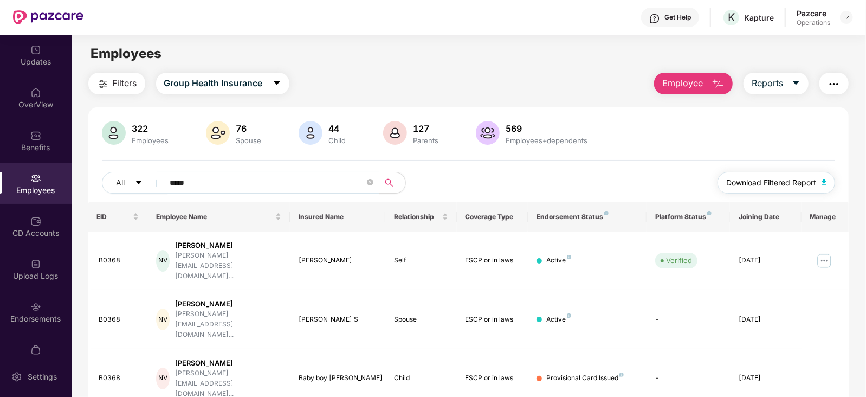
click at [819, 183] on button "Download Filtered Report" at bounding box center [777, 183] width 118 height 22
click at [834, 88] on img "button" at bounding box center [834, 84] width 13 height 13
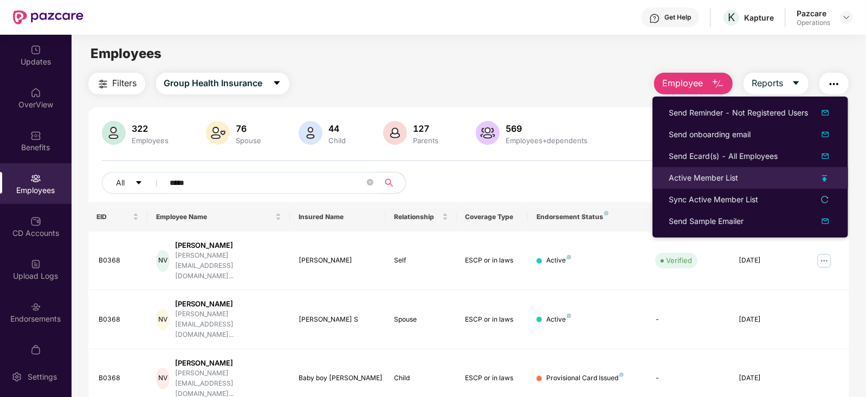
click at [716, 175] on div "Active Member List" at bounding box center [703, 178] width 69 height 12
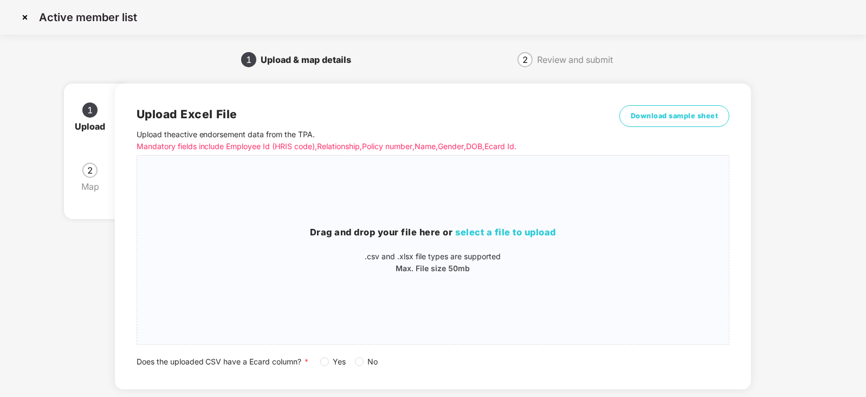
click at [331, 361] on span "Yes" at bounding box center [340, 362] width 22 height 12
click at [483, 238] on h3 "Drag and drop your file here or select a file to upload" at bounding box center [433, 233] width 593 height 14
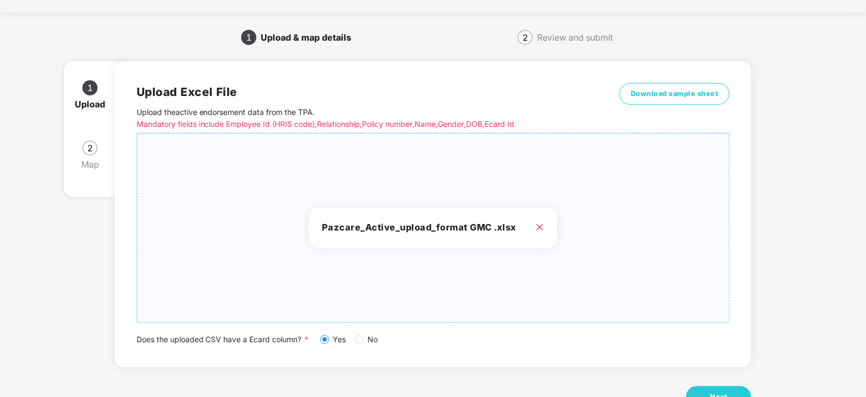
scroll to position [60, 0]
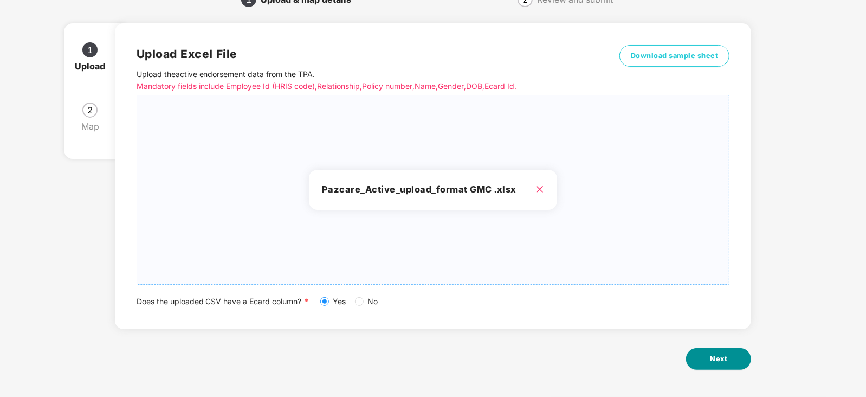
click at [719, 353] on span "Next" at bounding box center [718, 358] width 17 height 11
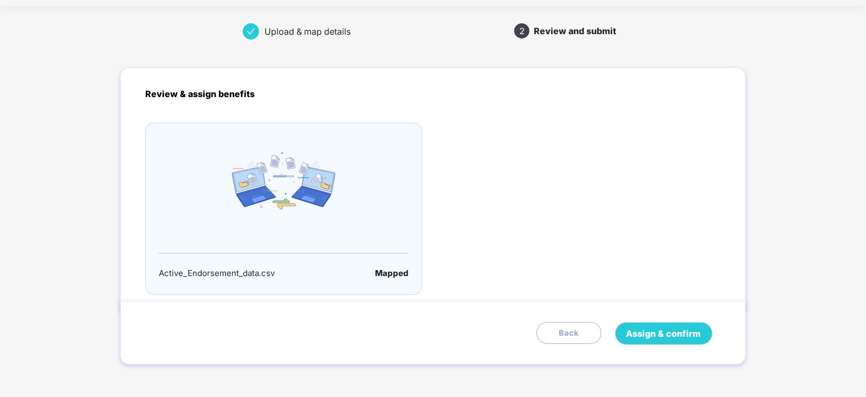
scroll to position [0, 0]
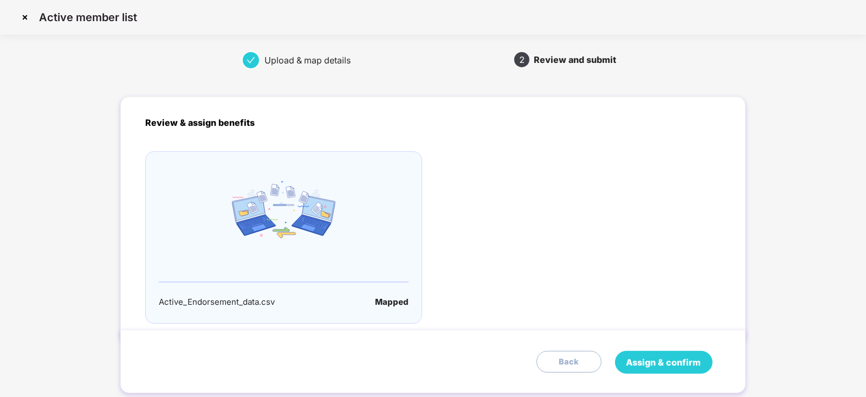
click at [671, 369] on button "Assign & confirm" at bounding box center [664, 362] width 98 height 23
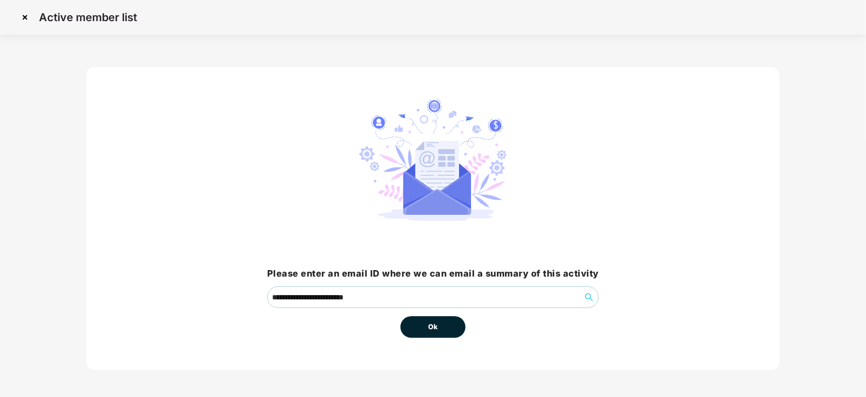
click at [439, 329] on button "Ok" at bounding box center [433, 327] width 65 height 22
click at [426, 324] on button "Ok" at bounding box center [433, 327] width 65 height 22
click at [428, 325] on span "Ok" at bounding box center [433, 327] width 10 height 11
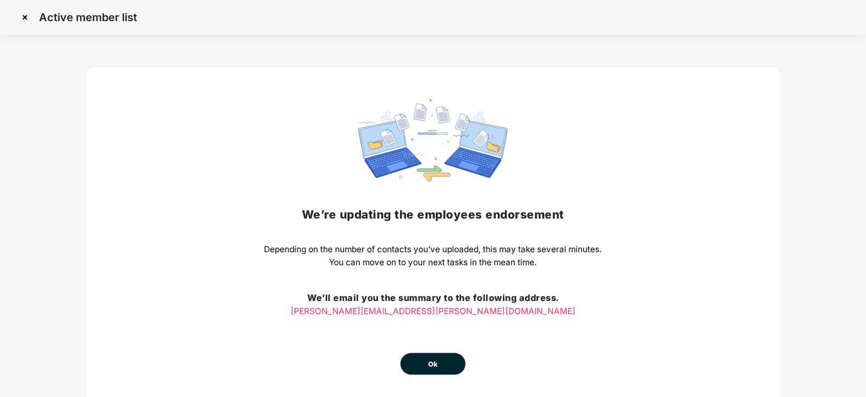
click at [436, 355] on button "Ok" at bounding box center [433, 364] width 65 height 22
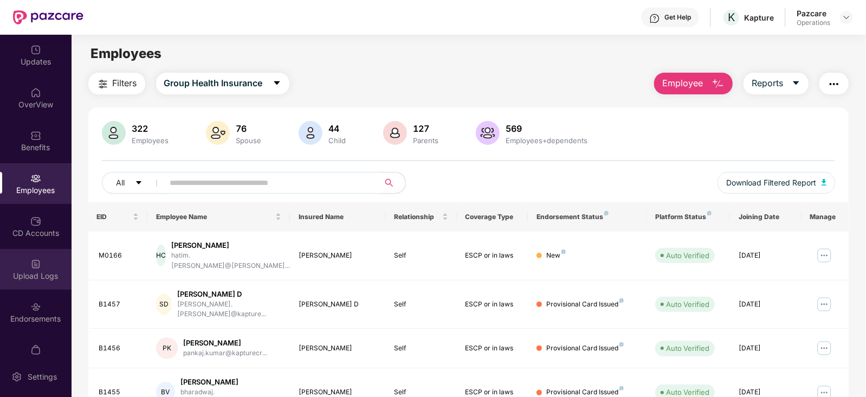
click at [38, 276] on div "Upload Logs" at bounding box center [36, 276] width 72 height 11
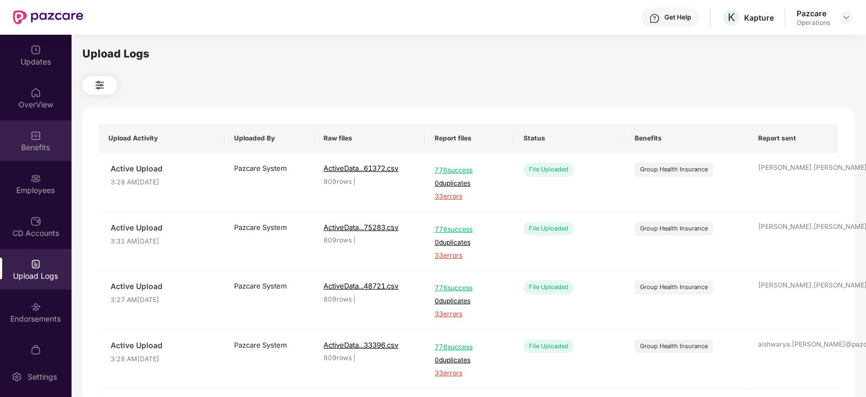
click at [34, 147] on div "Benefits" at bounding box center [36, 147] width 72 height 11
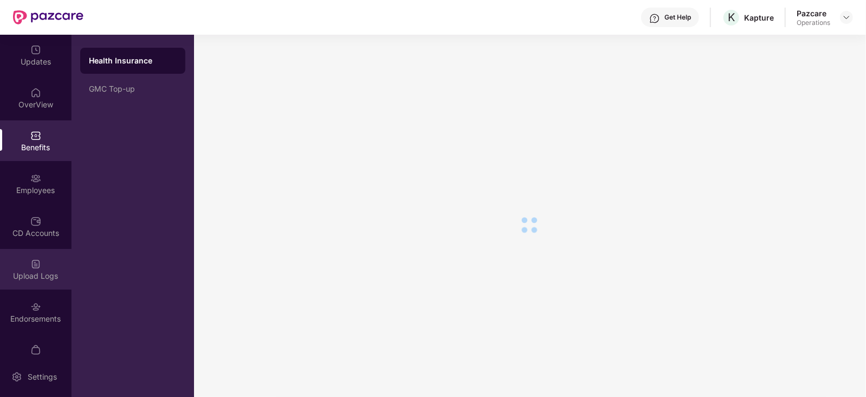
click at [40, 250] on div "Upload Logs" at bounding box center [36, 269] width 72 height 41
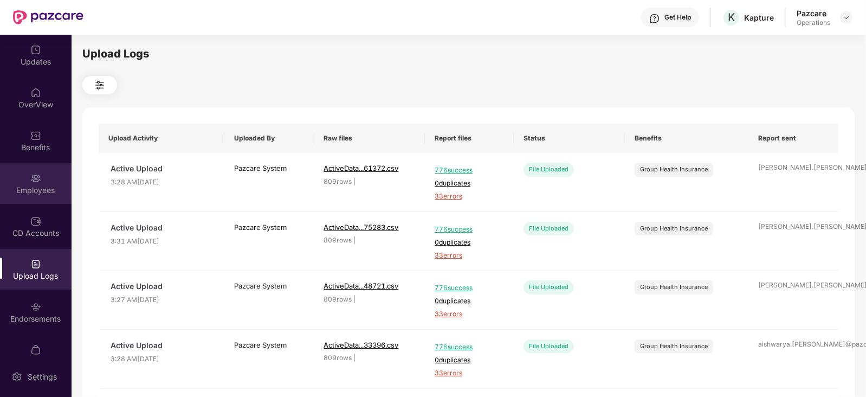
click at [45, 184] on div "Employees" at bounding box center [36, 183] width 72 height 41
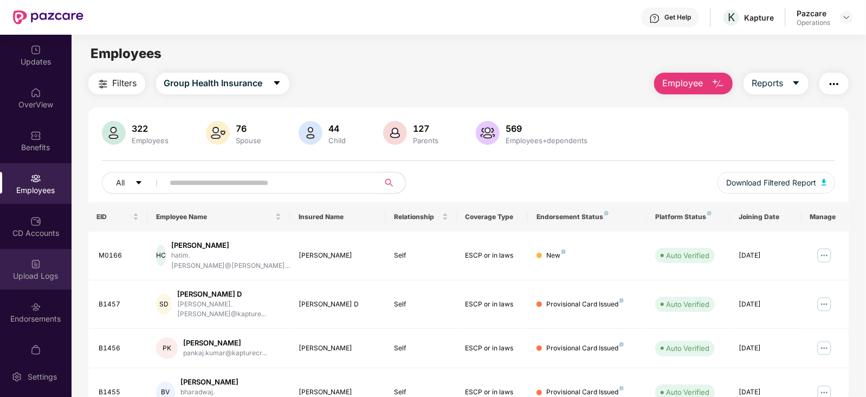
click at [38, 269] on img at bounding box center [35, 264] width 11 height 11
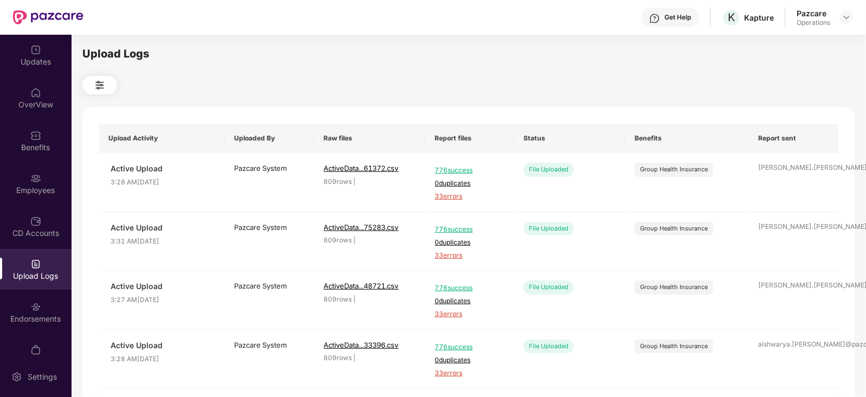
click at [40, 272] on div "Upload Logs" at bounding box center [36, 276] width 72 height 11
click at [38, 189] on div "Employees" at bounding box center [36, 190] width 72 height 11
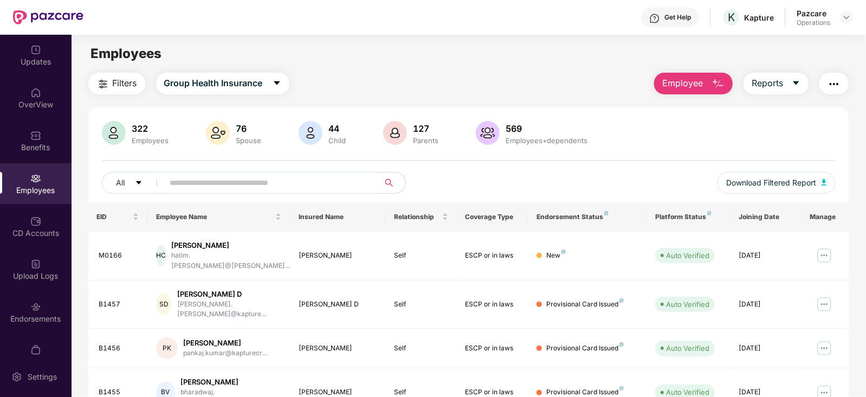
click at [841, 85] on button "button" at bounding box center [834, 84] width 29 height 22
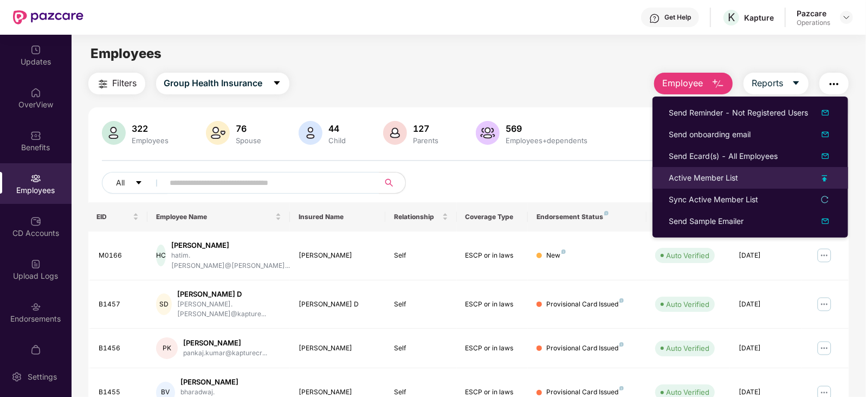
click at [691, 177] on div "Active Member List" at bounding box center [703, 178] width 69 height 12
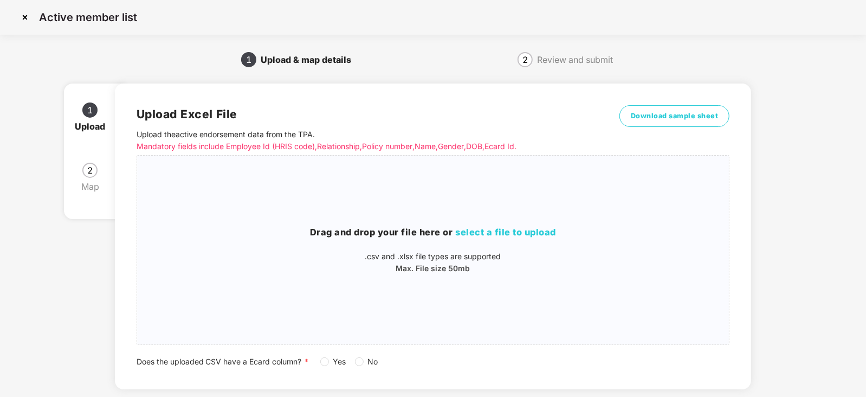
click at [319, 364] on div "Does the uploaded CSV have a Ecard column? * Yes No" at bounding box center [434, 362] width 594 height 12
click at [484, 230] on span "select a file to upload" at bounding box center [506, 232] width 101 height 11
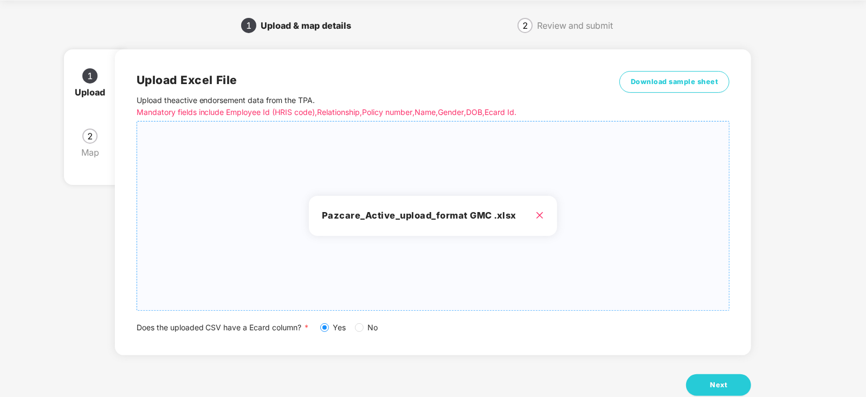
scroll to position [60, 0]
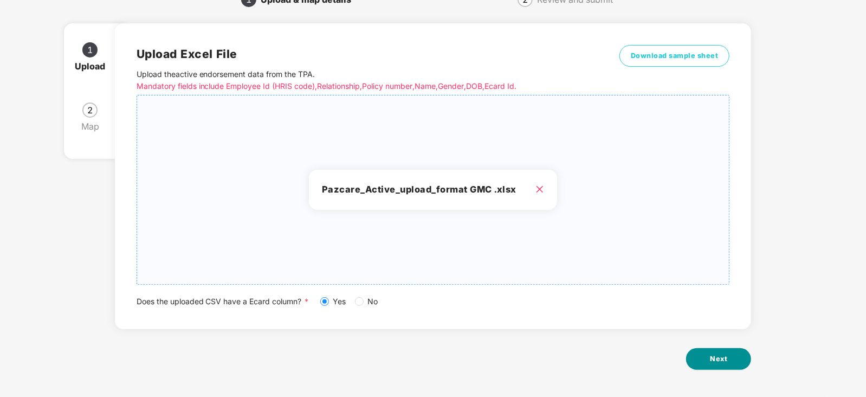
click at [723, 360] on span "Next" at bounding box center [718, 358] width 17 height 11
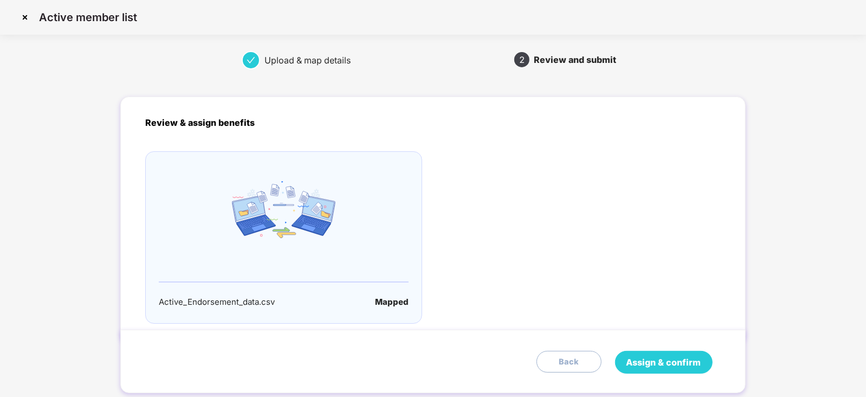
click at [678, 356] on span "Assign & confirm" at bounding box center [664, 363] width 75 height 14
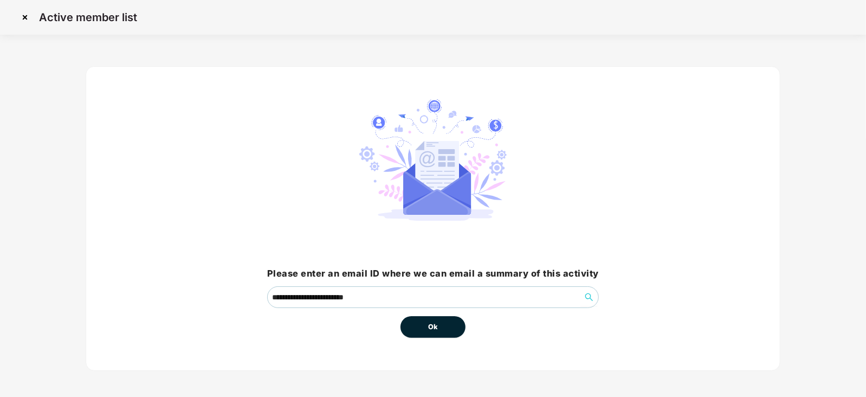
click at [433, 329] on span "Ok" at bounding box center [433, 327] width 10 height 11
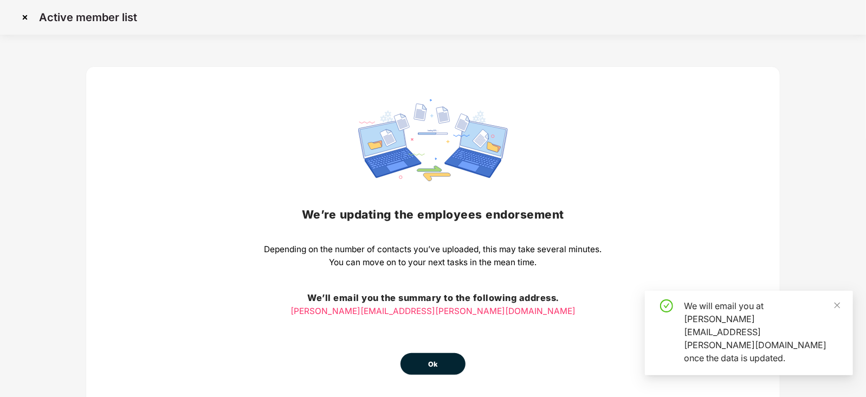
click at [443, 358] on button "Ok" at bounding box center [433, 364] width 65 height 22
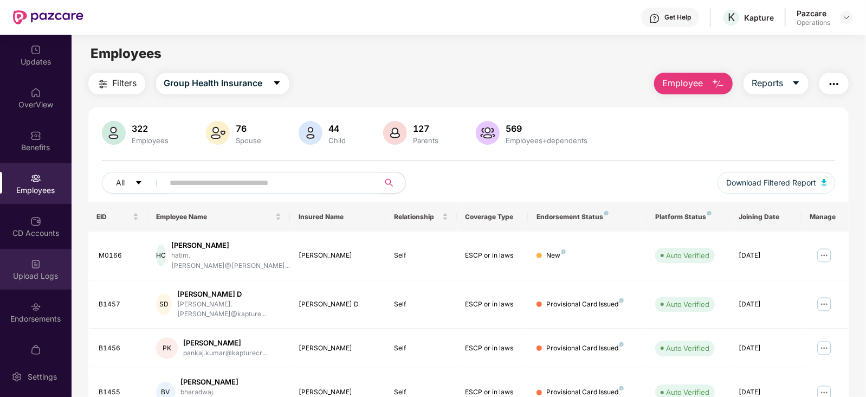
click at [38, 267] on img at bounding box center [35, 264] width 11 height 11
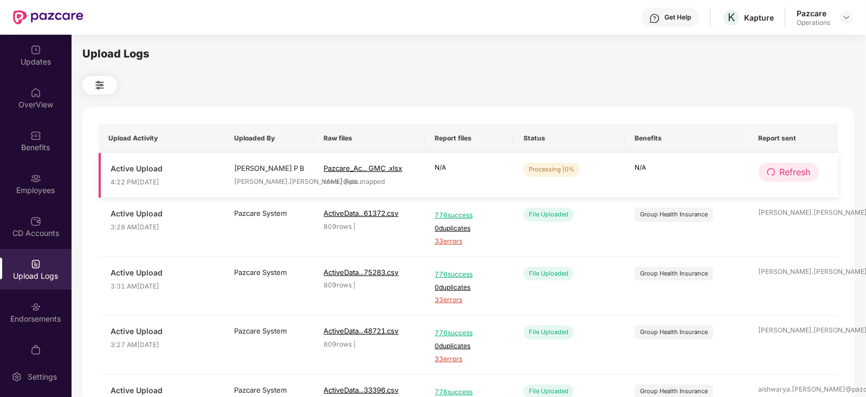
click at [796, 172] on span "Refresh" at bounding box center [795, 172] width 31 height 14
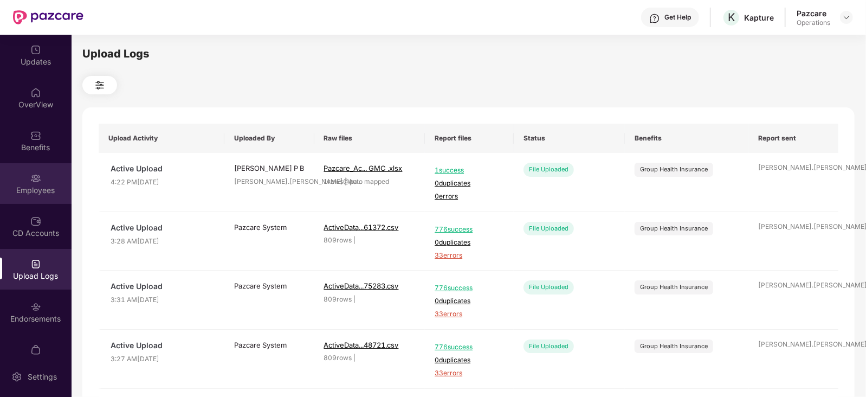
click at [12, 183] on div "Employees" at bounding box center [36, 183] width 72 height 41
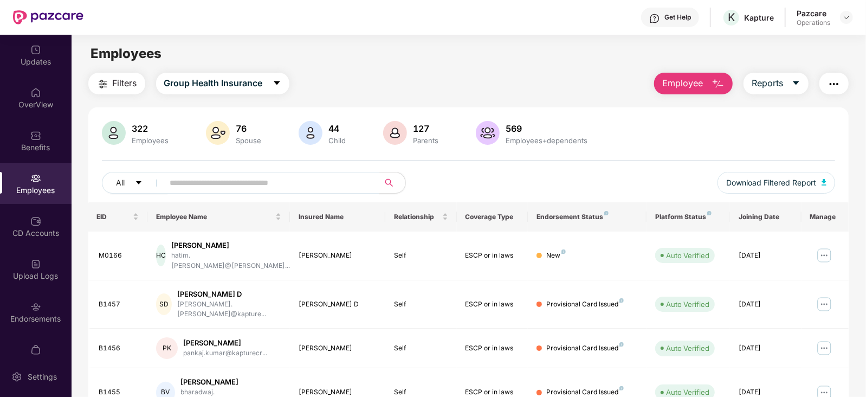
click at [185, 187] on input "text" at bounding box center [267, 183] width 195 height 16
click at [306, 181] on input "text" at bounding box center [267, 183] width 195 height 16
paste input "*****"
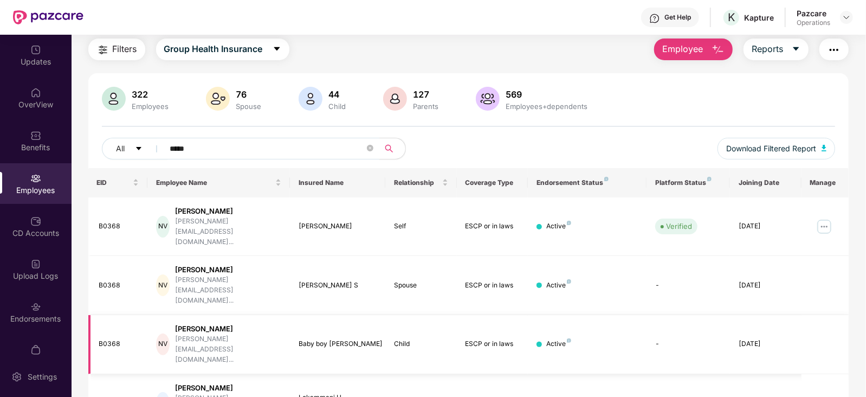
scroll to position [70, 0]
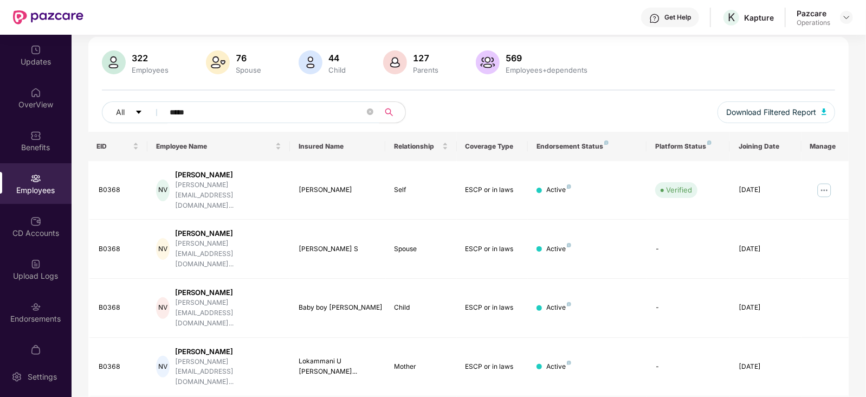
type input "*****"
click at [857, 15] on header "Get Help K Kapture Pazcare Operations" at bounding box center [433, 17] width 866 height 35
click at [851, 18] on img at bounding box center [847, 17] width 9 height 9
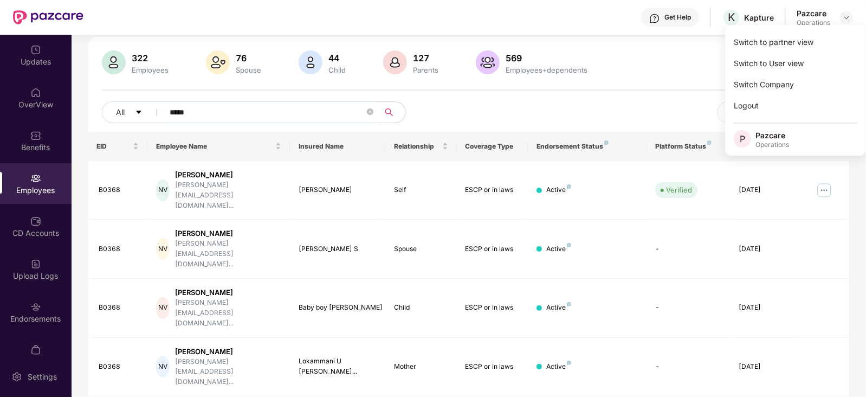
click at [820, 29] on div "Switch to partner view Switch to User view Switch Company Logout P Pazcare Oper…" at bounding box center [795, 90] width 141 height 131
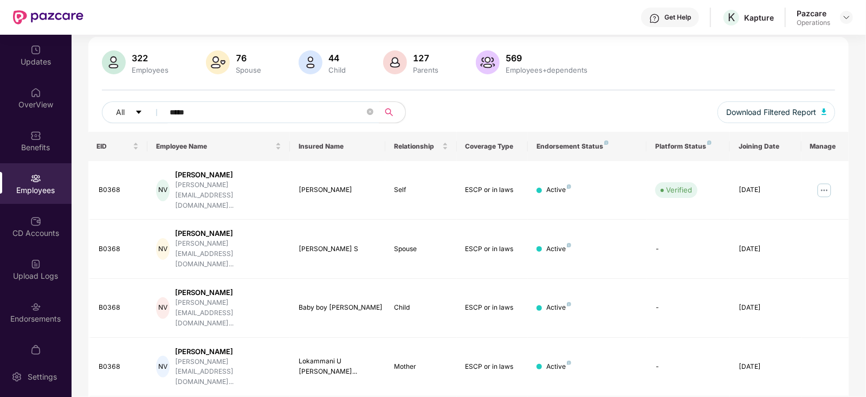
click at [854, 18] on header "Get Help K Kapture Pazcare Operations" at bounding box center [433, 17] width 866 height 35
click at [844, 19] on img at bounding box center [847, 17] width 9 height 9
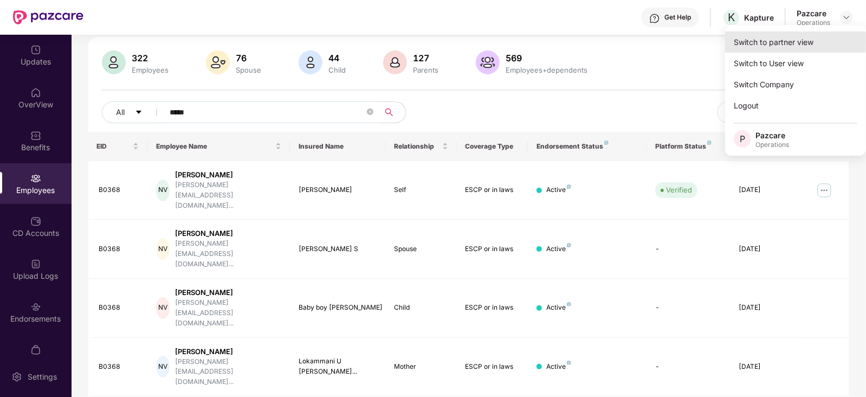
click at [801, 38] on div "Switch to partner view" at bounding box center [795, 41] width 141 height 21
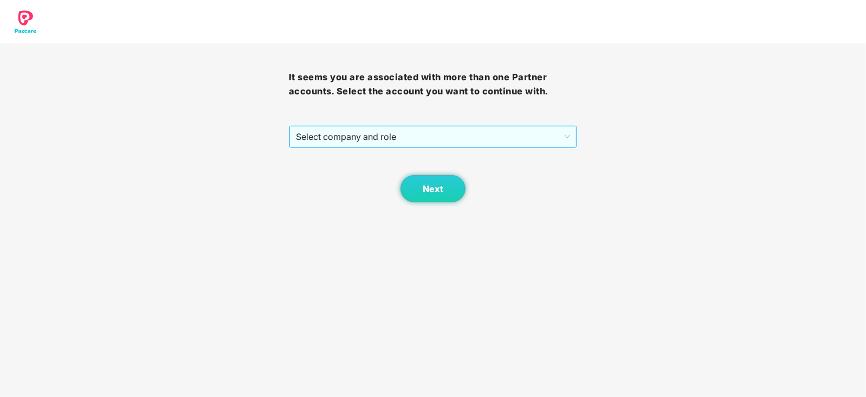
click at [317, 139] on span "Select company and role" at bounding box center [433, 136] width 275 height 21
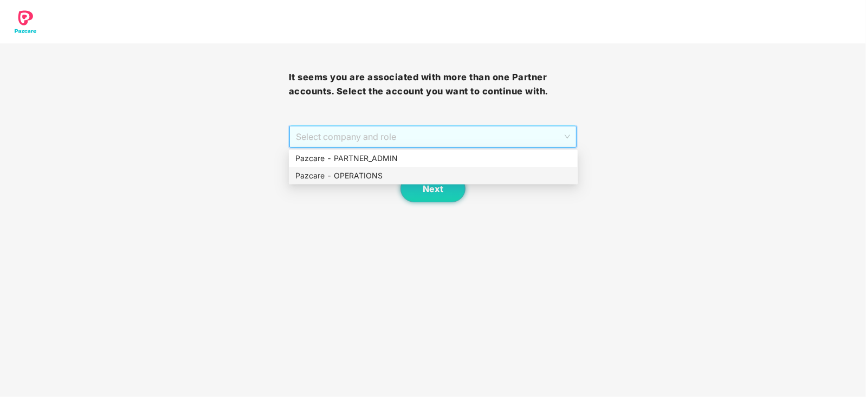
click at [324, 170] on div "Pazcare - OPERATIONS" at bounding box center [433, 176] width 276 height 12
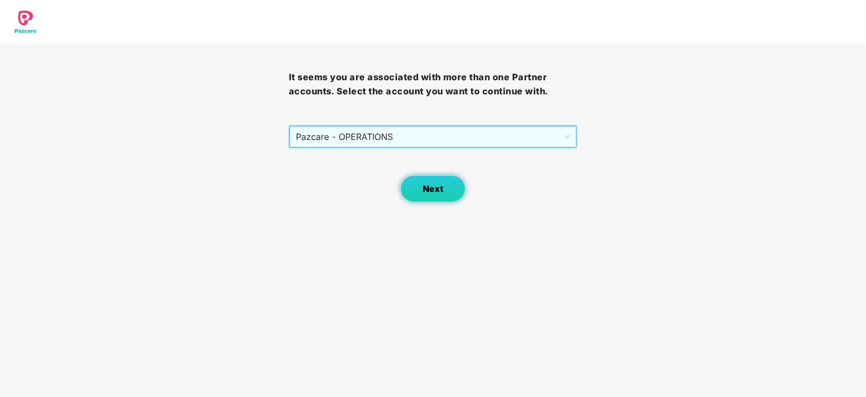
click at [406, 181] on button "Next" at bounding box center [433, 188] width 65 height 27
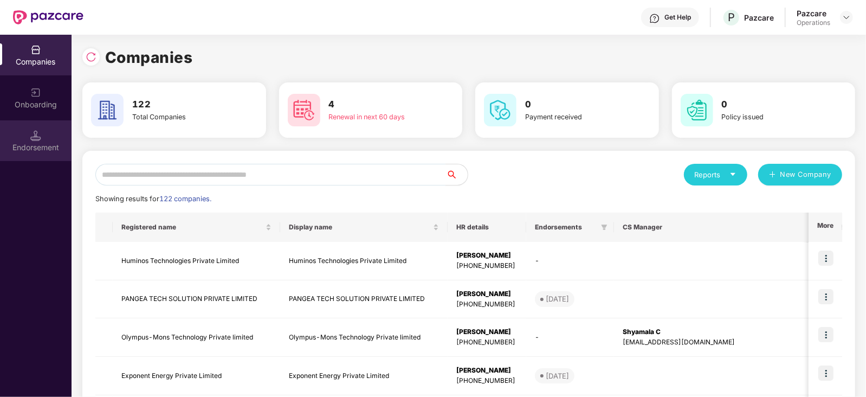
click at [29, 152] on div "Endorsement" at bounding box center [36, 147] width 72 height 11
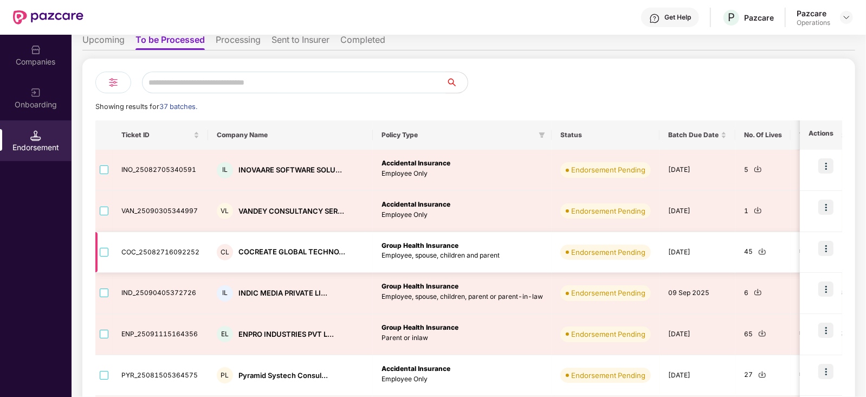
scroll to position [0, 0]
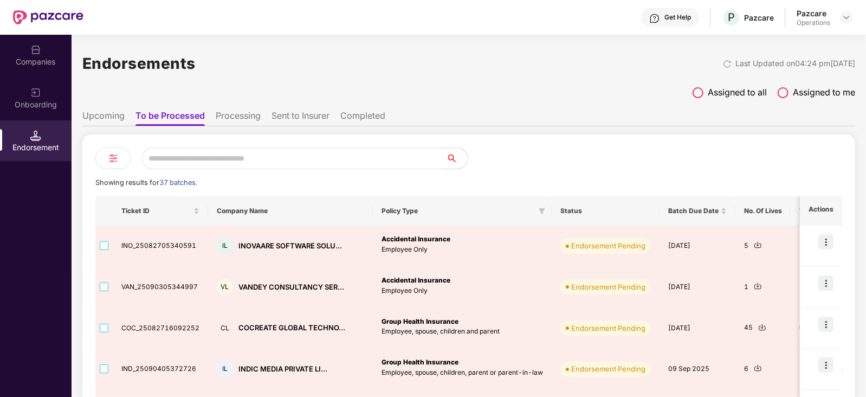
click at [108, 112] on li "Upcoming" at bounding box center [103, 118] width 42 height 16
